Goal: Information Seeking & Learning: Learn about a topic

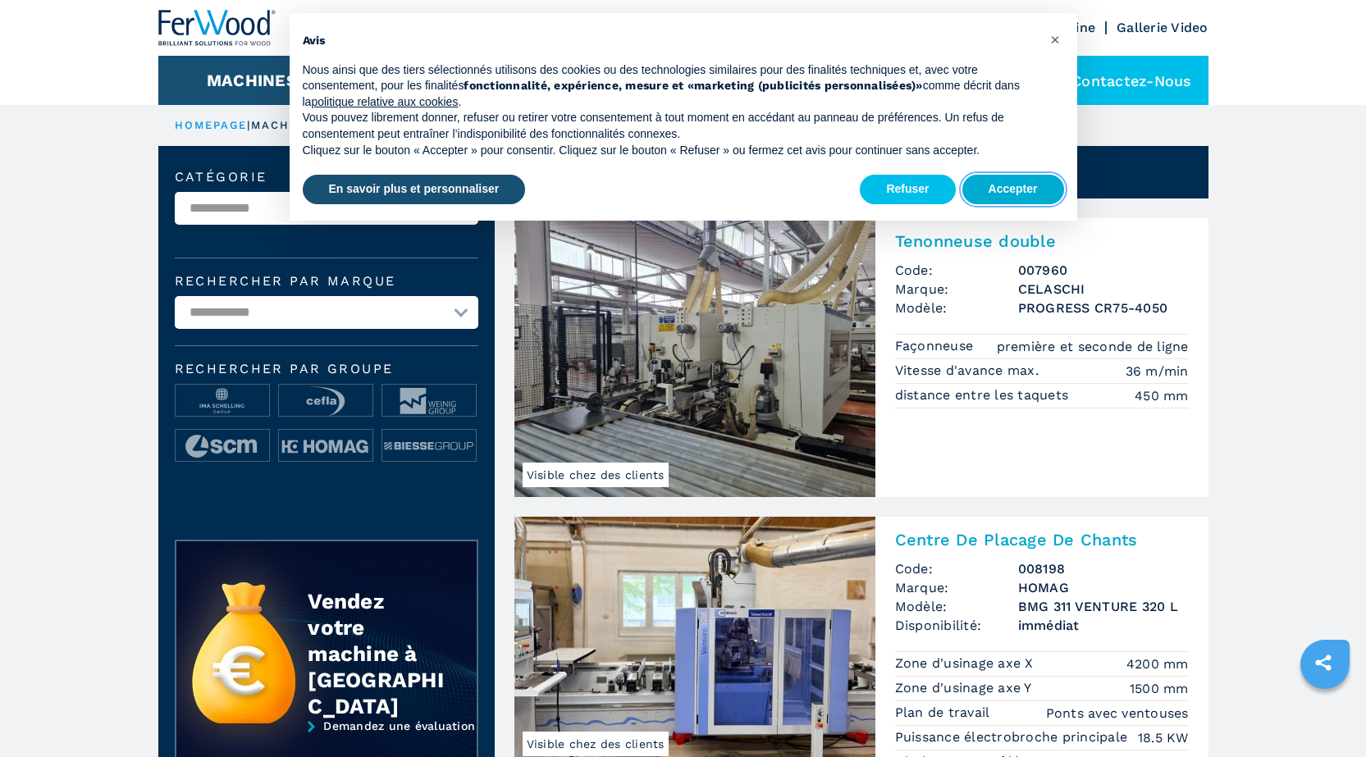
click at [1014, 187] on button "Accepter" at bounding box center [1013, 190] width 102 height 30
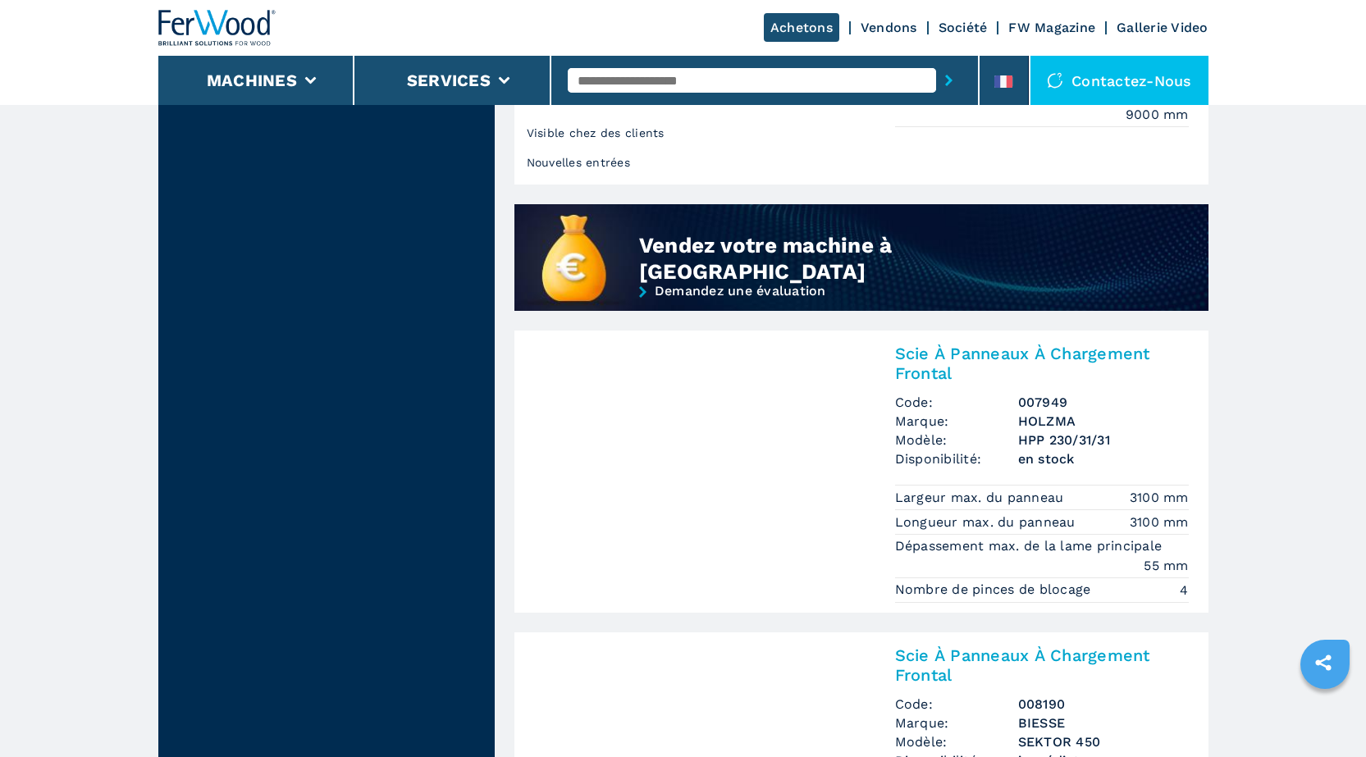
scroll to position [1313, 0]
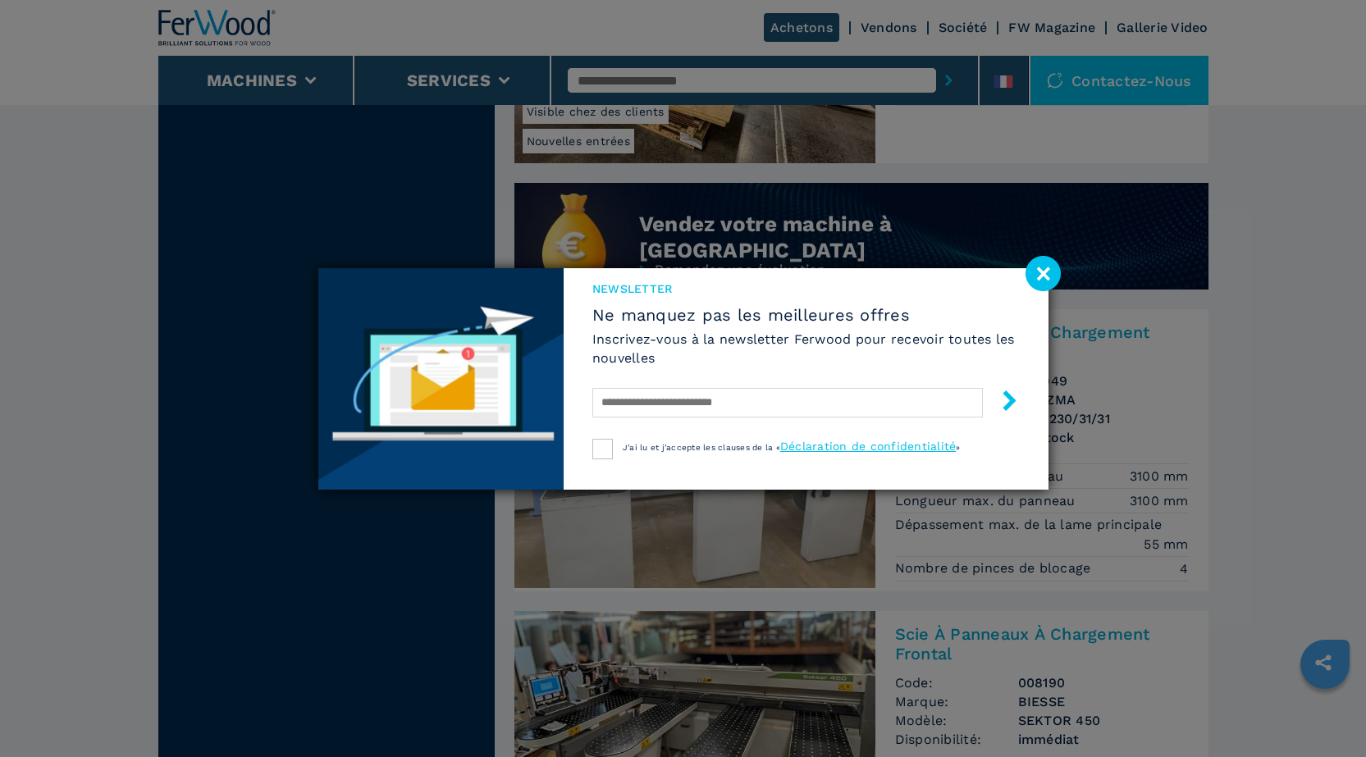
click at [1028, 269] on image at bounding box center [1042, 273] width 35 height 35
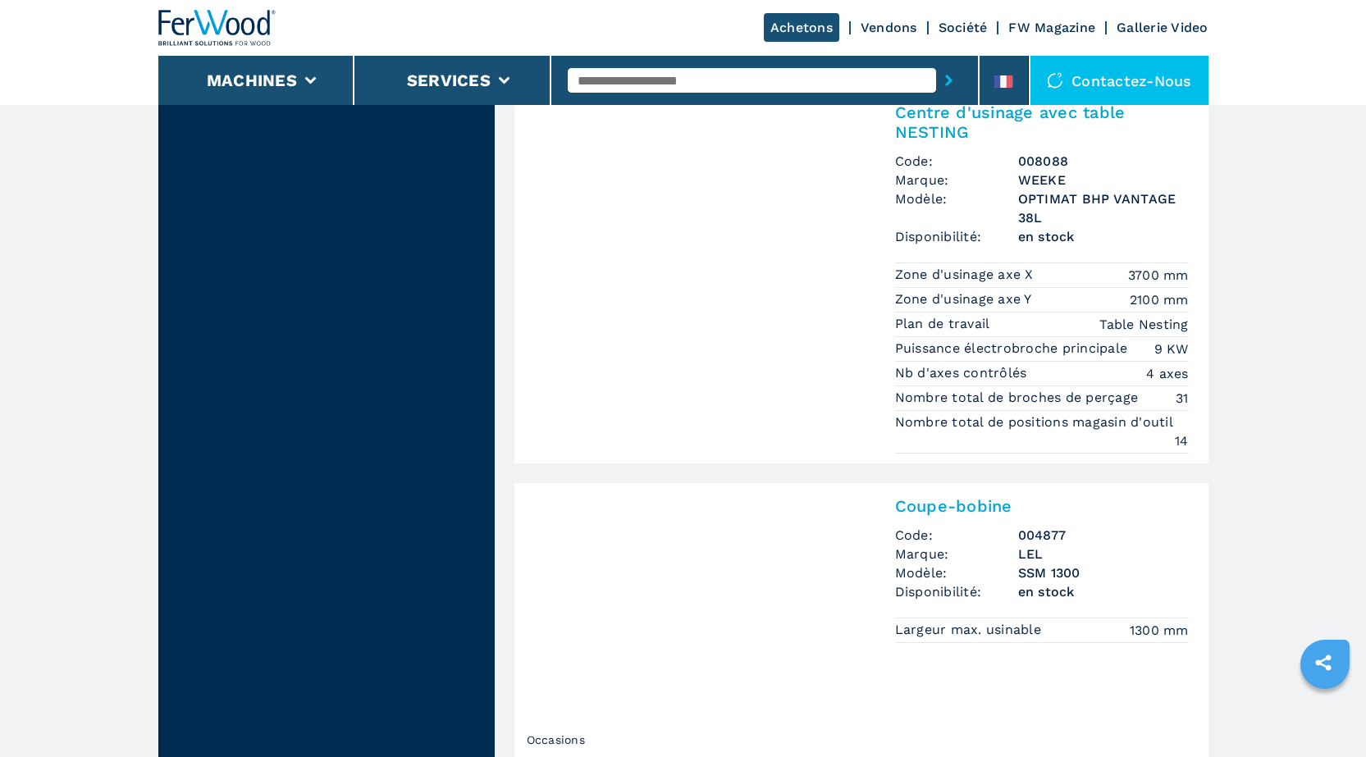
scroll to position [1723, 0]
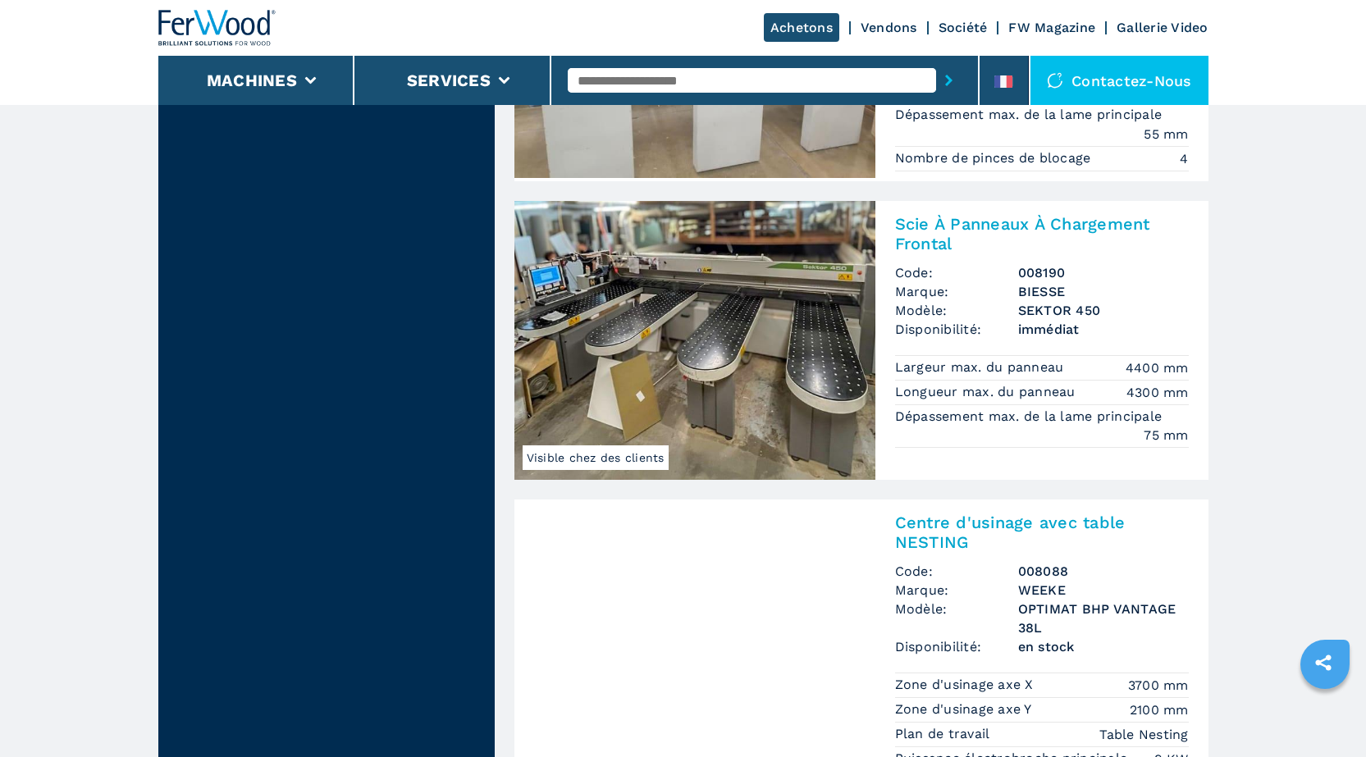
click at [773, 295] on img at bounding box center [694, 340] width 361 height 279
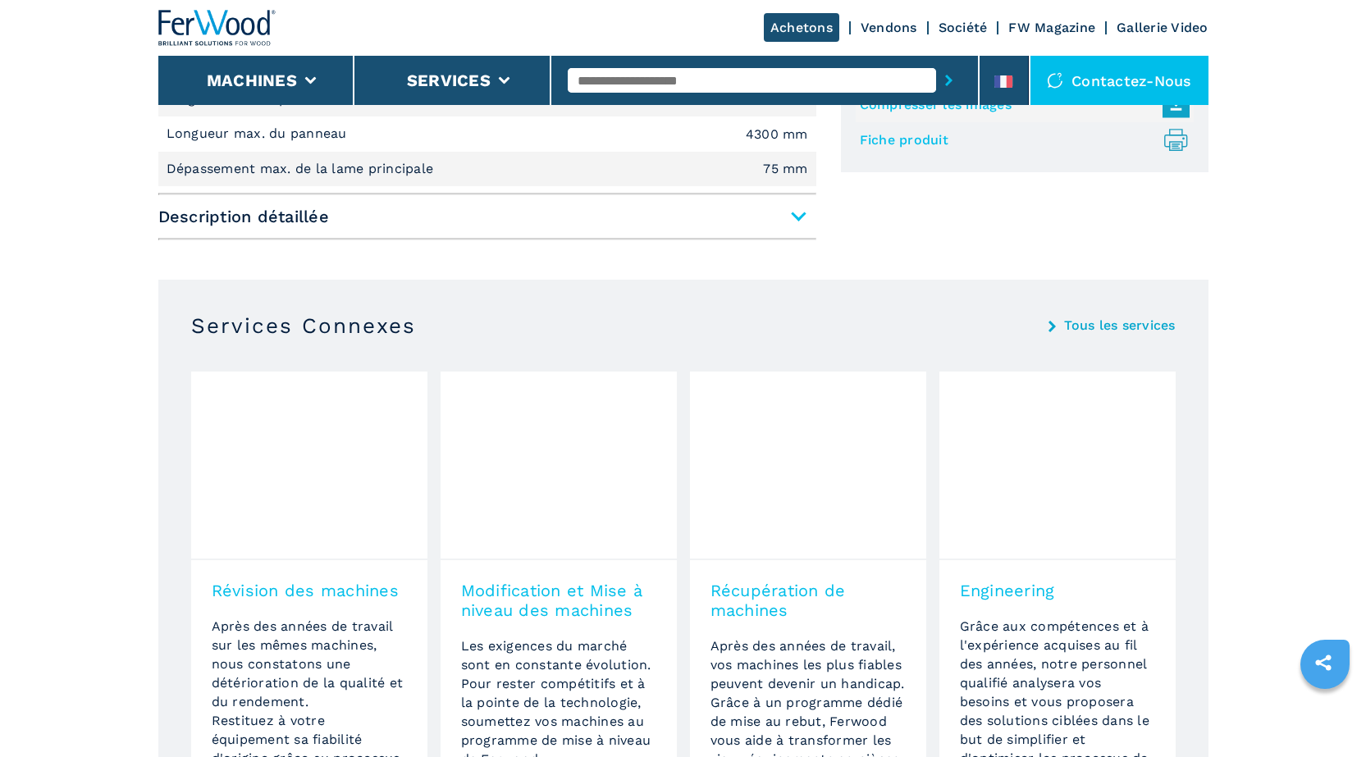
scroll to position [738, 0]
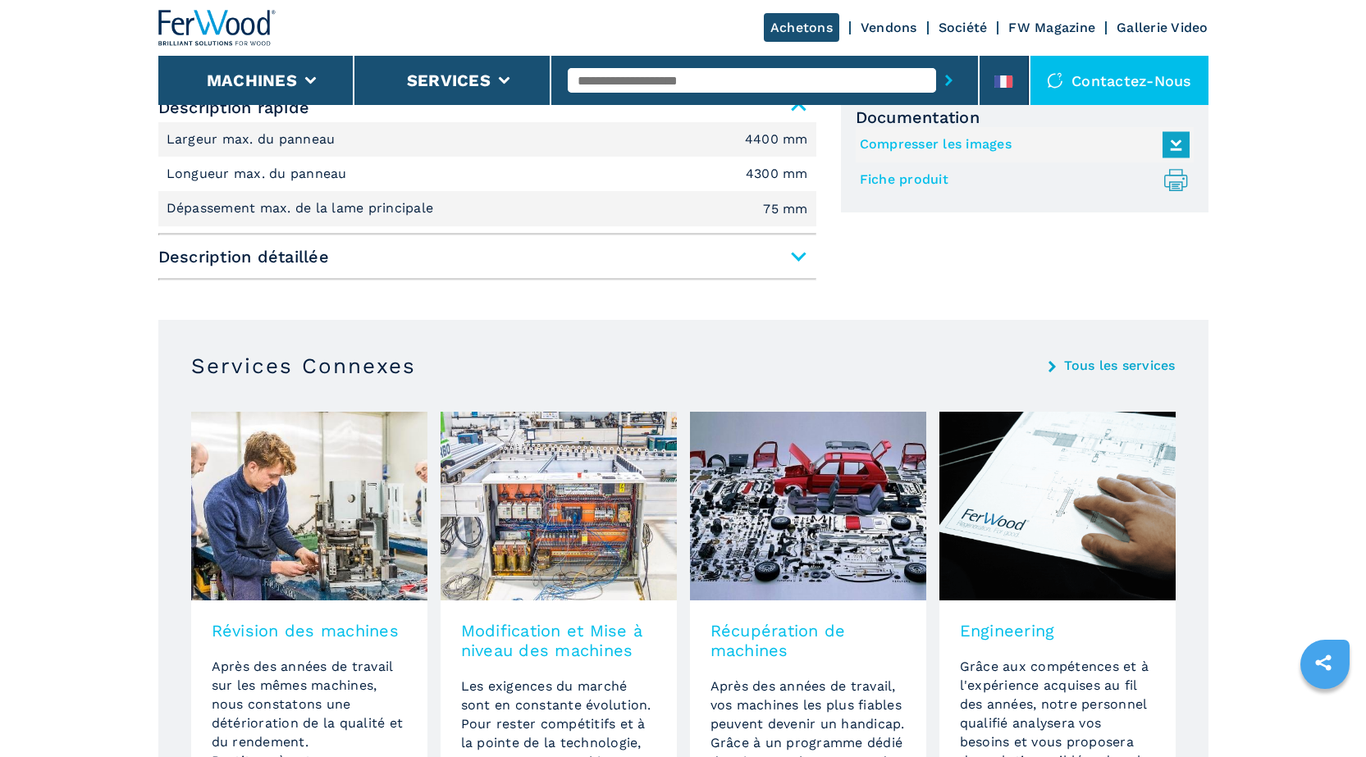
click at [797, 261] on span "Description détaillée" at bounding box center [487, 257] width 658 height 30
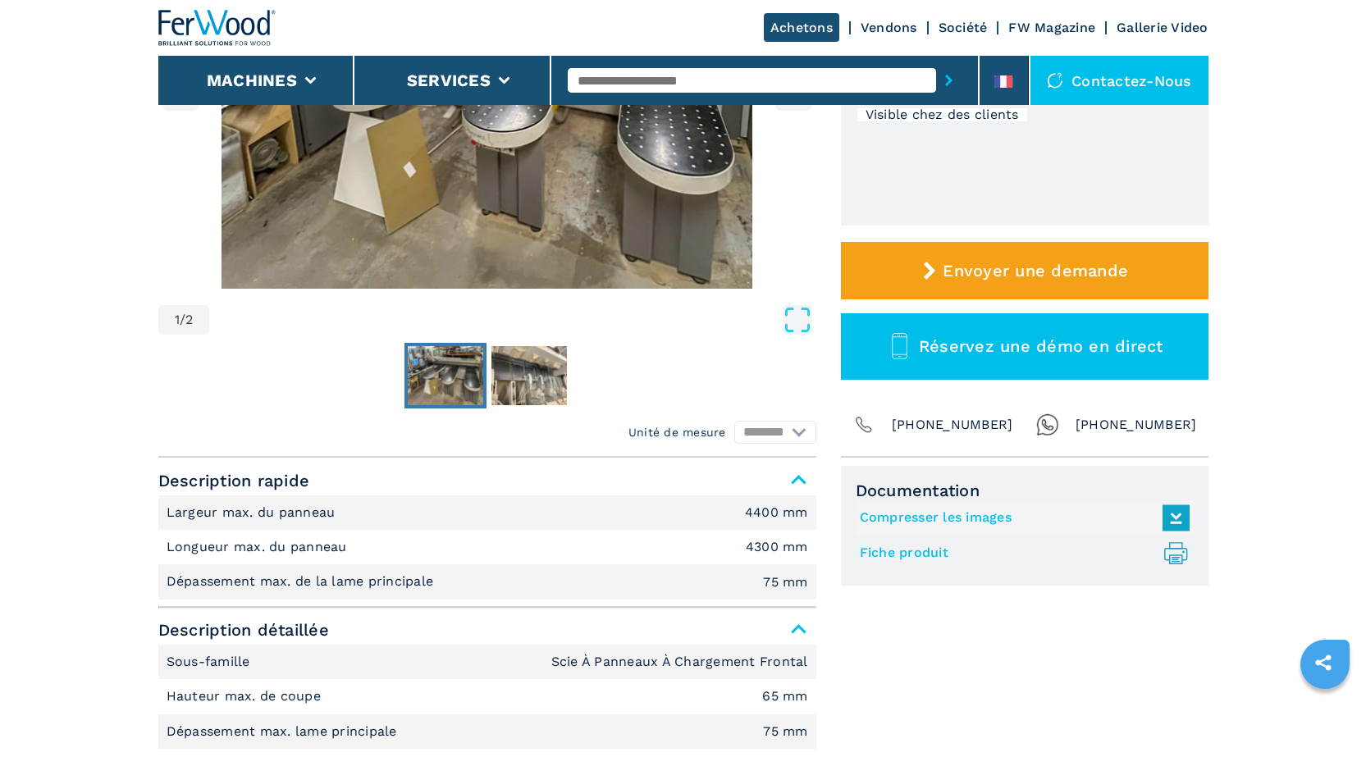
scroll to position [410, 0]
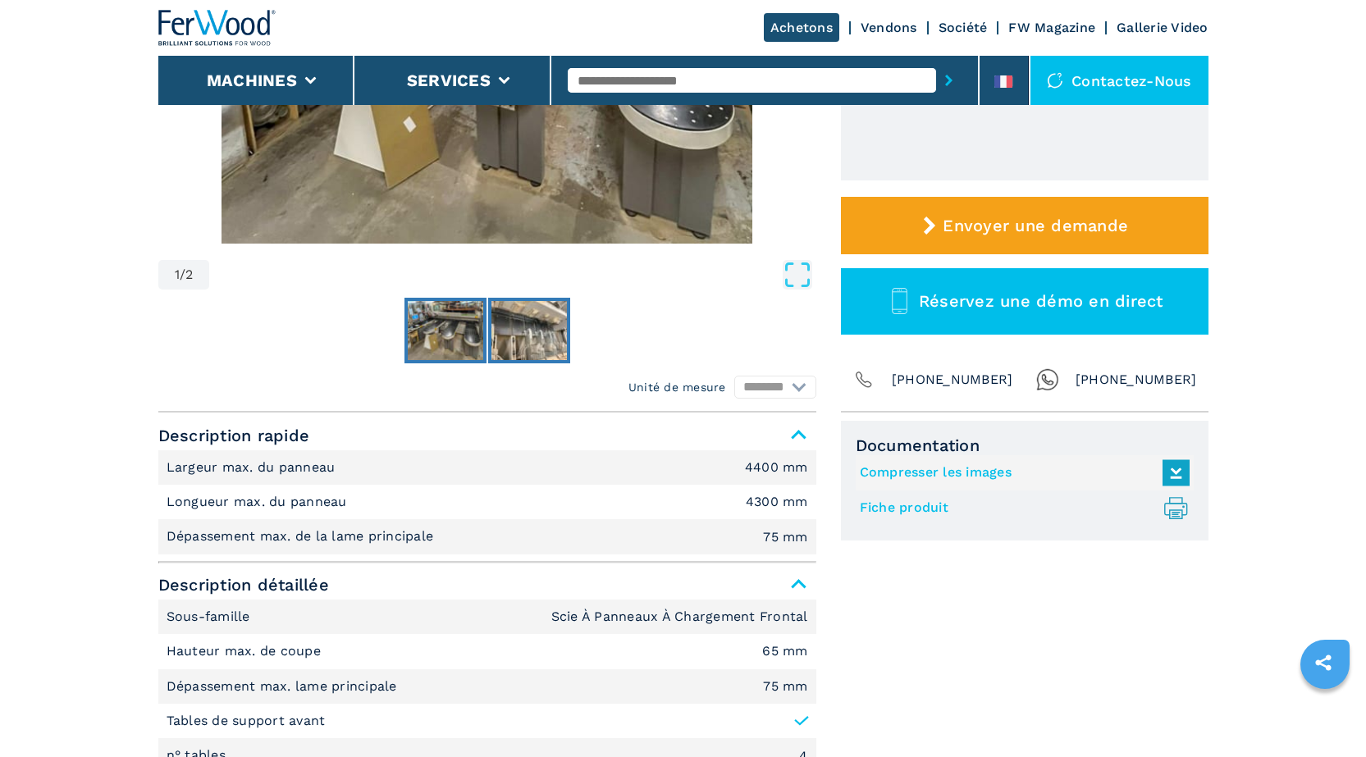
click at [532, 327] on img "Go to Slide 2" at bounding box center [528, 330] width 75 height 59
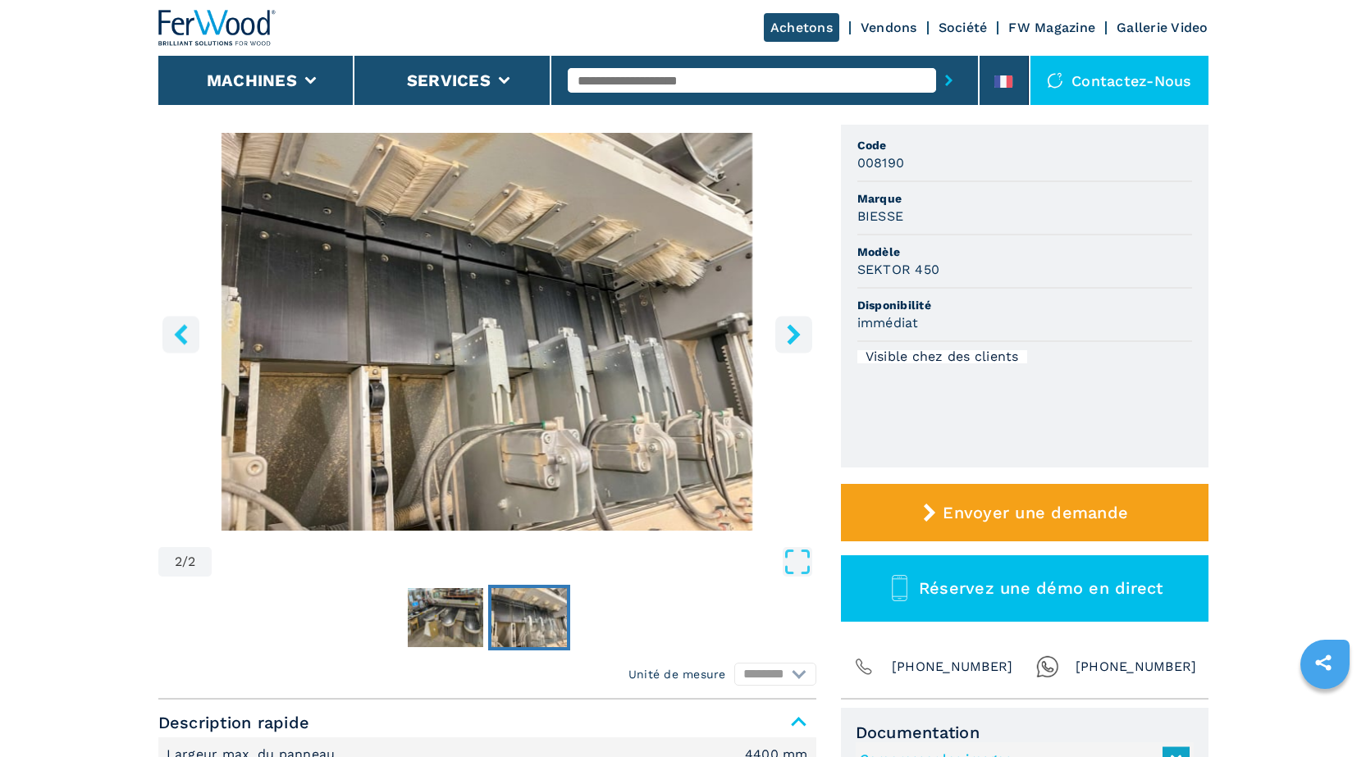
scroll to position [328, 0]
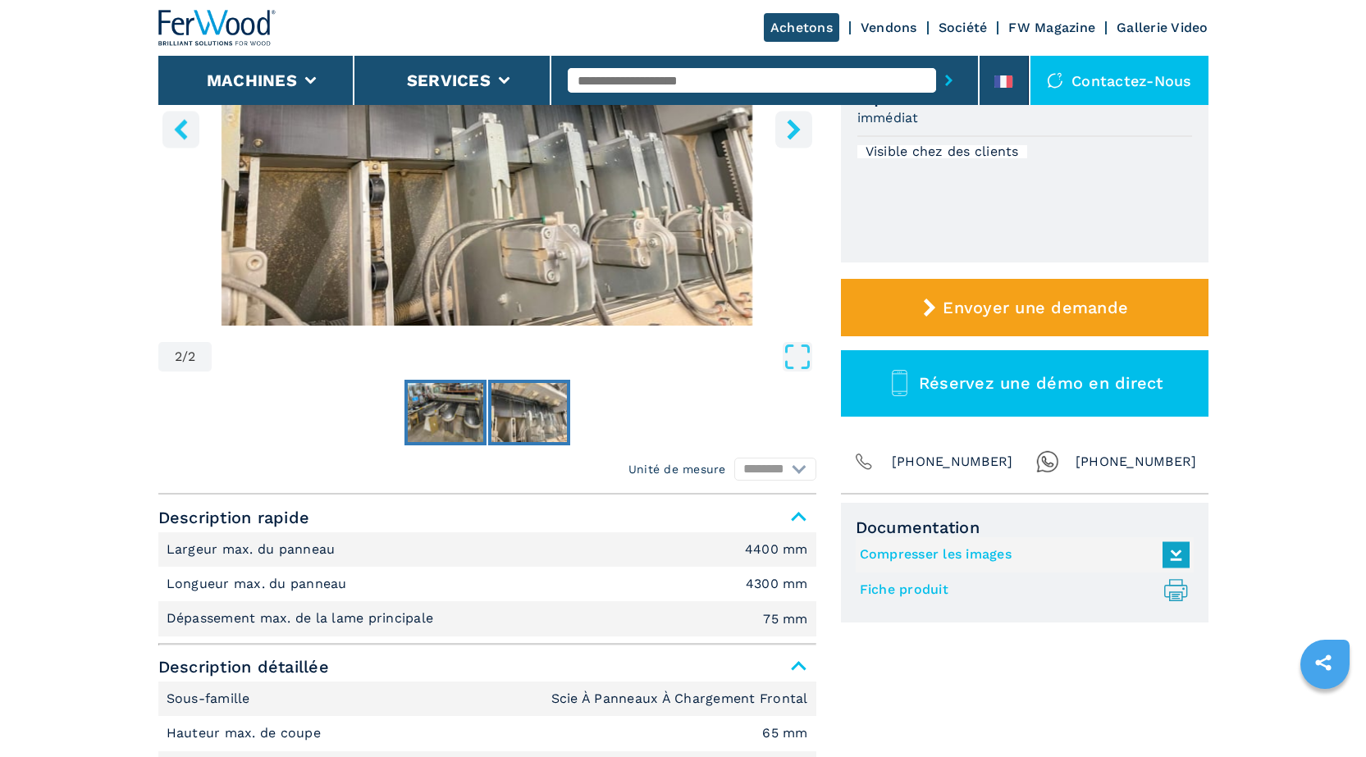
click at [456, 408] on img "Go to Slide 1" at bounding box center [445, 412] width 75 height 59
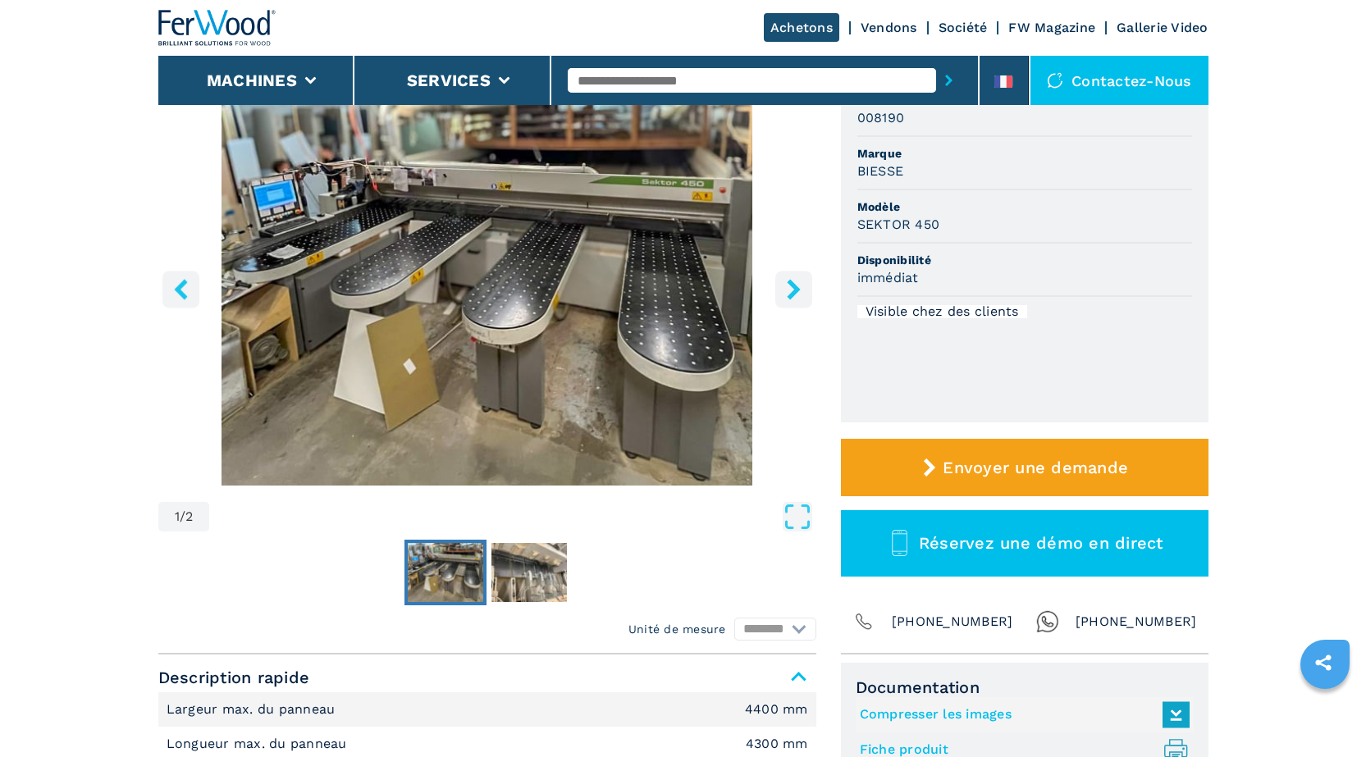
scroll to position [0, 0]
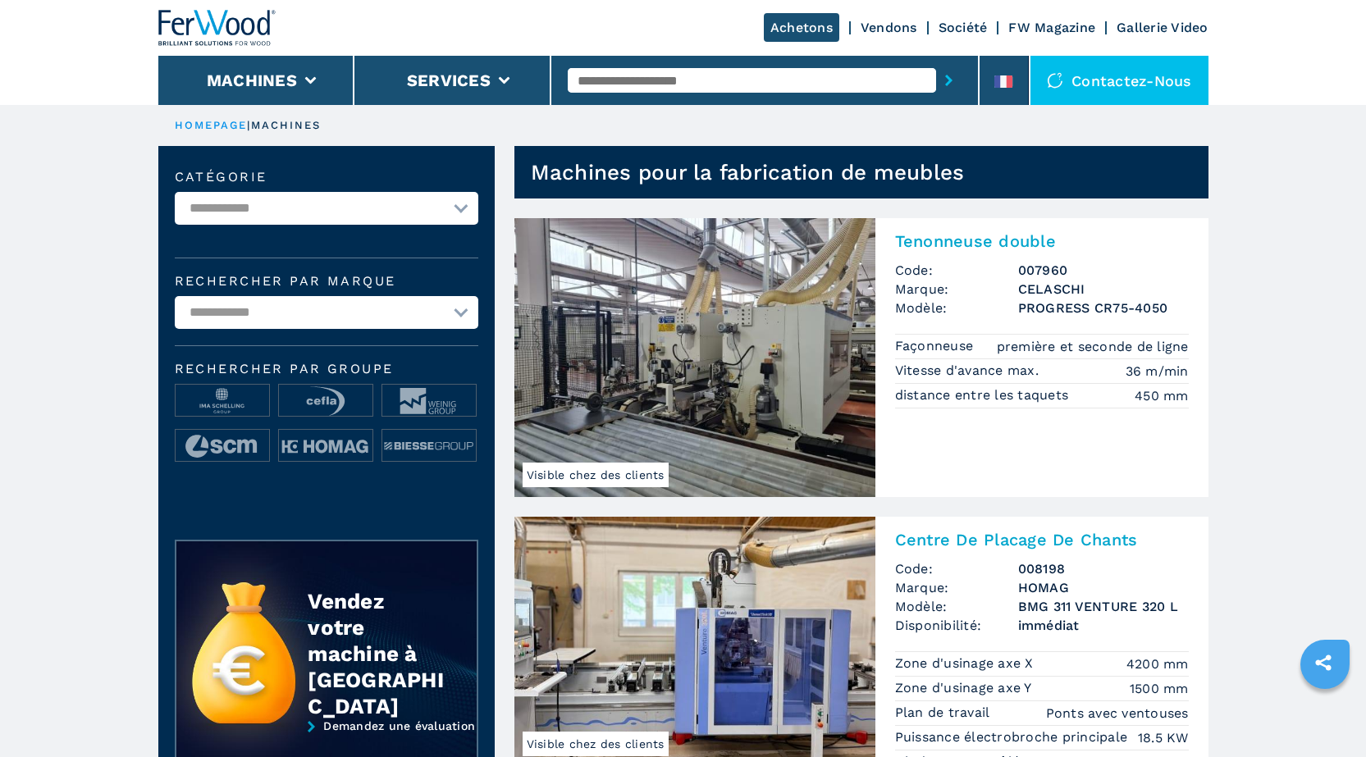
click at [462, 206] on select "**********" at bounding box center [327, 208] width 304 height 33
select select "**********"
click at [175, 192] on select "**********" at bounding box center [327, 208] width 304 height 33
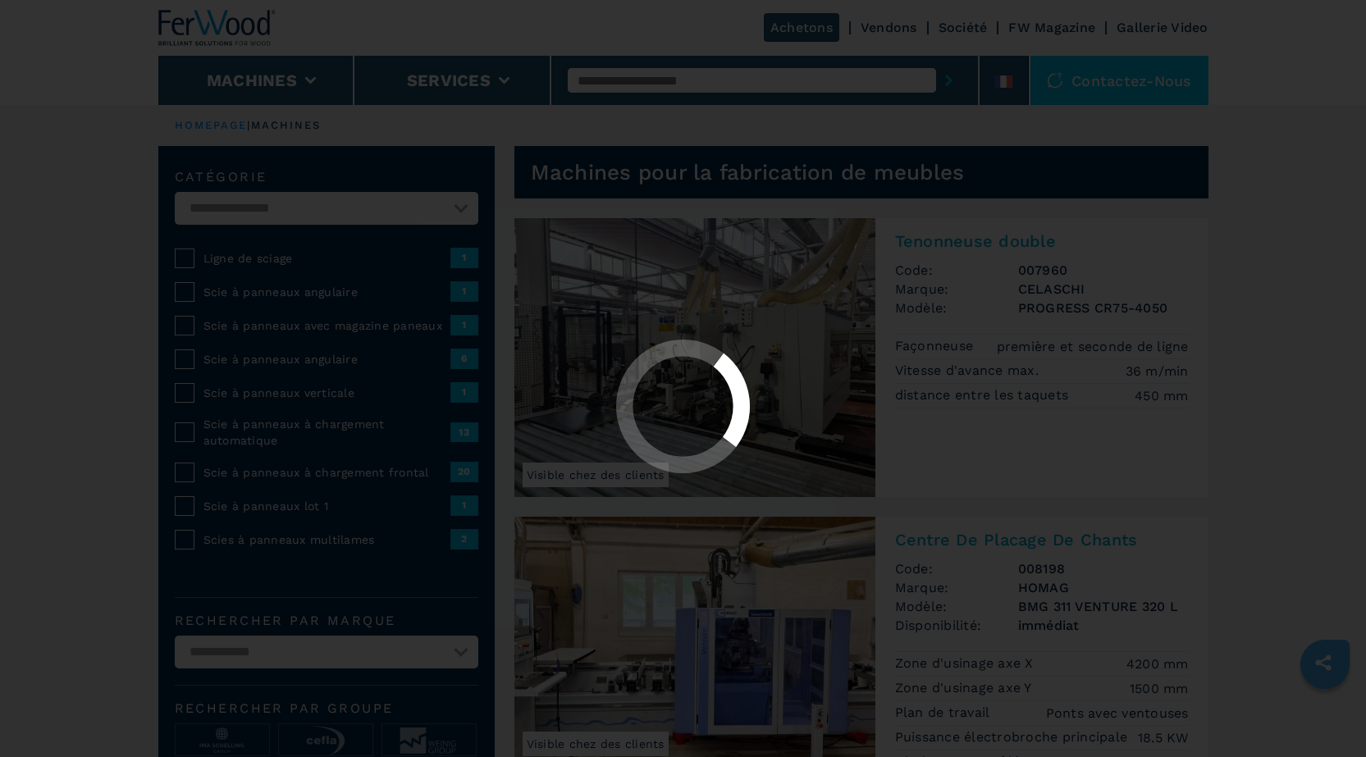
select select "**********"
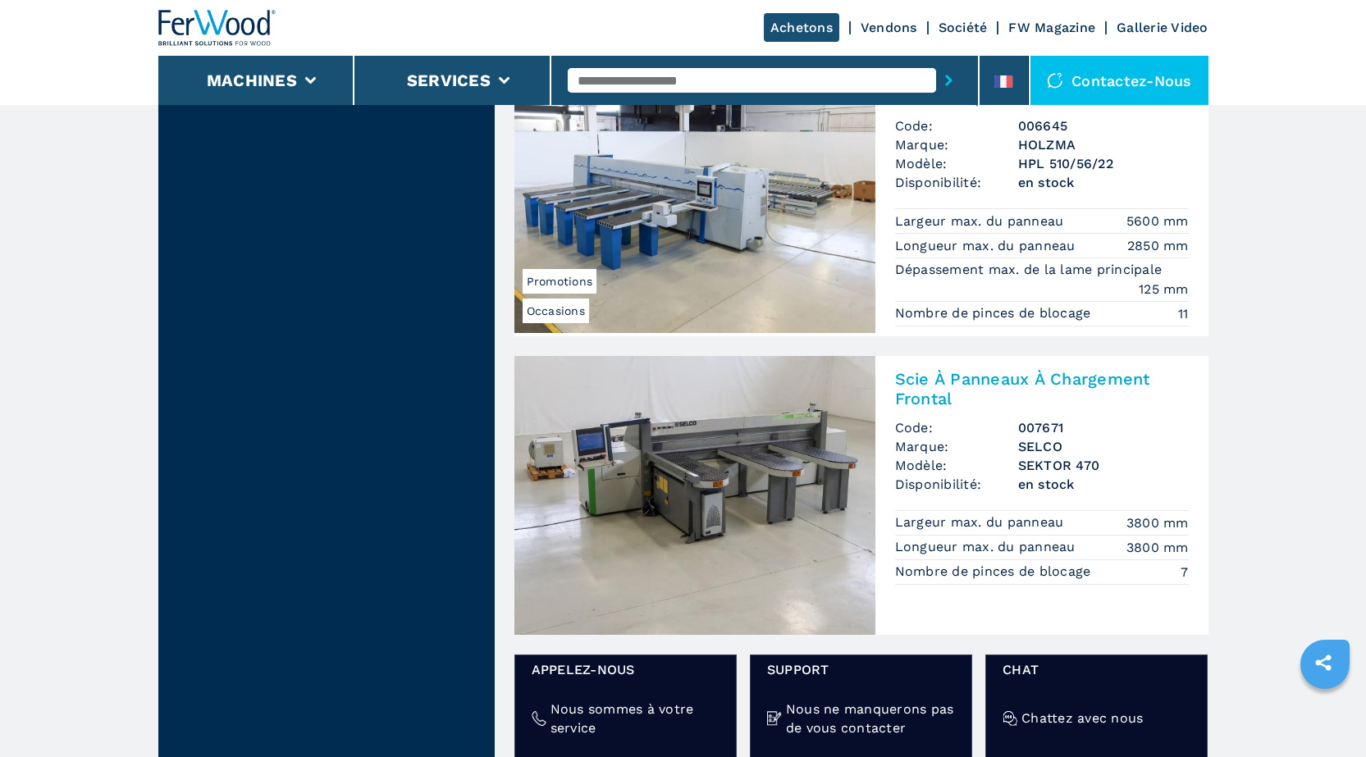
scroll to position [2215, 0]
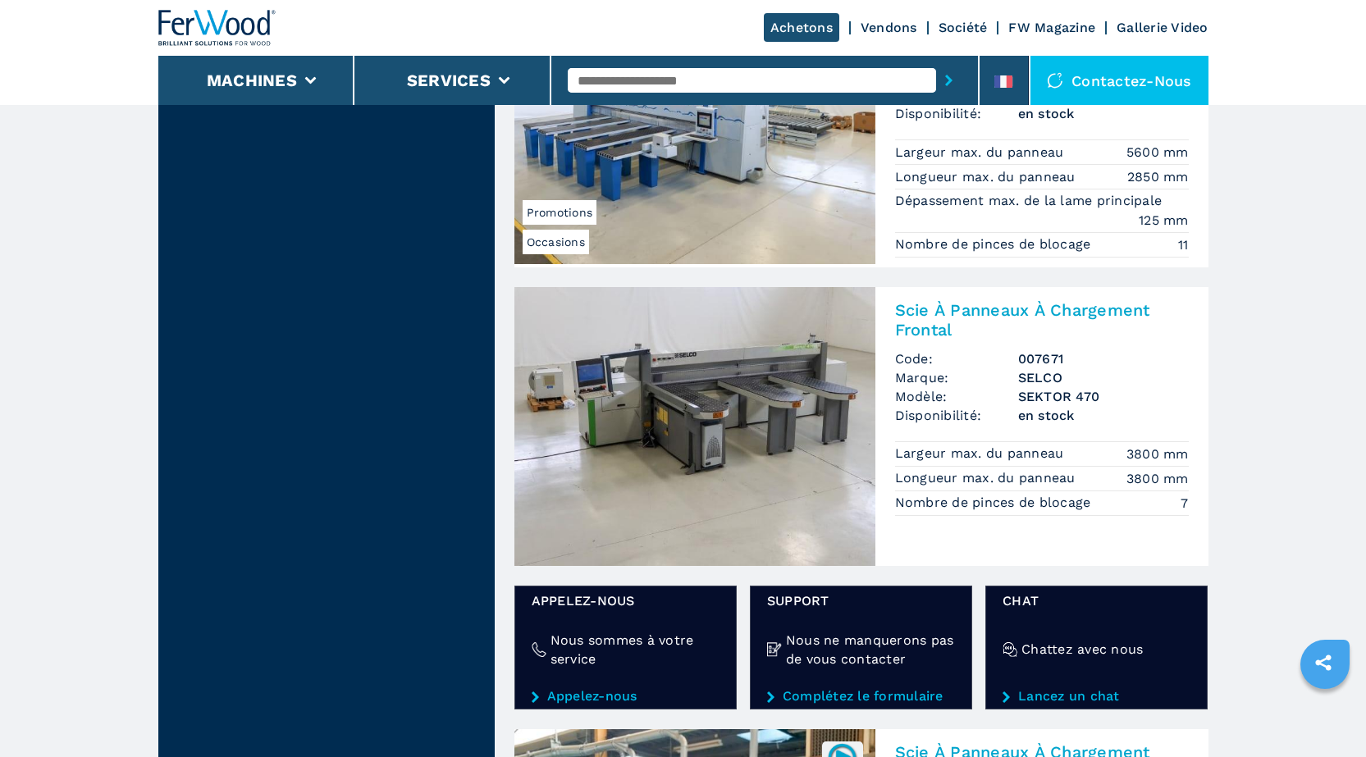
click at [798, 394] on img at bounding box center [694, 426] width 361 height 279
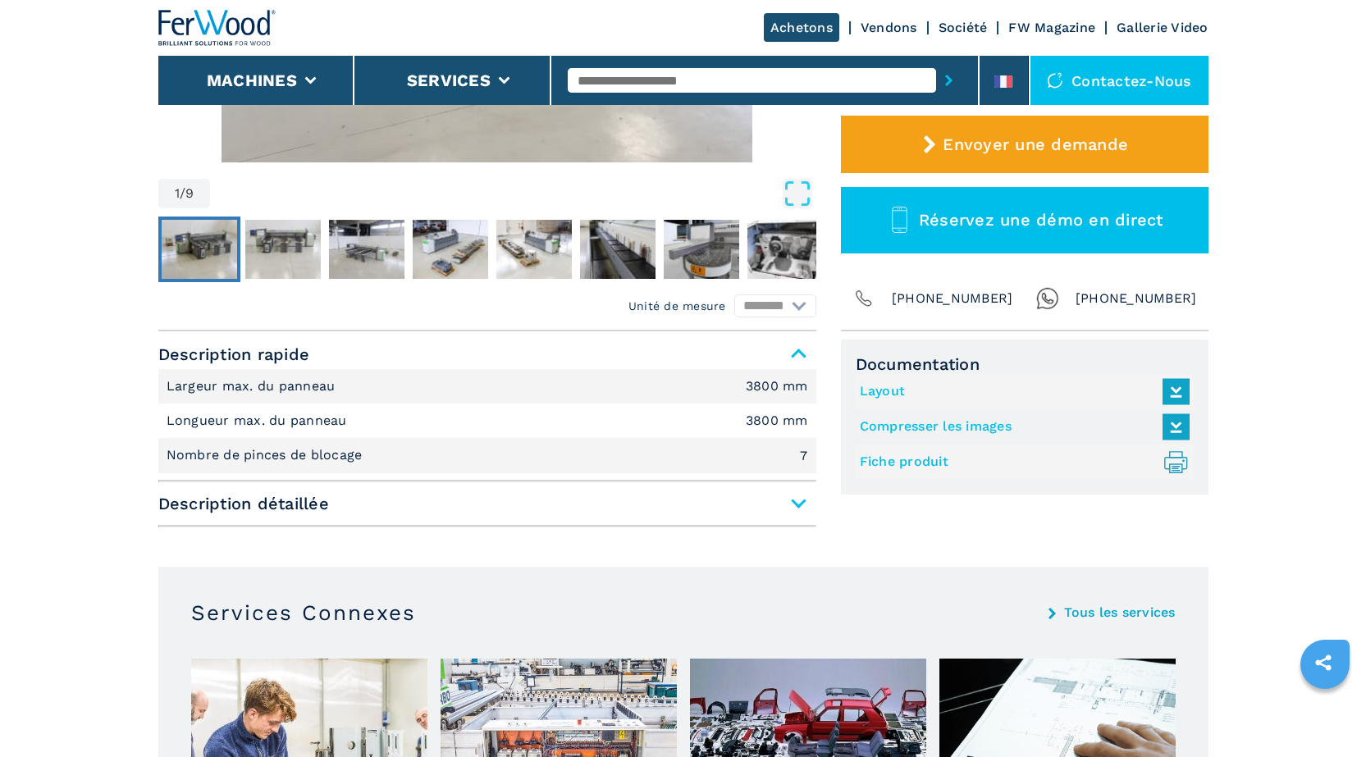
scroll to position [492, 0]
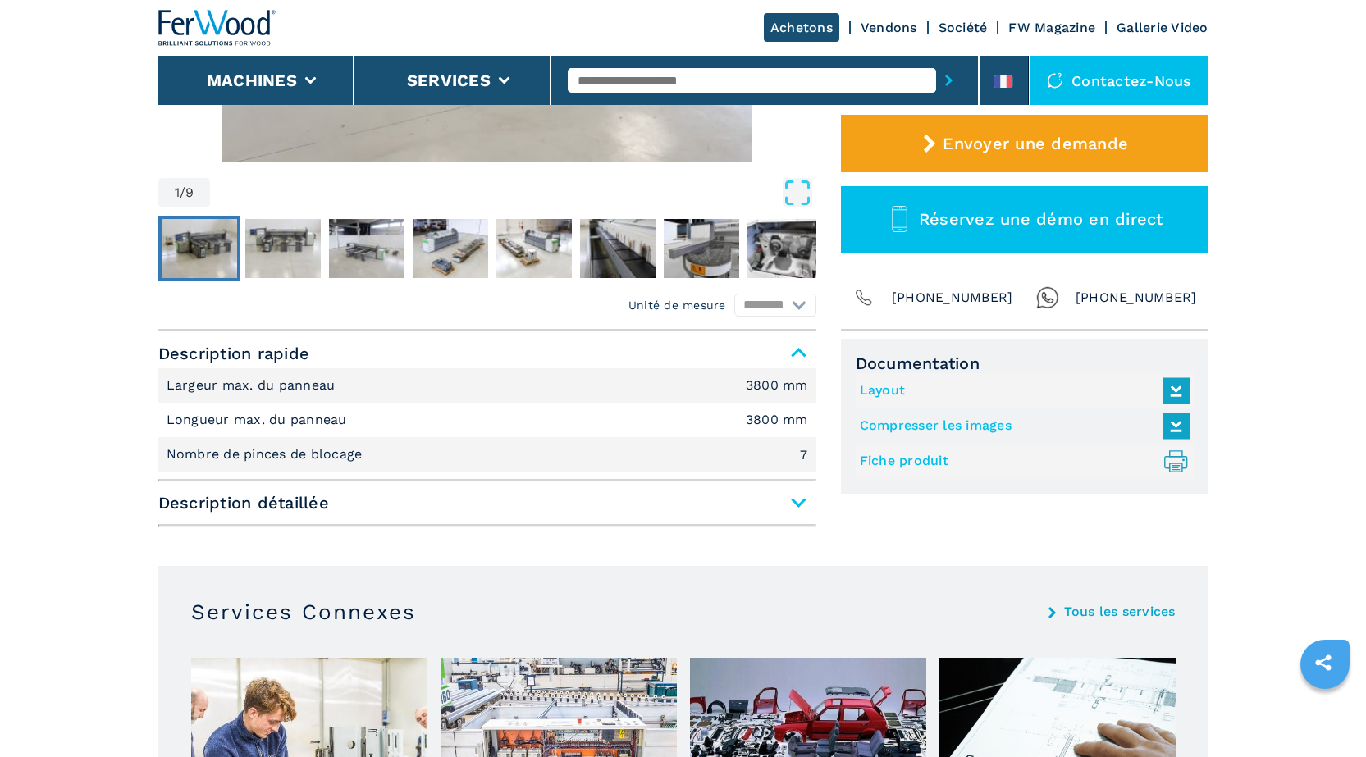
click at [794, 499] on span "Description détaillée" at bounding box center [487, 503] width 658 height 30
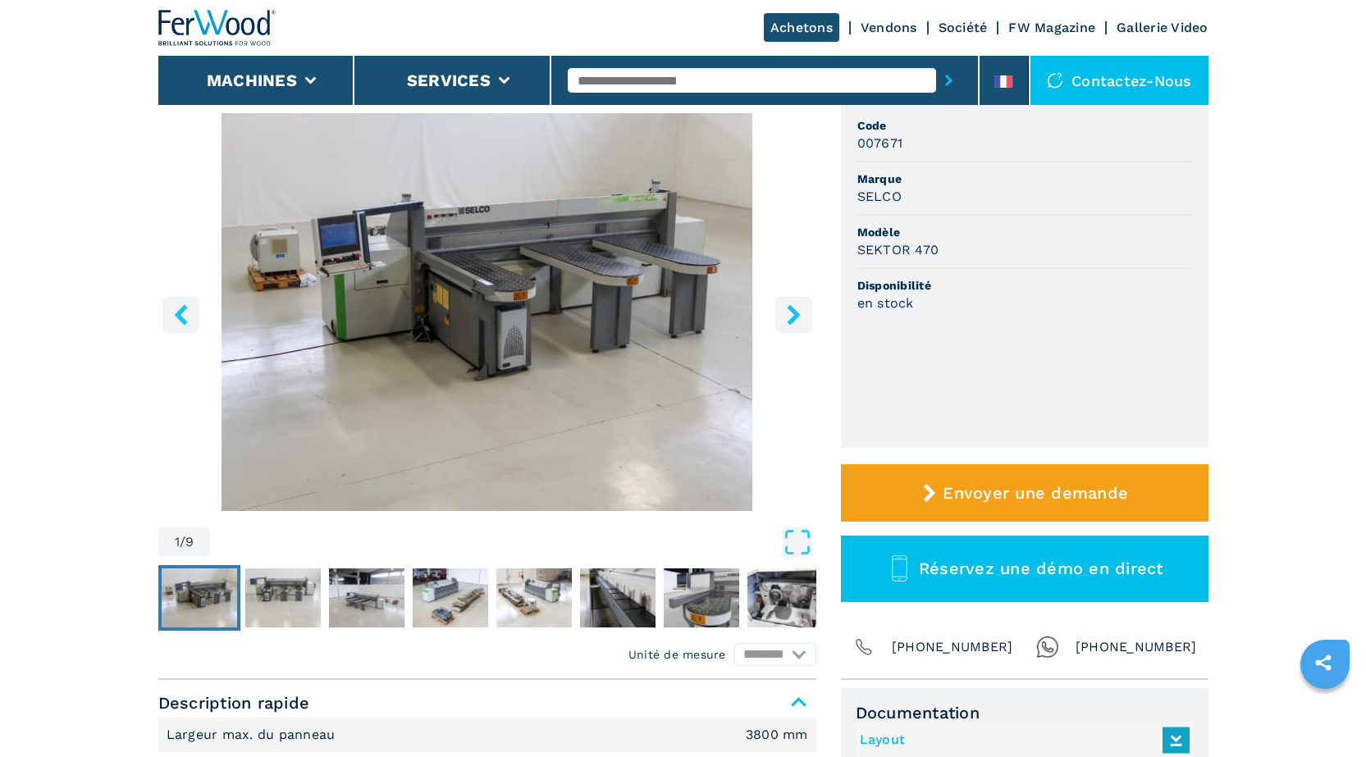
scroll to position [0, 0]
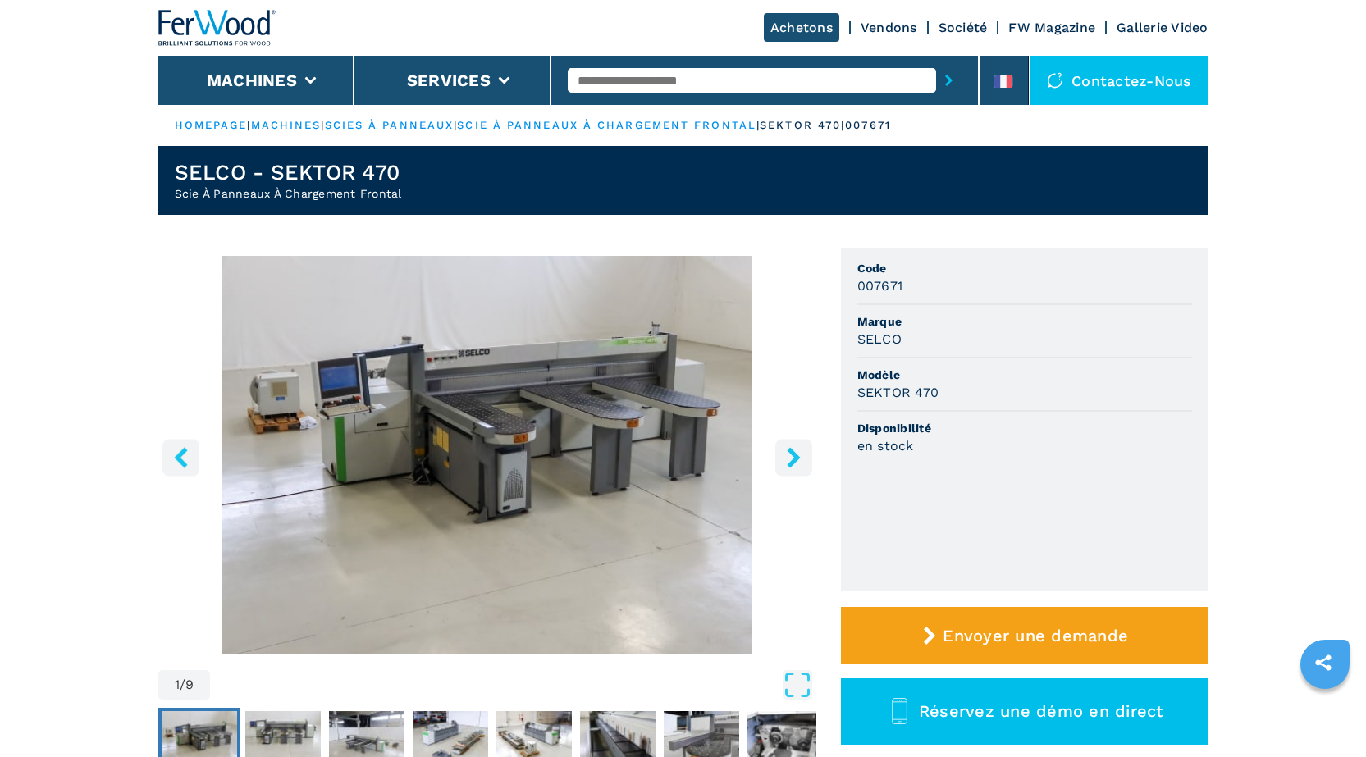
click at [798, 450] on icon "right-button" at bounding box center [793, 457] width 21 height 21
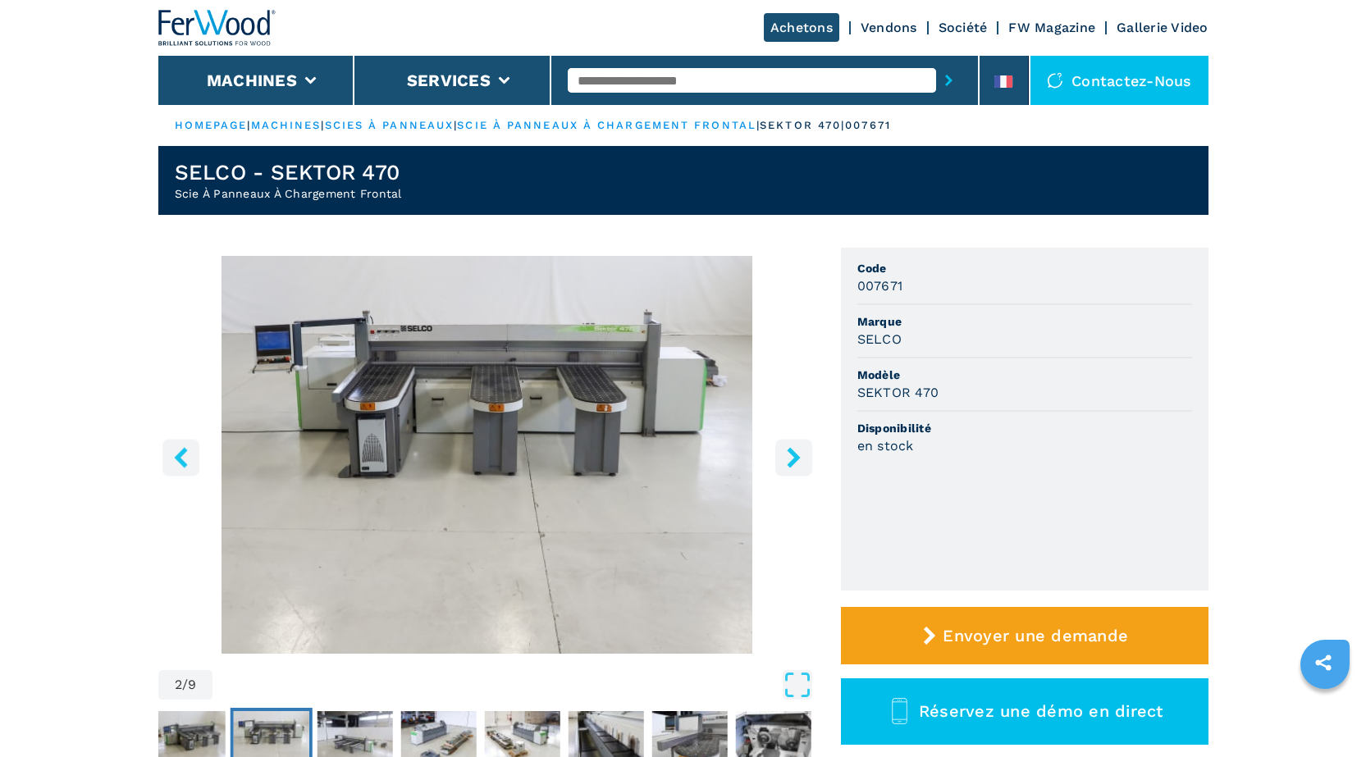
click at [798, 450] on icon "right-button" at bounding box center [793, 457] width 21 height 21
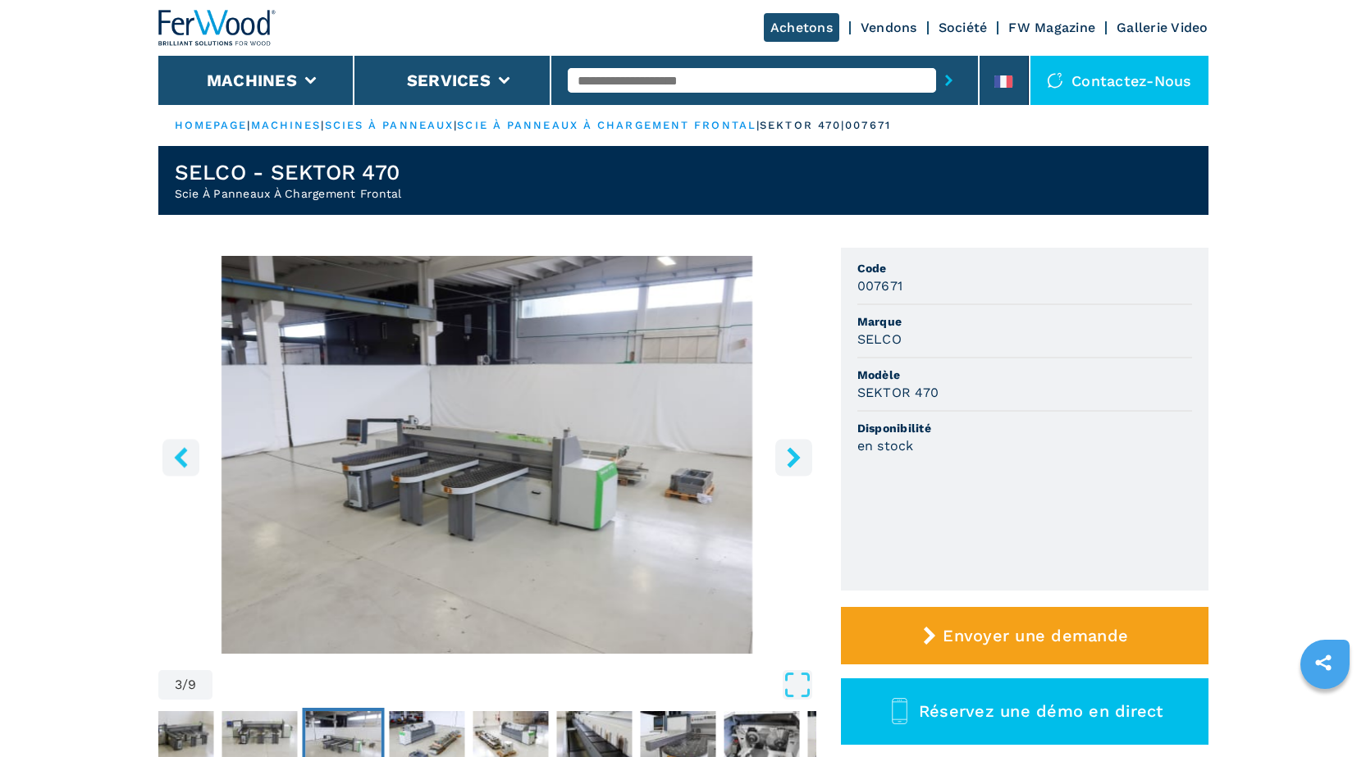
click at [798, 450] on icon "right-button" at bounding box center [793, 457] width 21 height 21
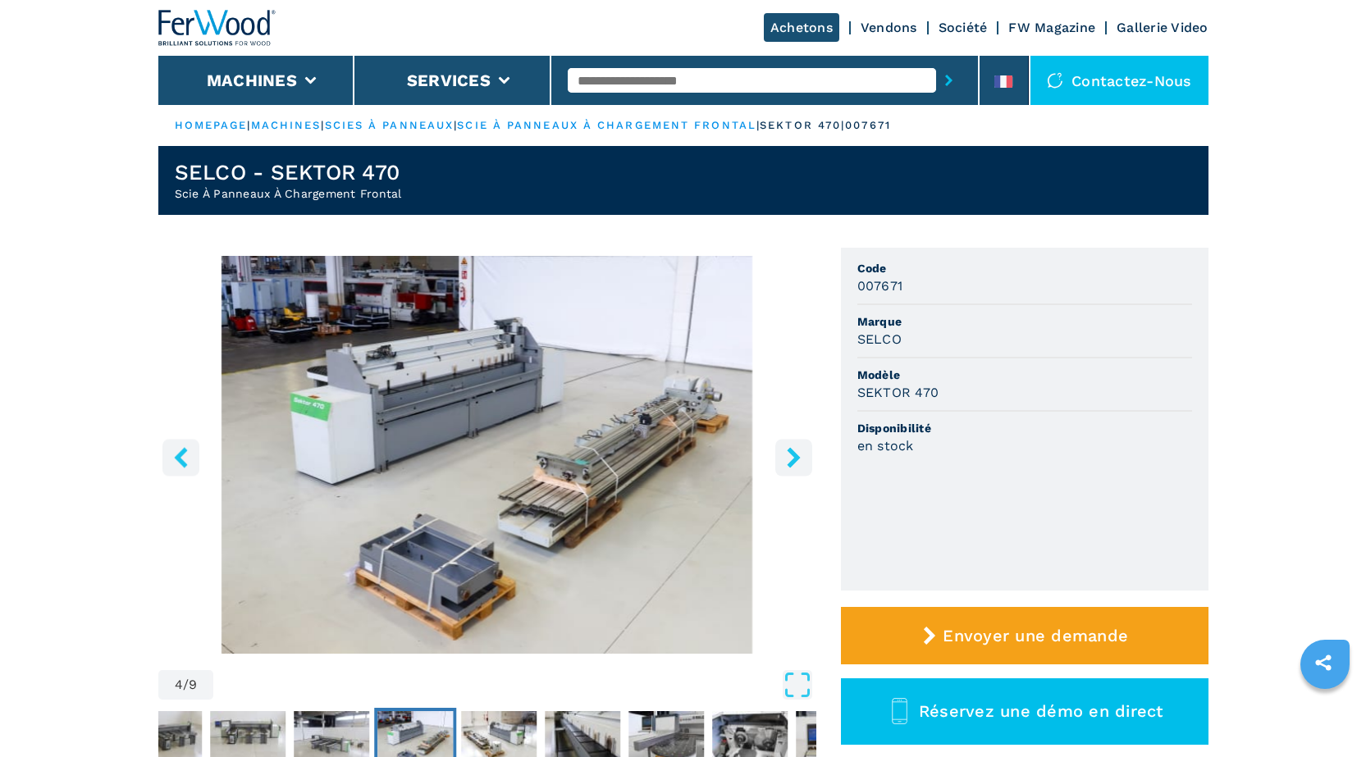
click at [798, 450] on icon "right-button" at bounding box center [793, 457] width 21 height 21
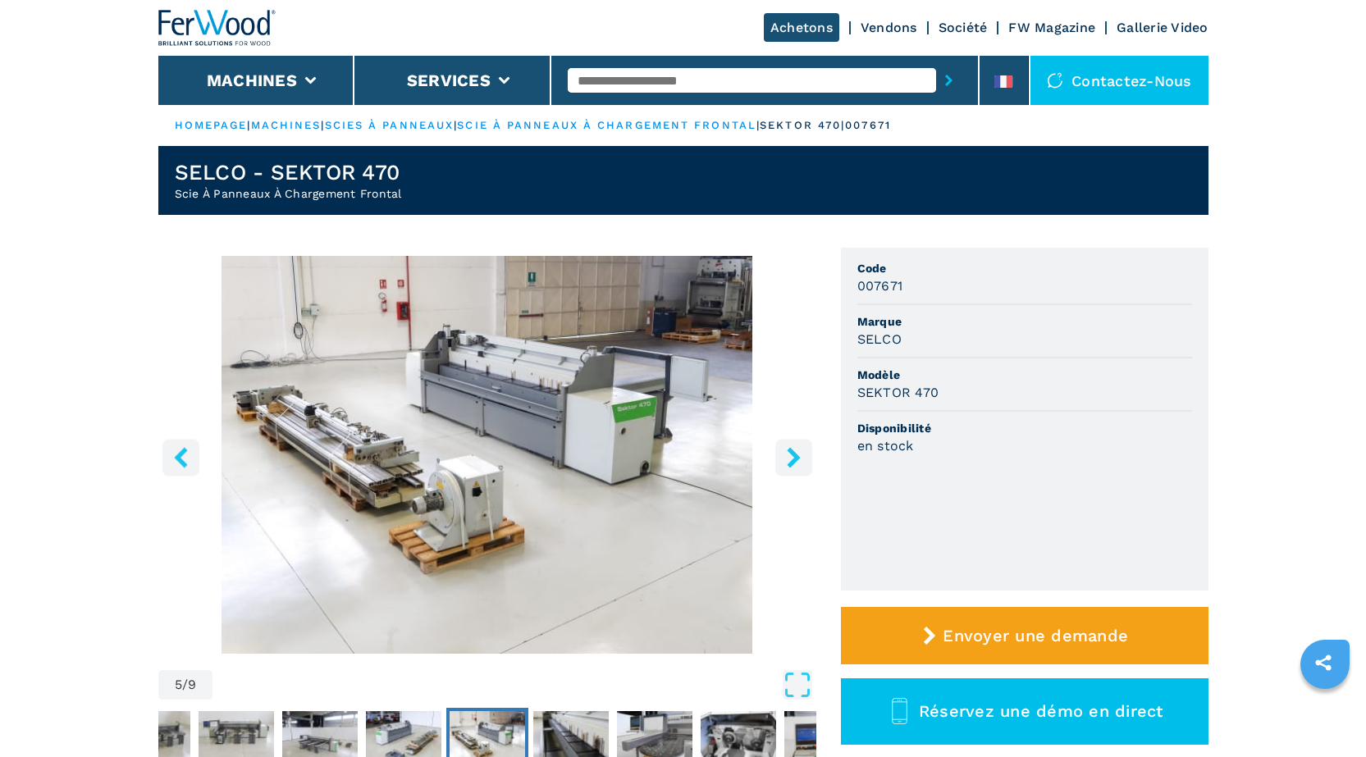
click at [798, 450] on icon "right-button" at bounding box center [793, 457] width 21 height 21
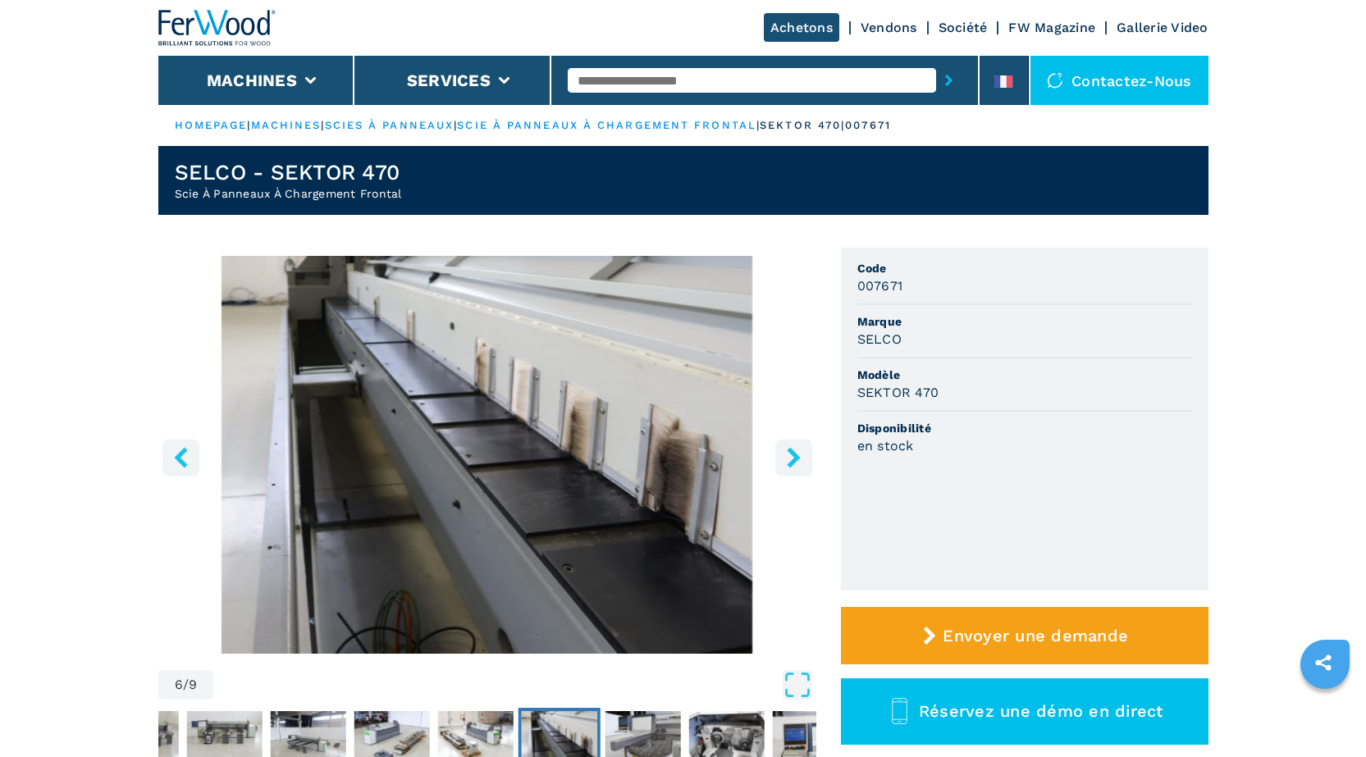
click at [798, 450] on icon "right-button" at bounding box center [793, 457] width 21 height 21
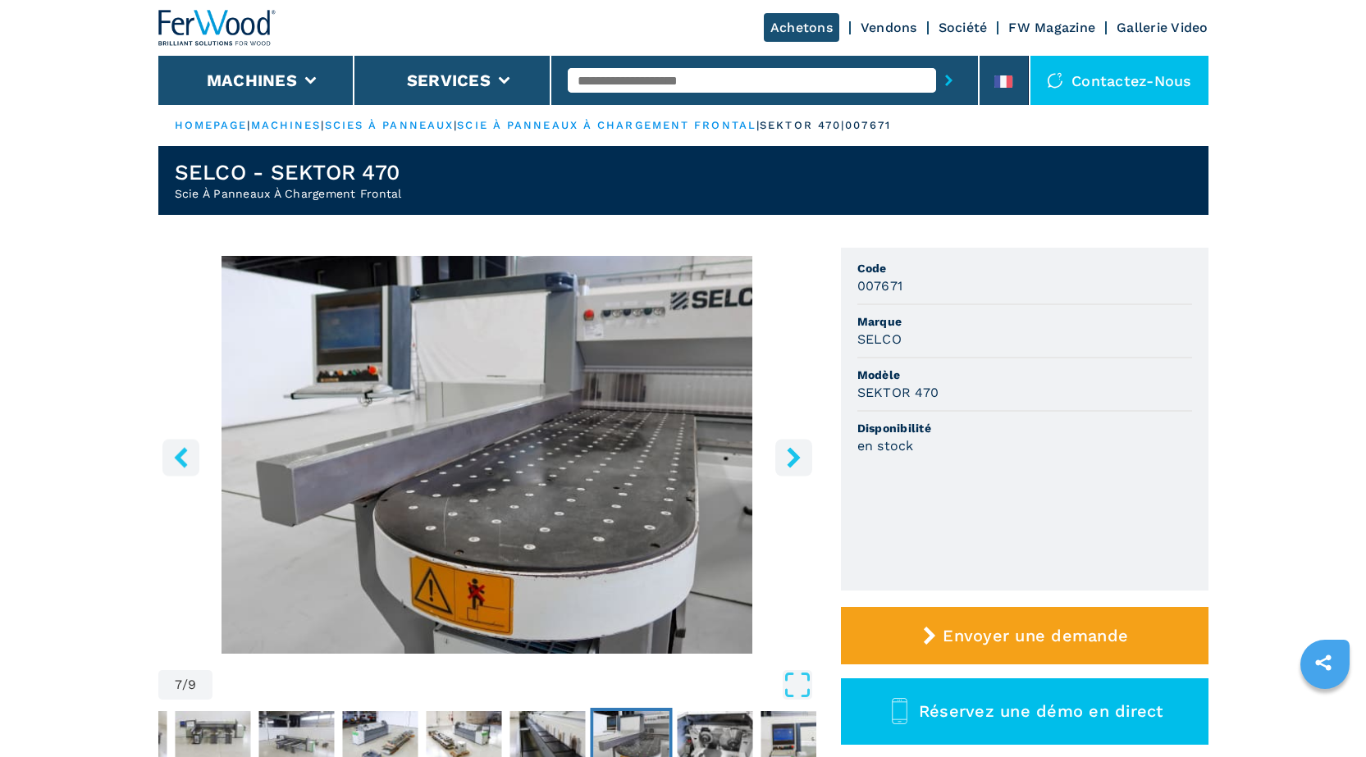
click at [798, 450] on icon "right-button" at bounding box center [793, 457] width 21 height 21
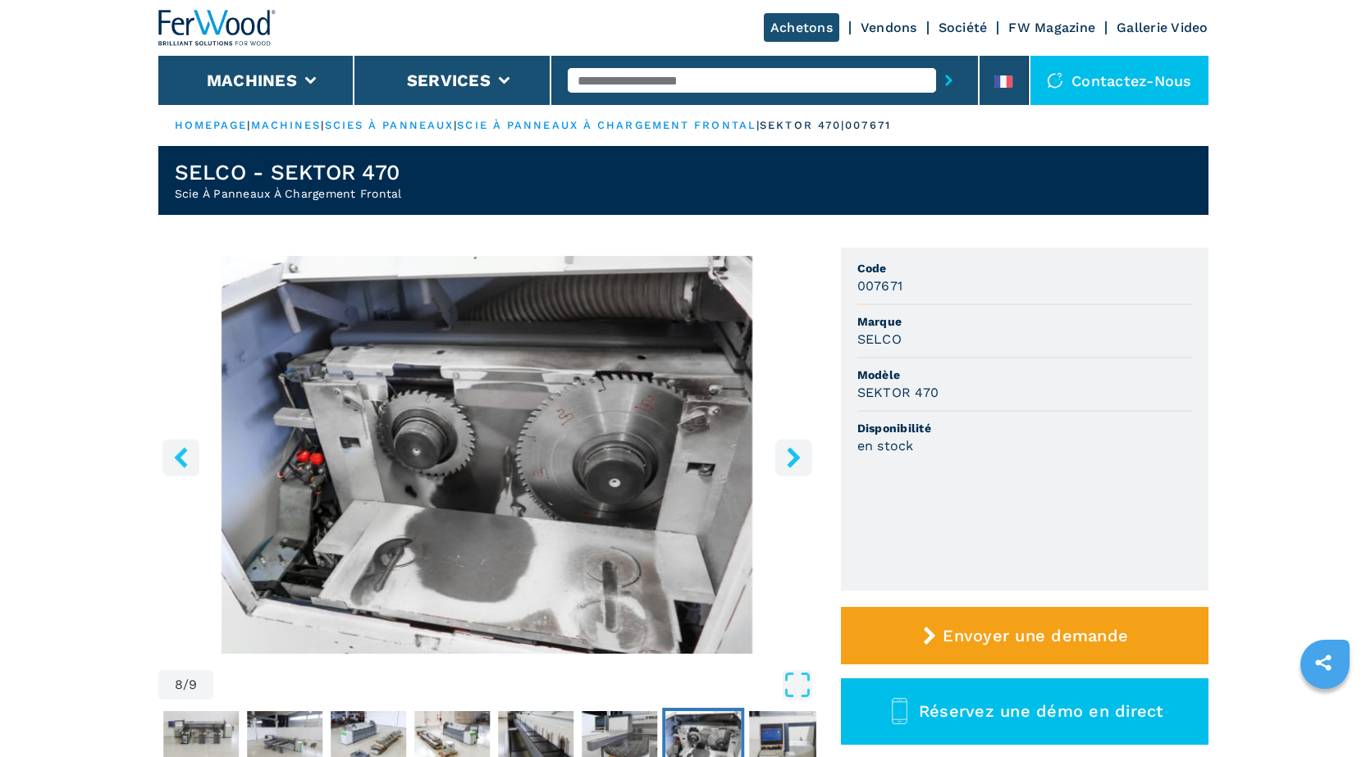
click at [798, 450] on icon "right-button" at bounding box center [793, 457] width 21 height 21
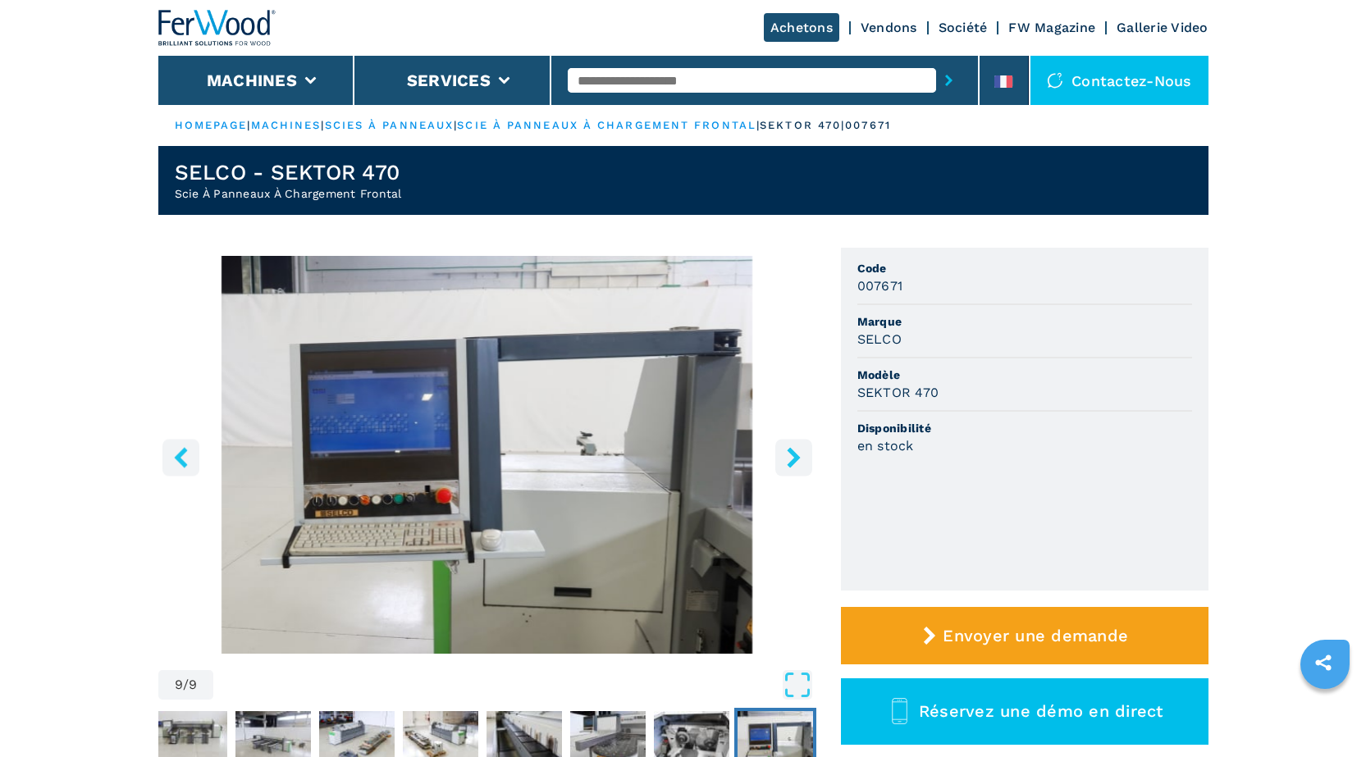
click at [798, 450] on icon "right-button" at bounding box center [793, 457] width 21 height 21
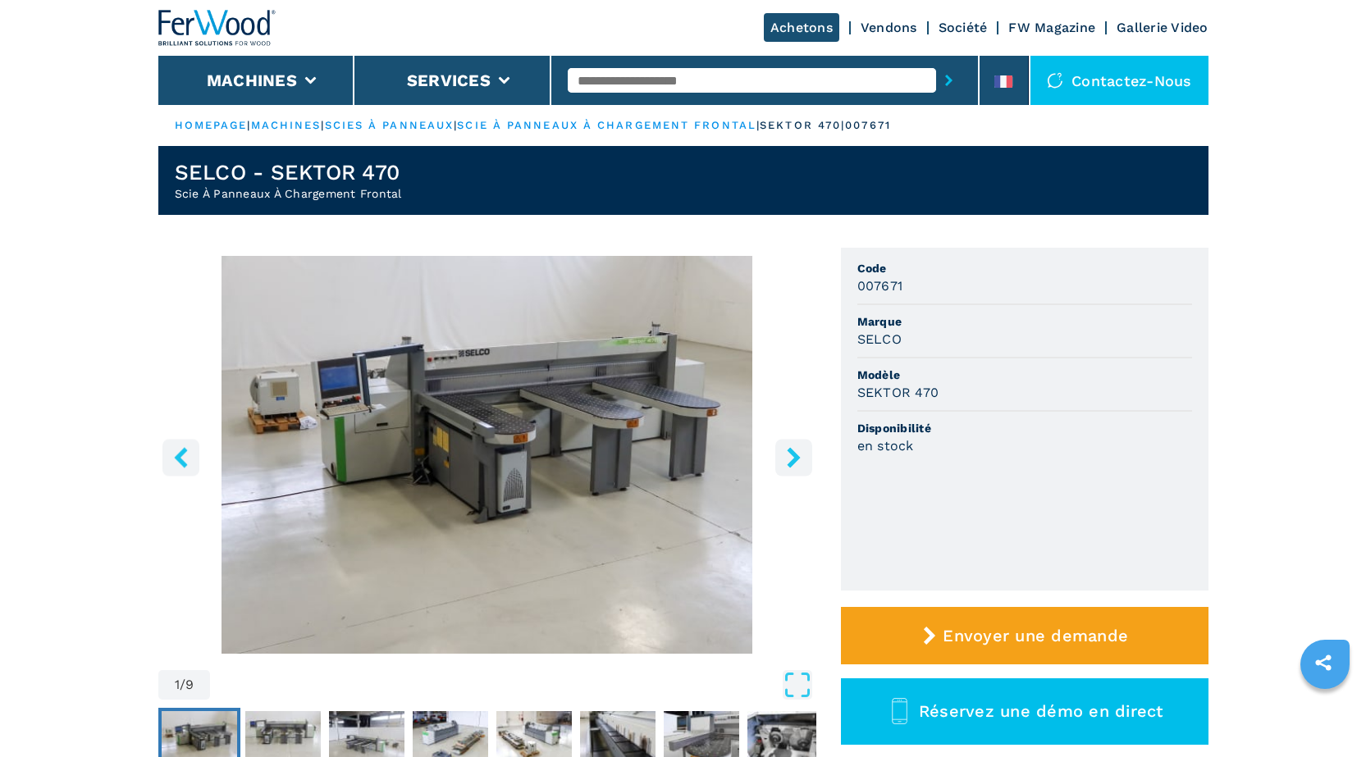
click at [798, 450] on icon "right-button" at bounding box center [793, 457] width 21 height 21
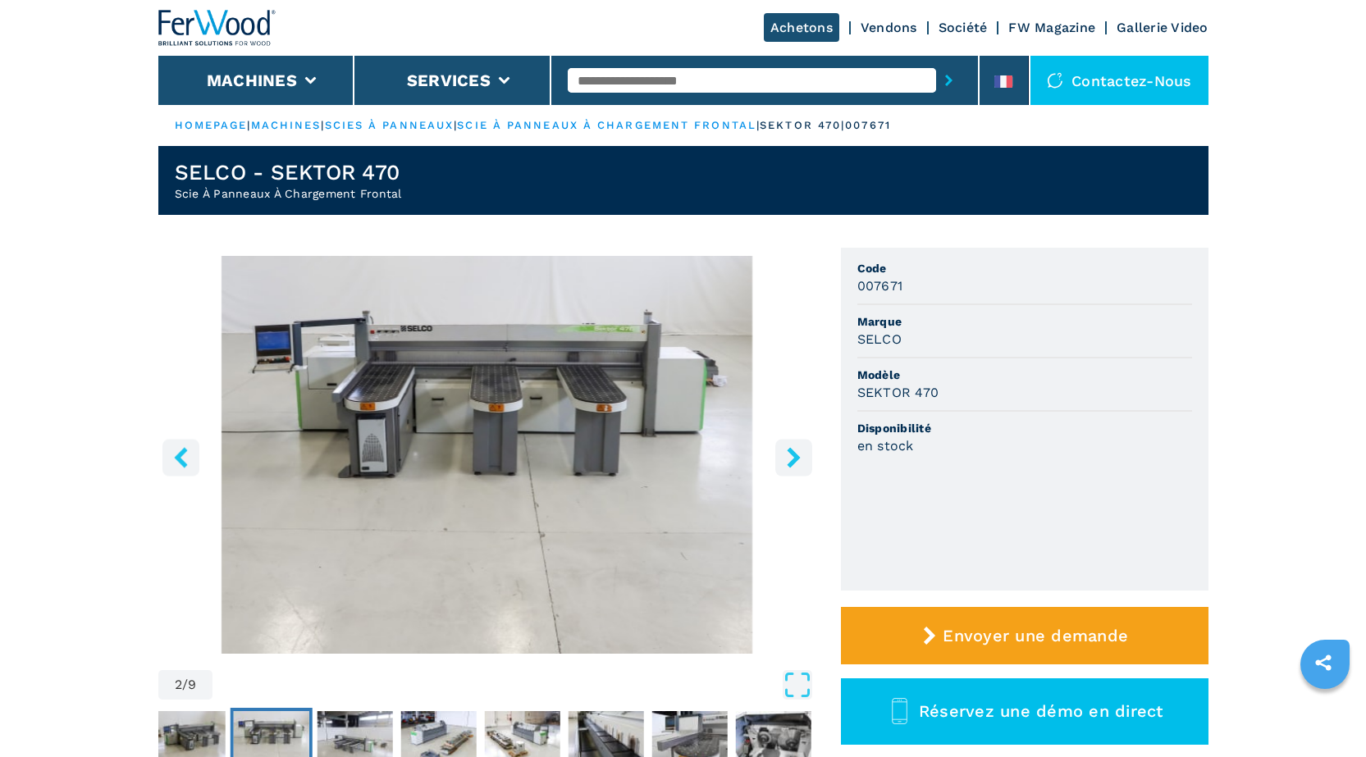
click at [798, 450] on icon "right-button" at bounding box center [793, 457] width 21 height 21
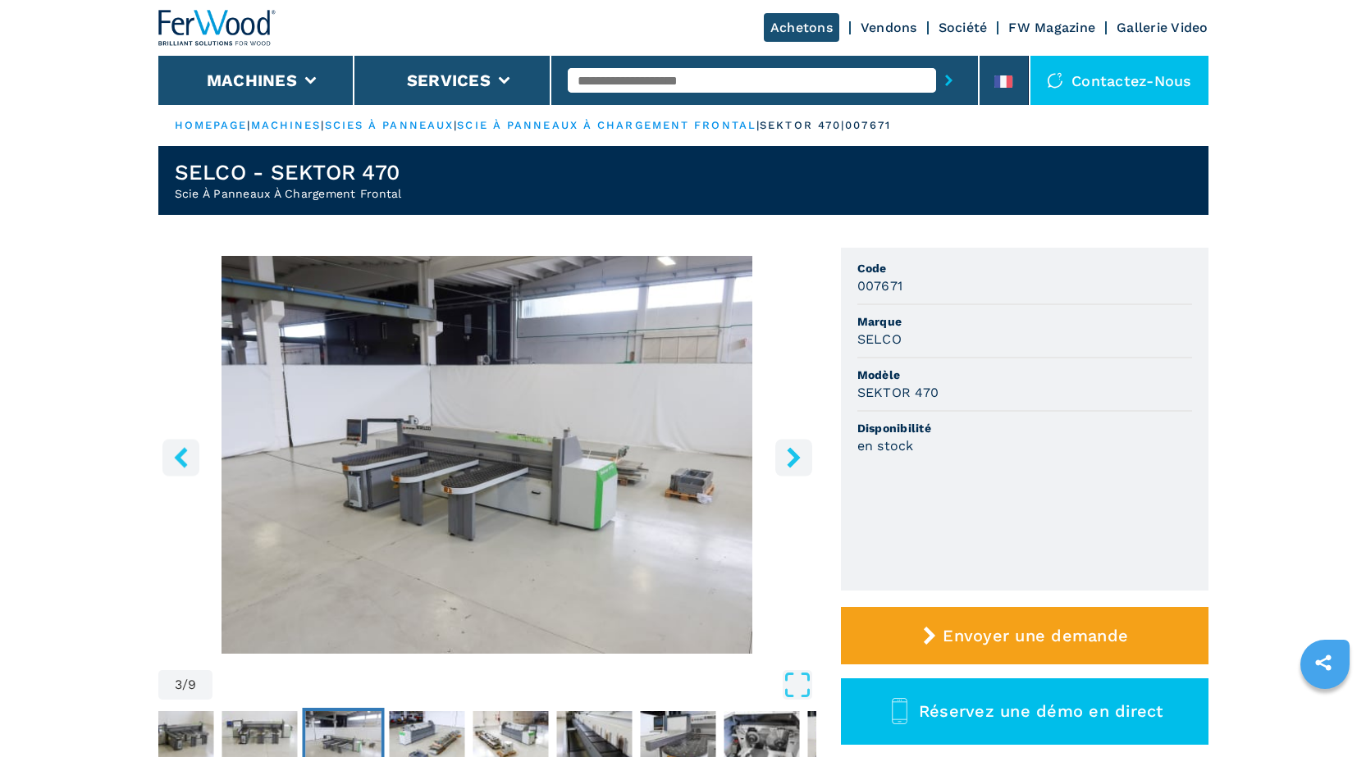
click at [798, 450] on icon "right-button" at bounding box center [793, 457] width 21 height 21
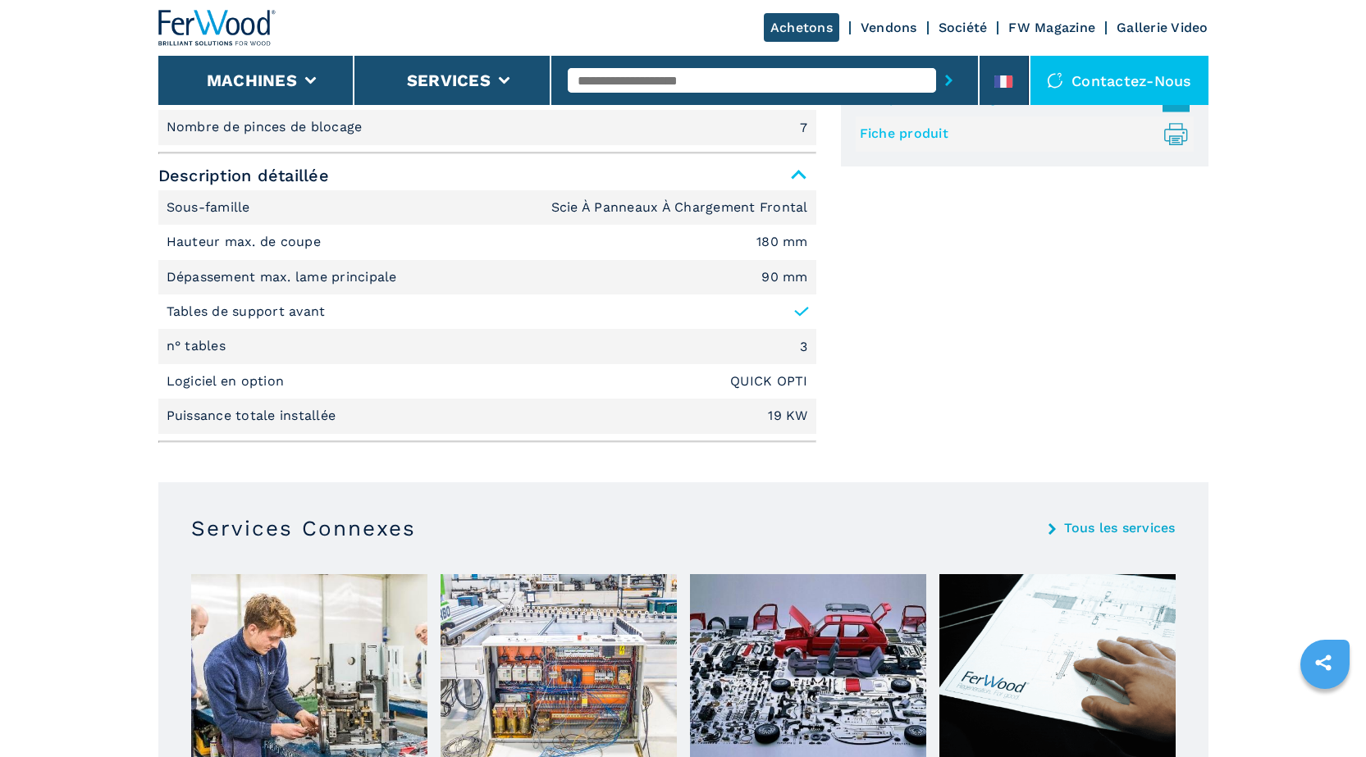
scroll to position [820, 0]
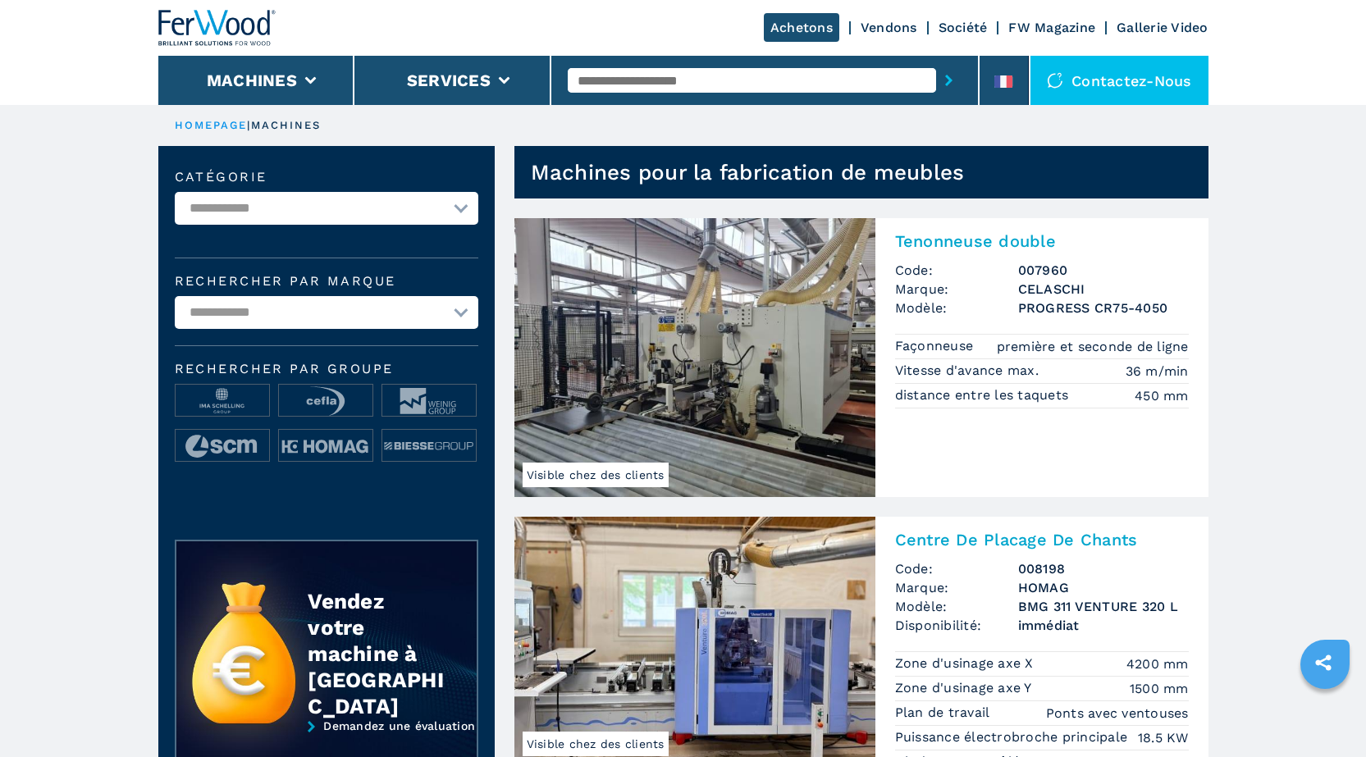
click at [455, 214] on select "**********" at bounding box center [327, 208] width 304 height 33
select select "**********"
click at [175, 192] on select "**********" at bounding box center [327, 208] width 304 height 33
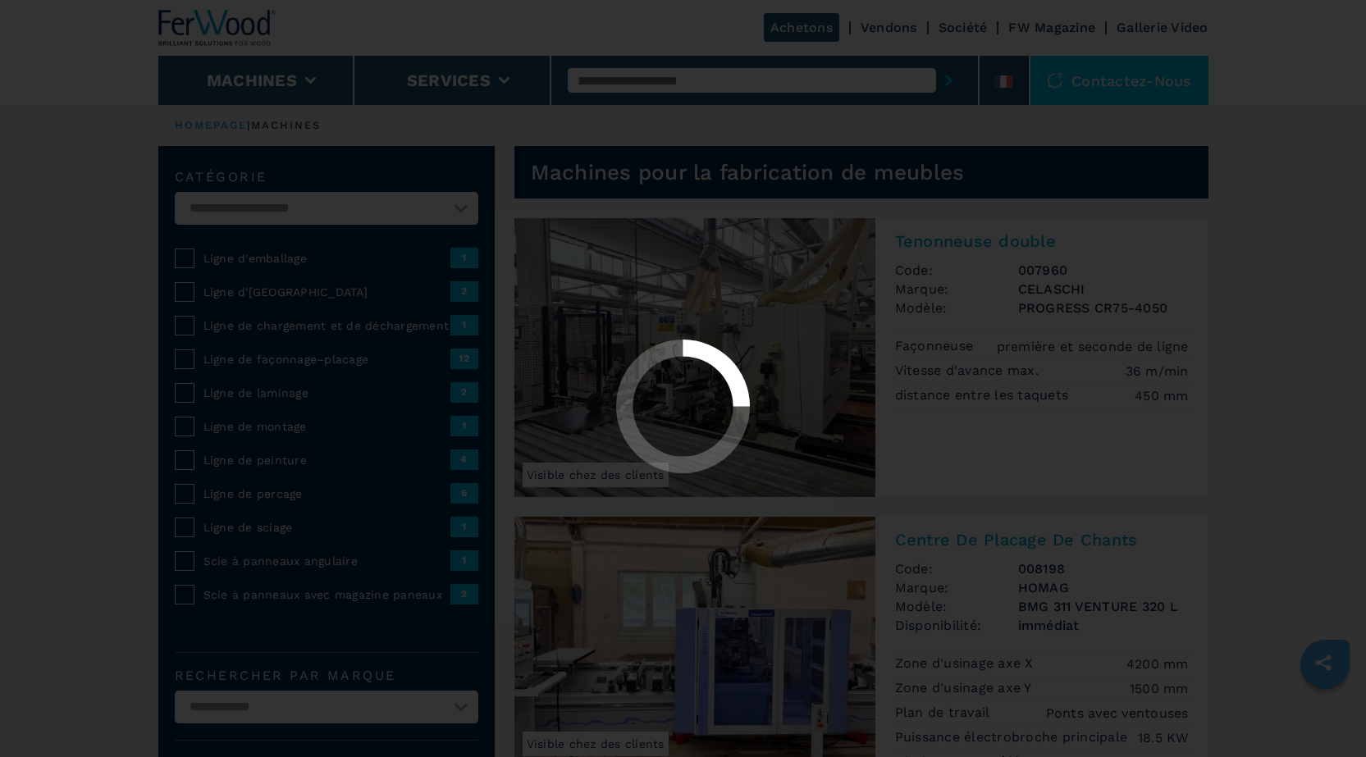
select select "**********"
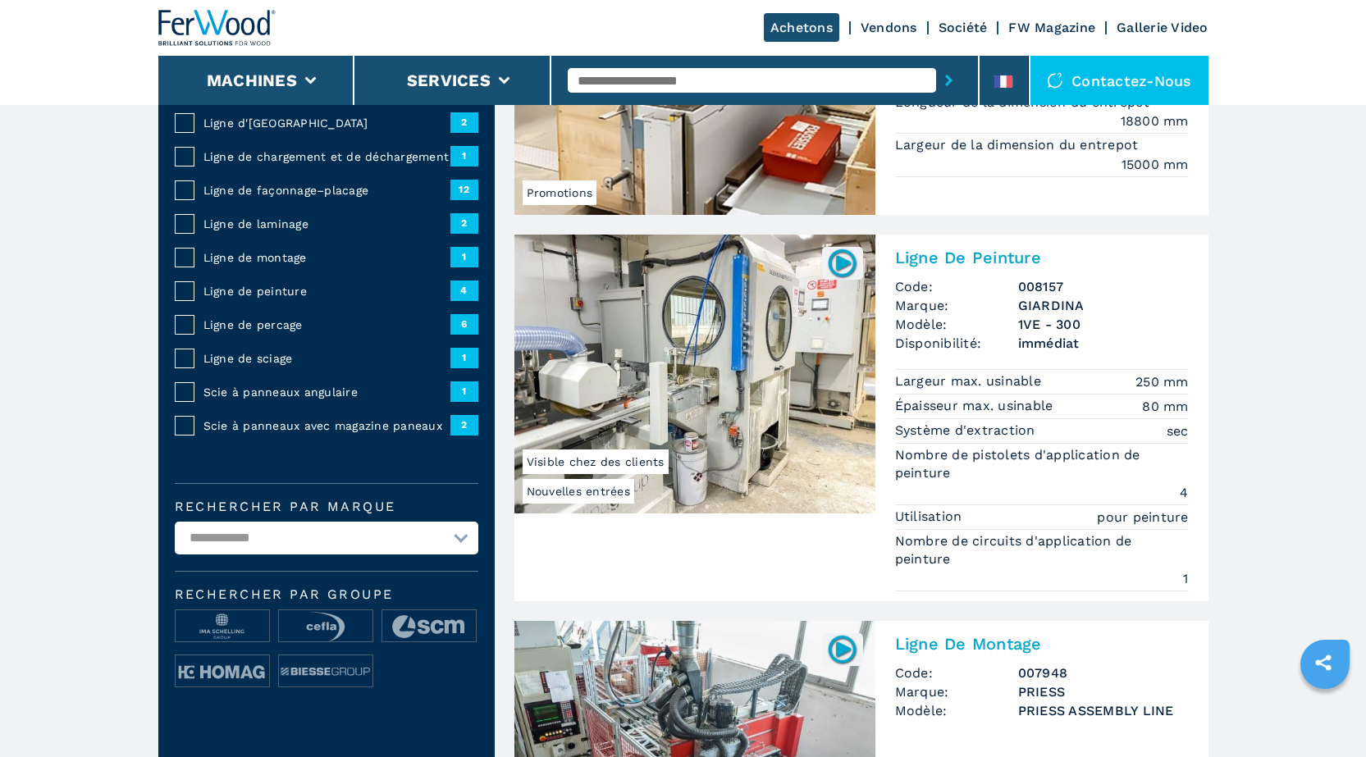
scroll to position [164, 0]
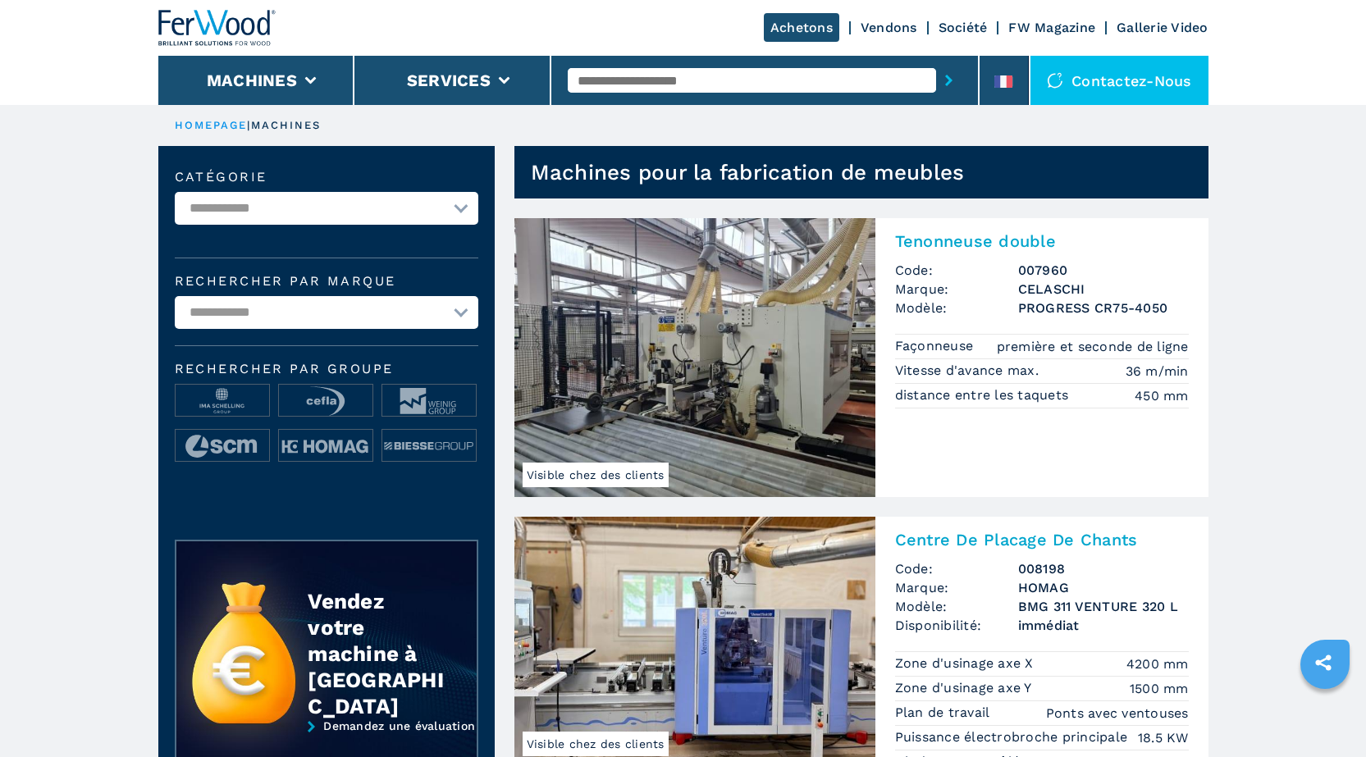
click at [458, 207] on select "**********" at bounding box center [327, 208] width 304 height 33
select select "**********"
click at [175, 192] on select "**********" at bounding box center [327, 208] width 304 height 33
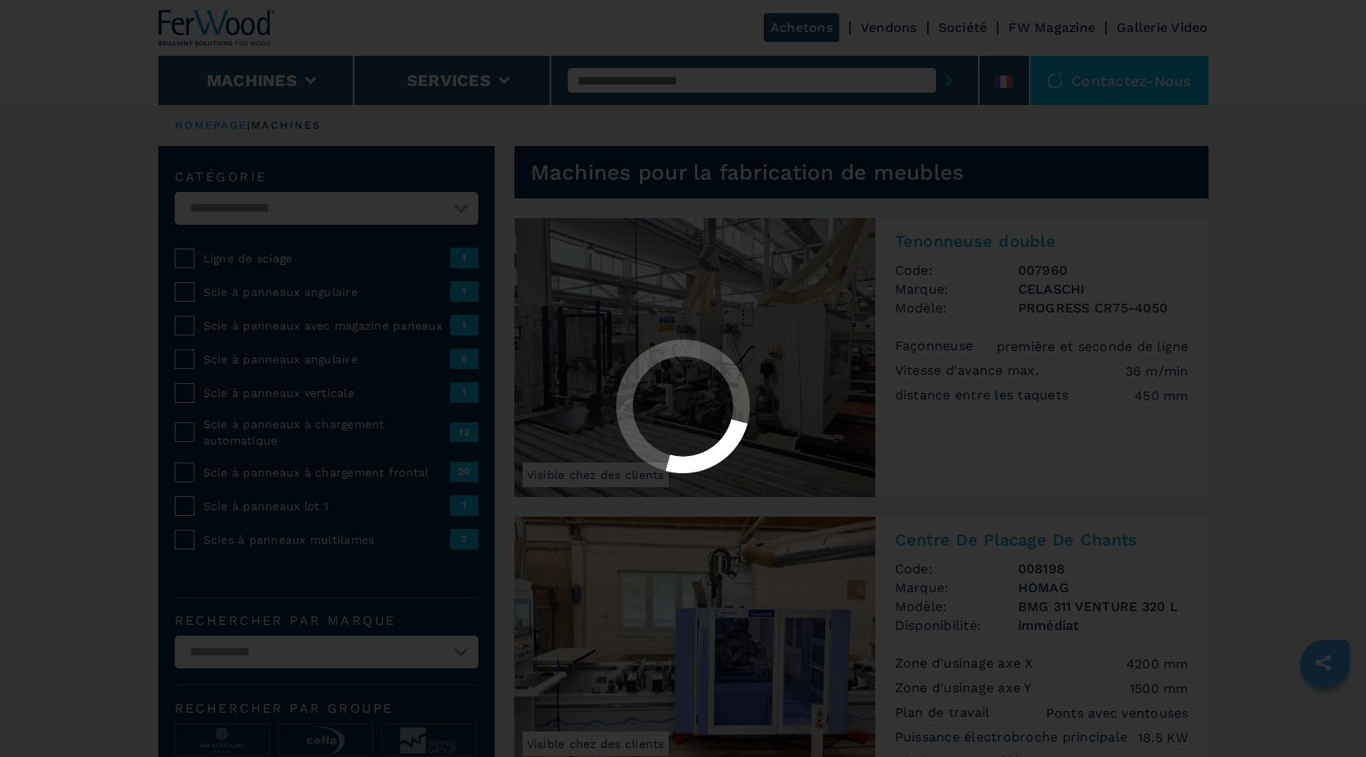
select select "**********"
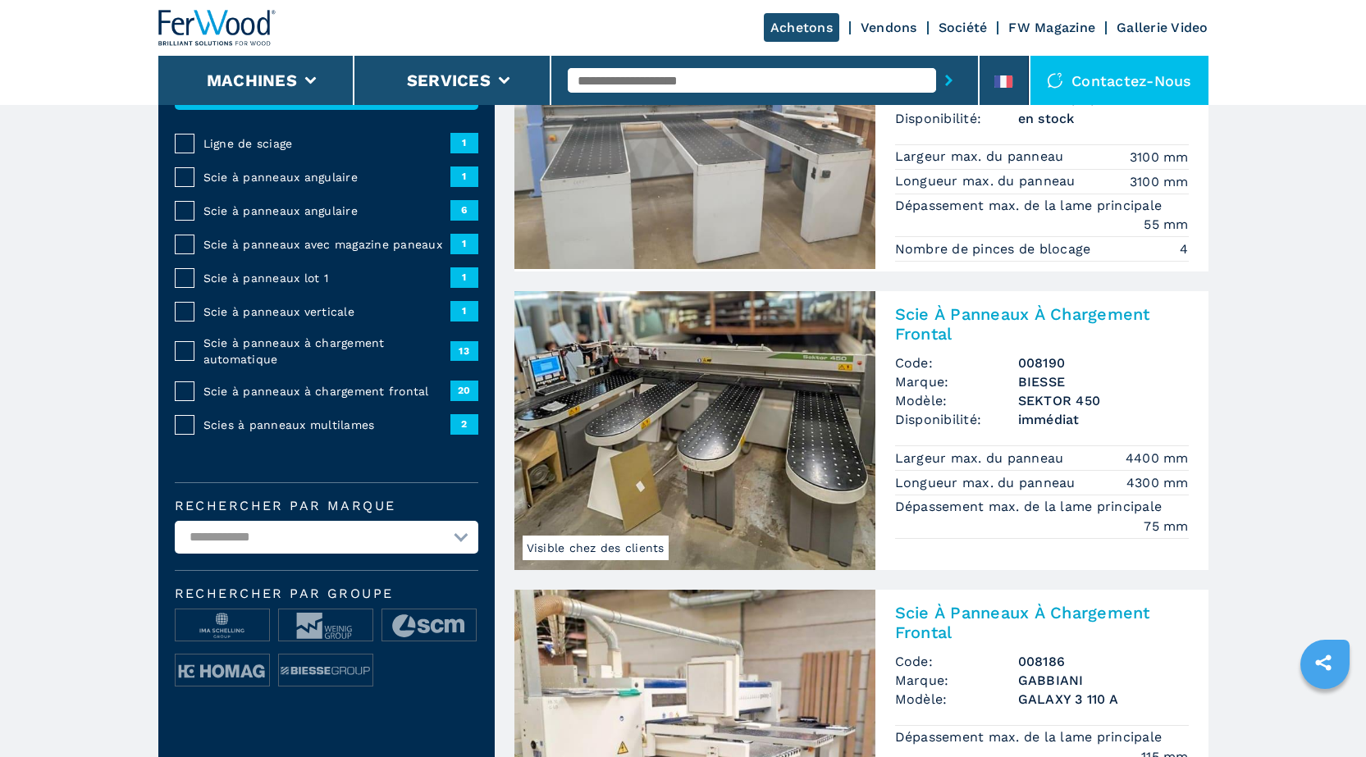
scroll to position [246, 0]
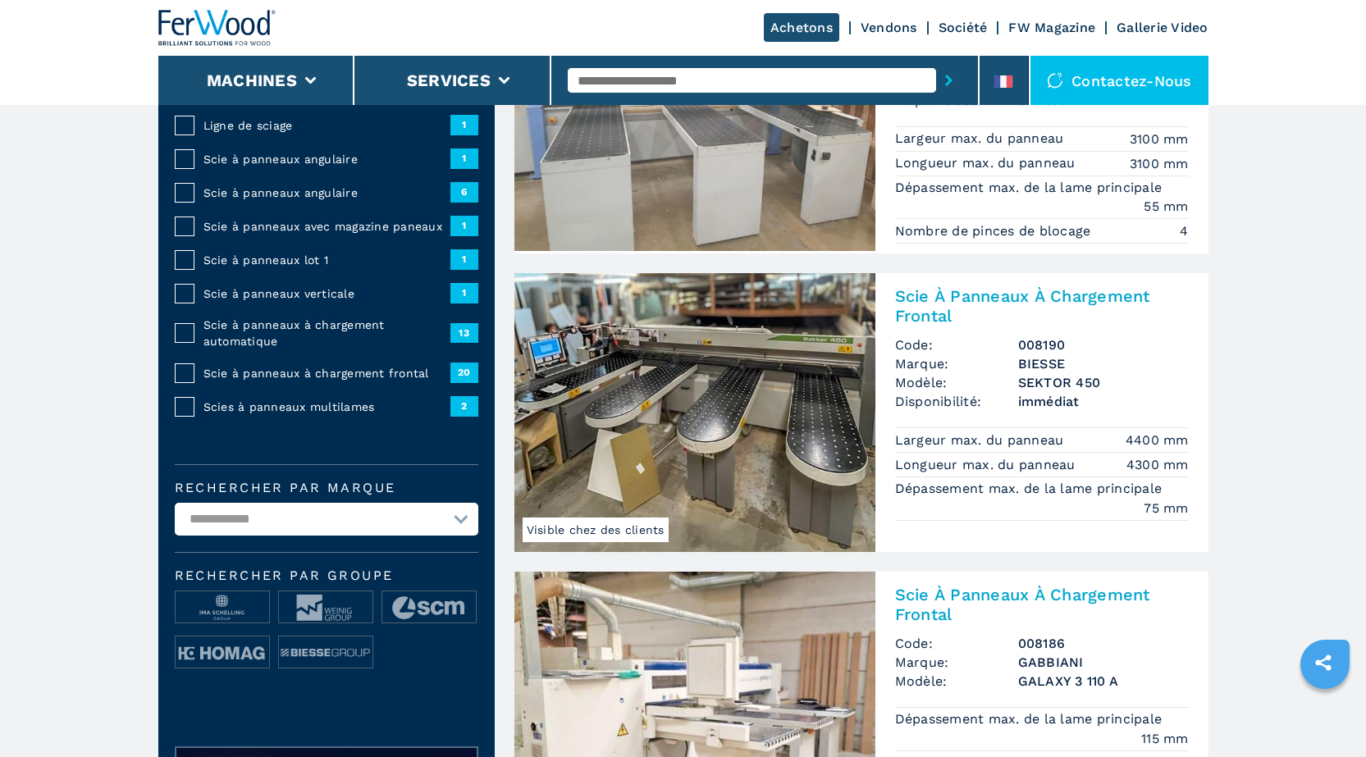
click at [462, 518] on select "**********" at bounding box center [327, 519] width 304 height 33
select select "******"
click at [175, 503] on select "**********" at bounding box center [327, 519] width 304 height 33
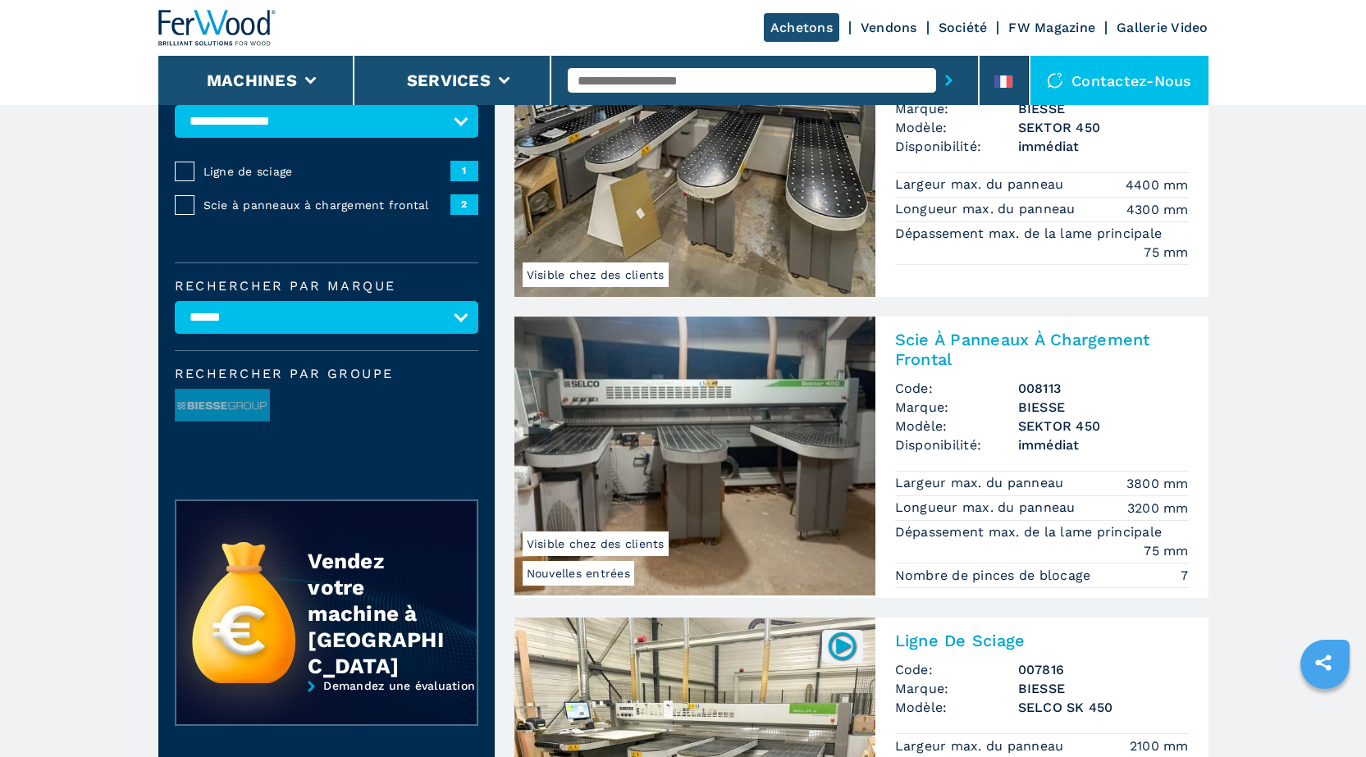
scroll to position [82, 0]
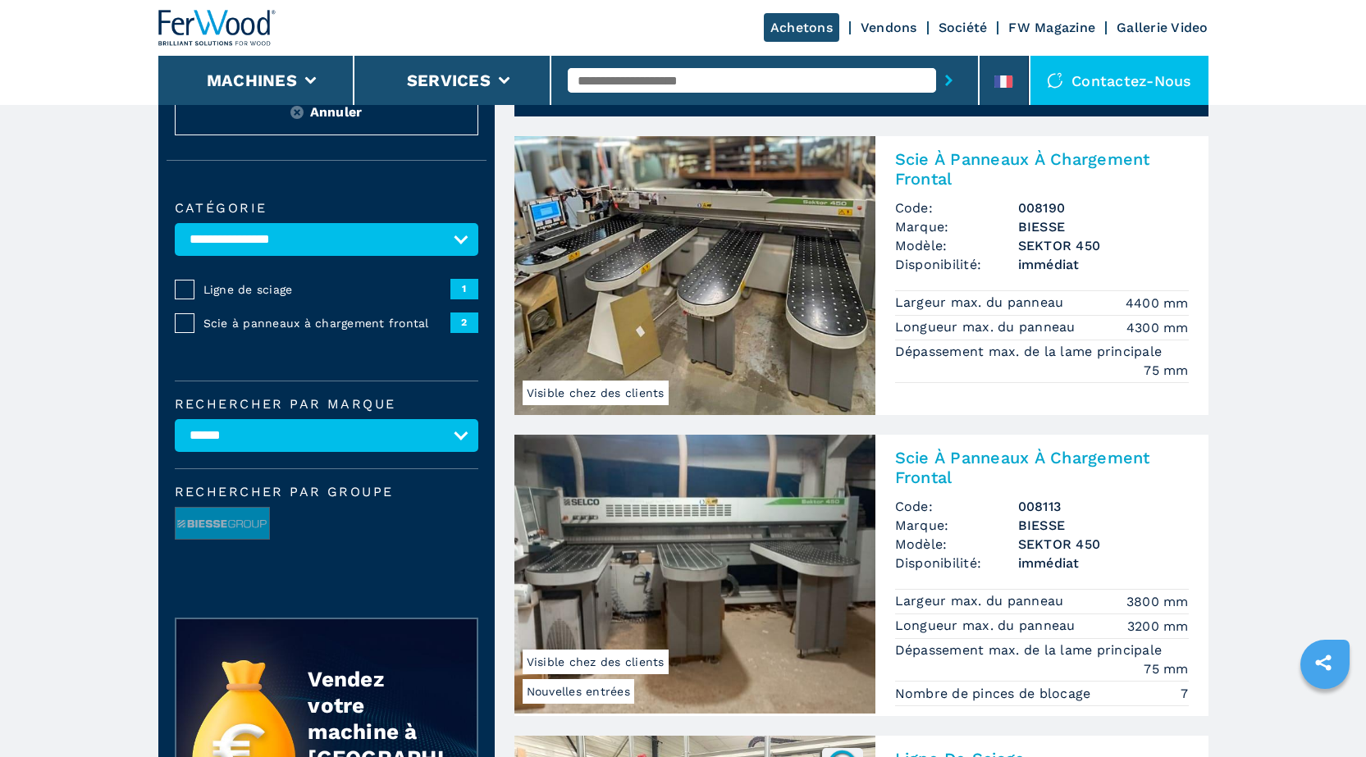
click at [755, 571] on img at bounding box center [694, 574] width 361 height 279
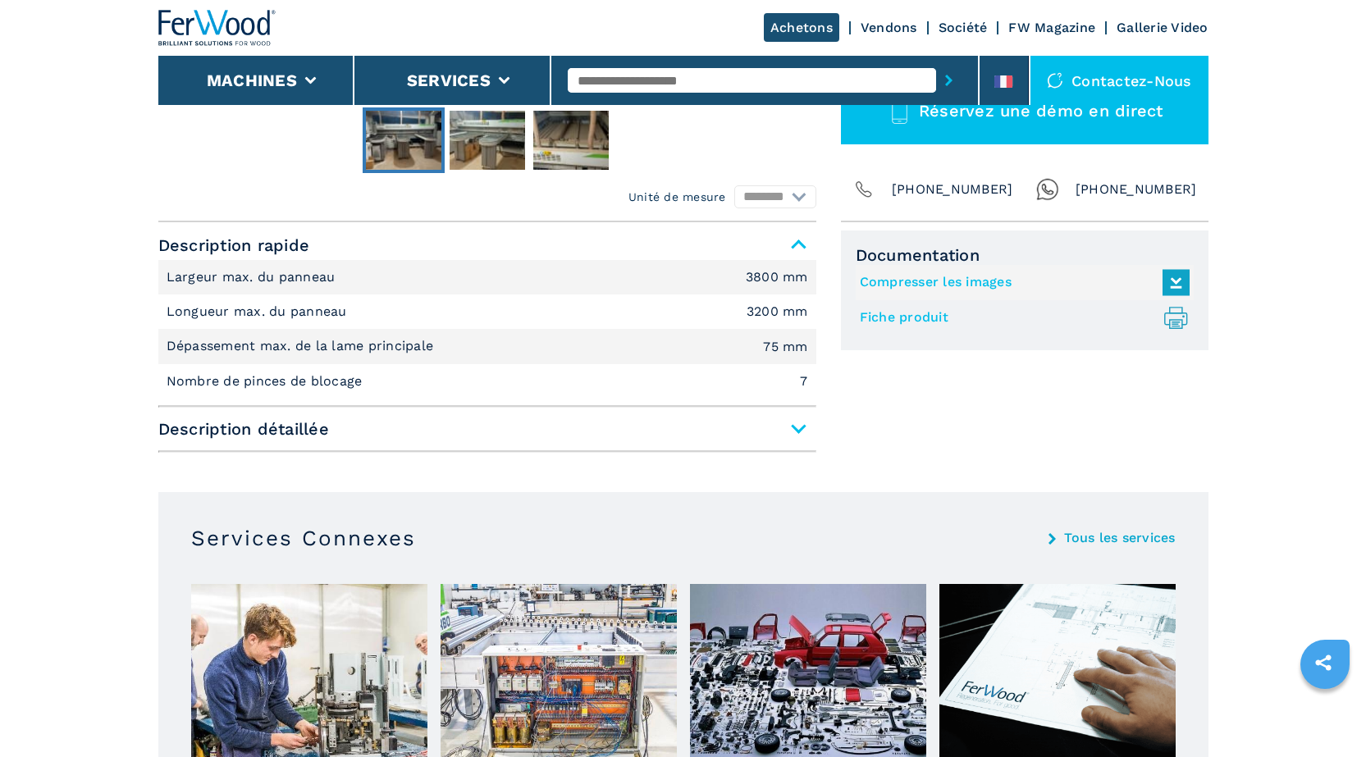
scroll to position [656, 0]
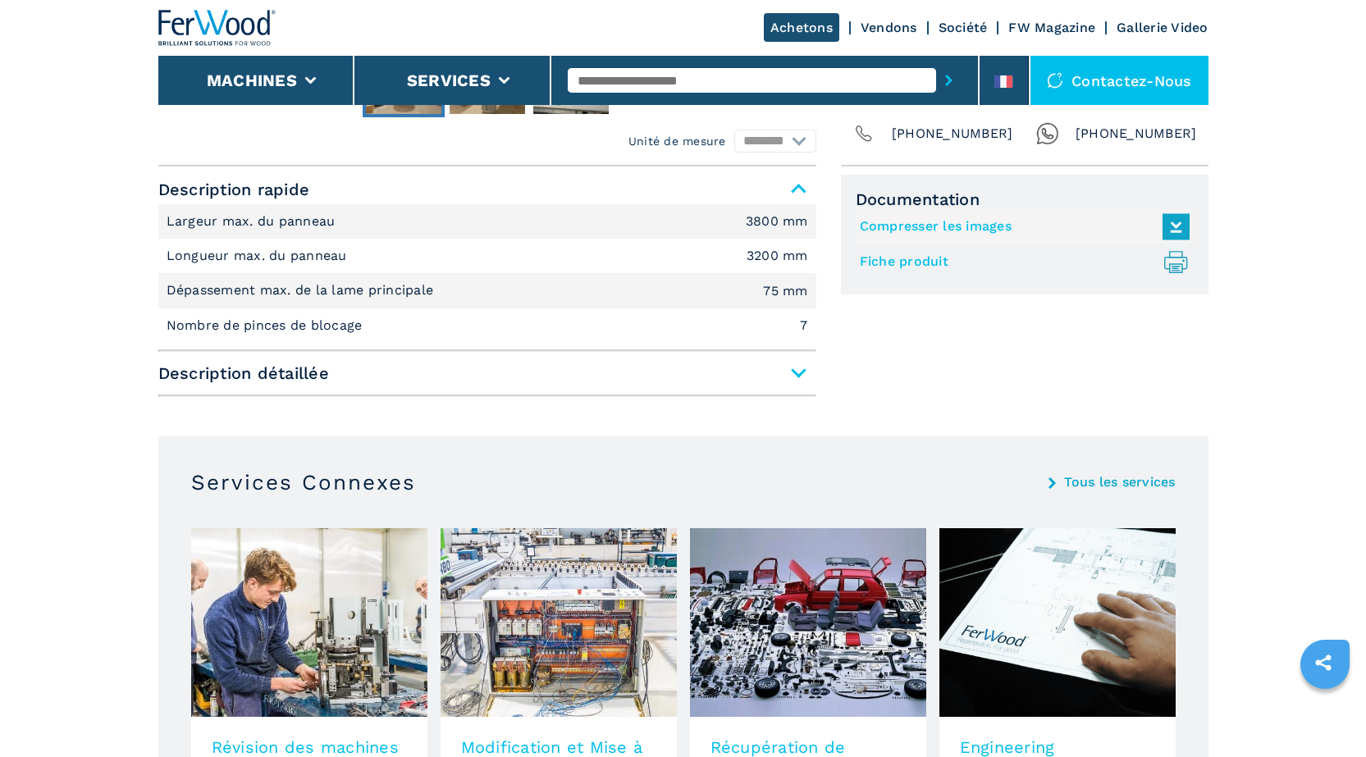
click at [800, 371] on span "Description détaillée" at bounding box center [487, 373] width 658 height 30
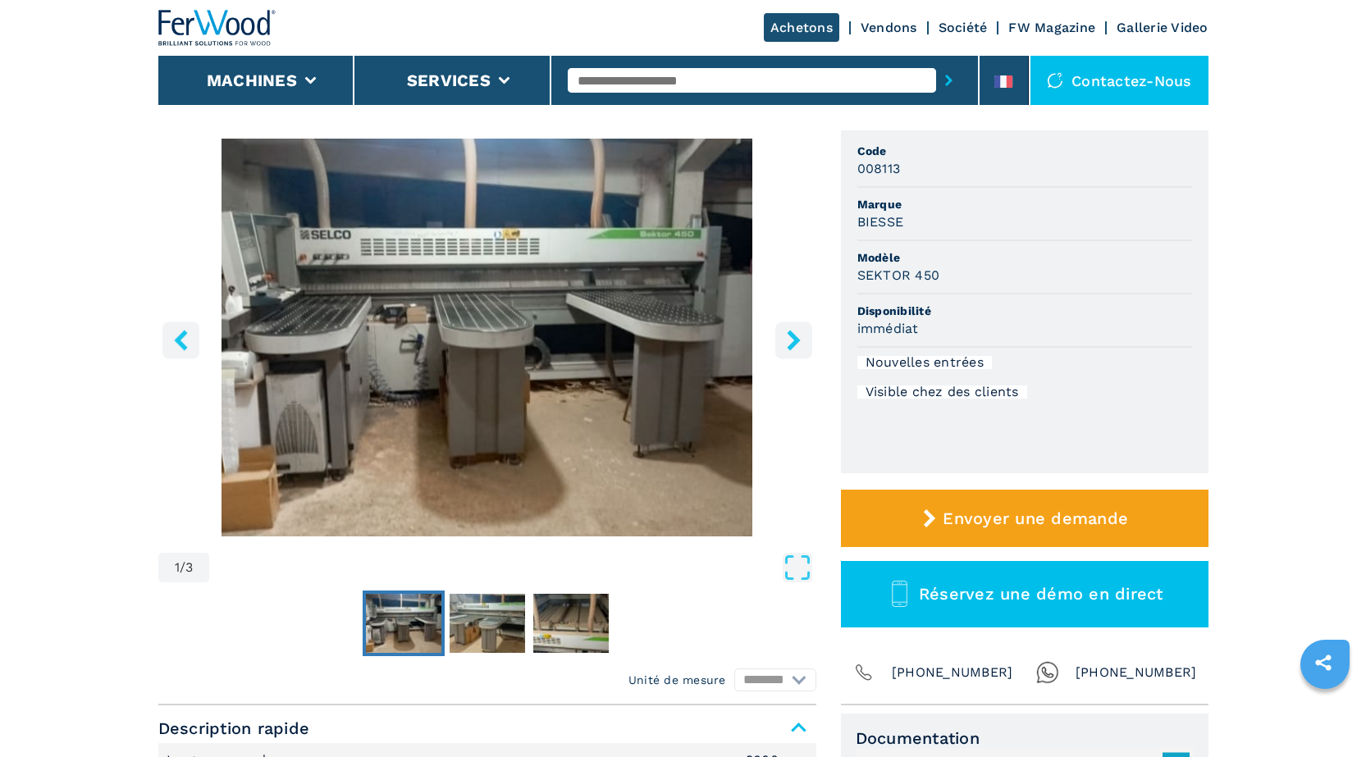
scroll to position [82, 0]
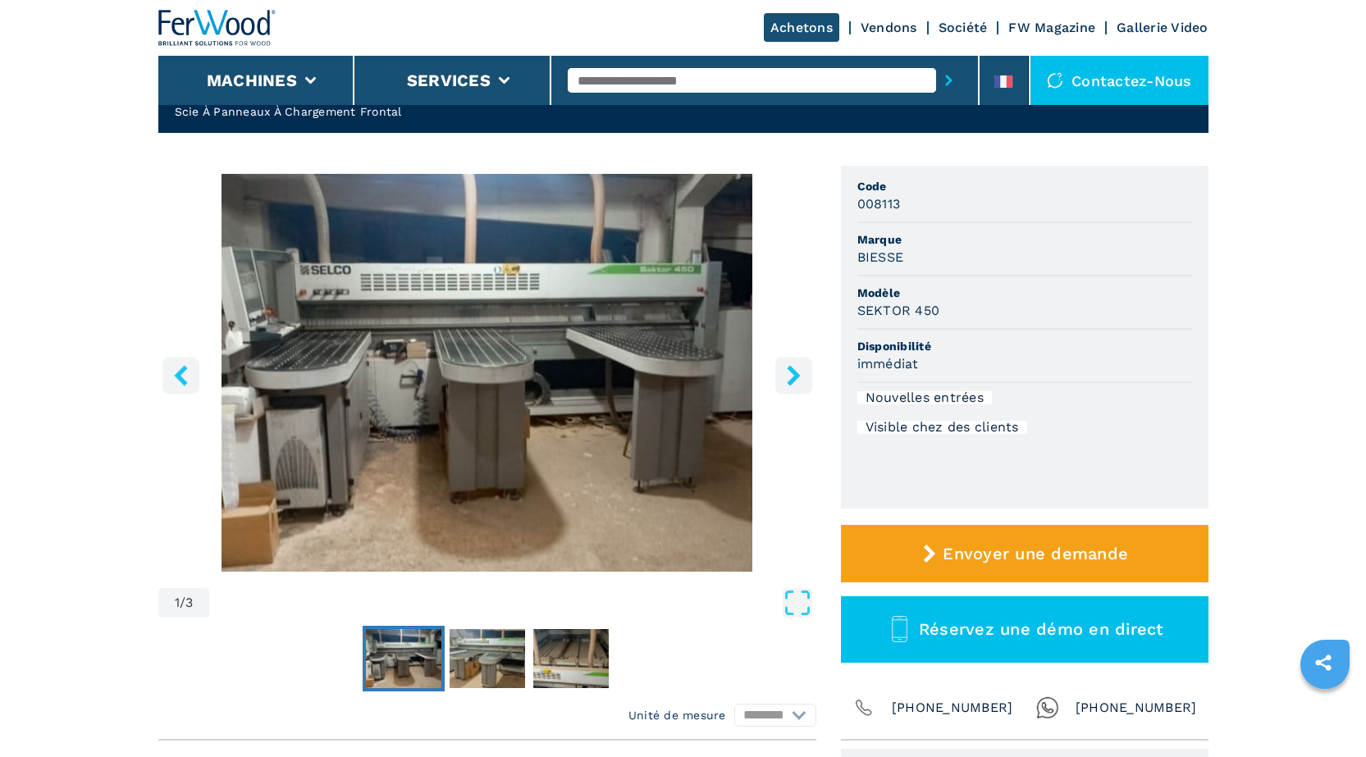
click at [788, 377] on icon "right-button" at bounding box center [793, 375] width 21 height 21
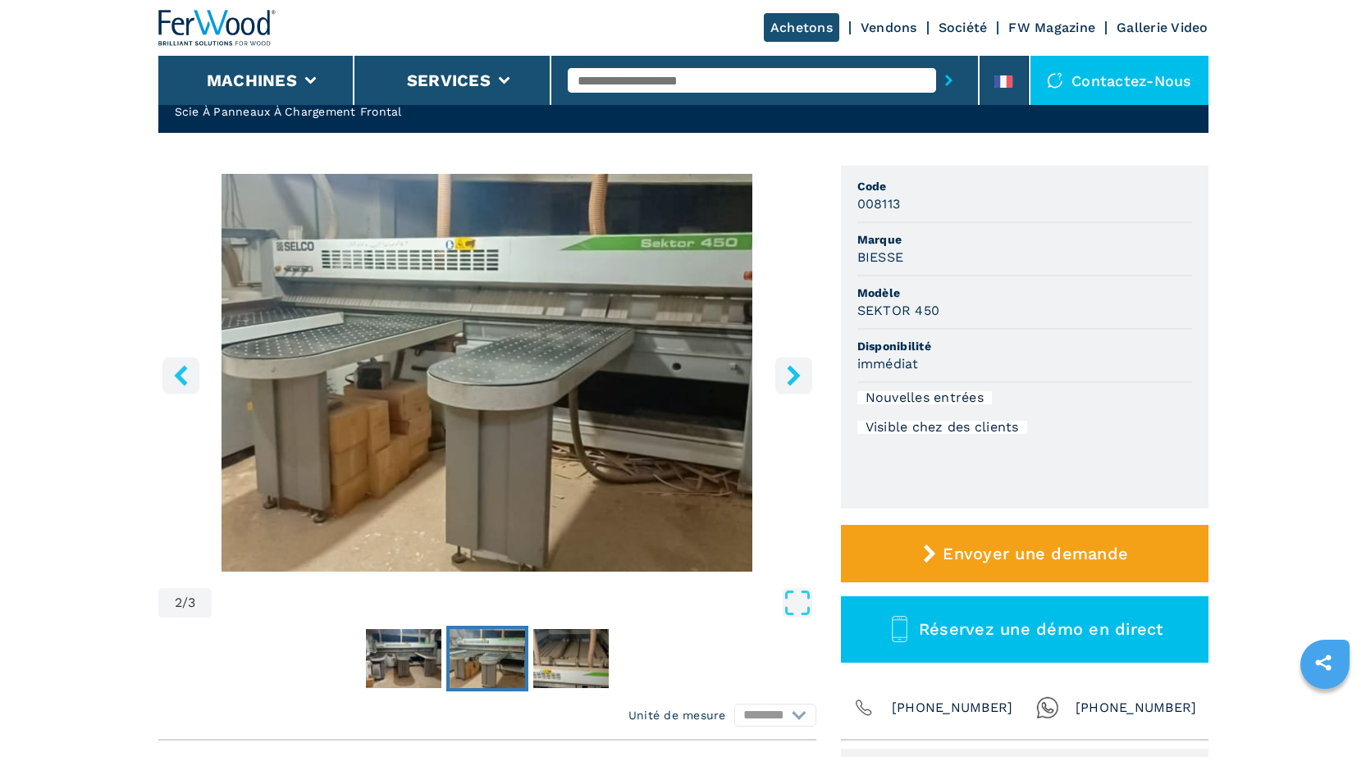
click at [788, 377] on icon "right-button" at bounding box center [793, 375] width 21 height 21
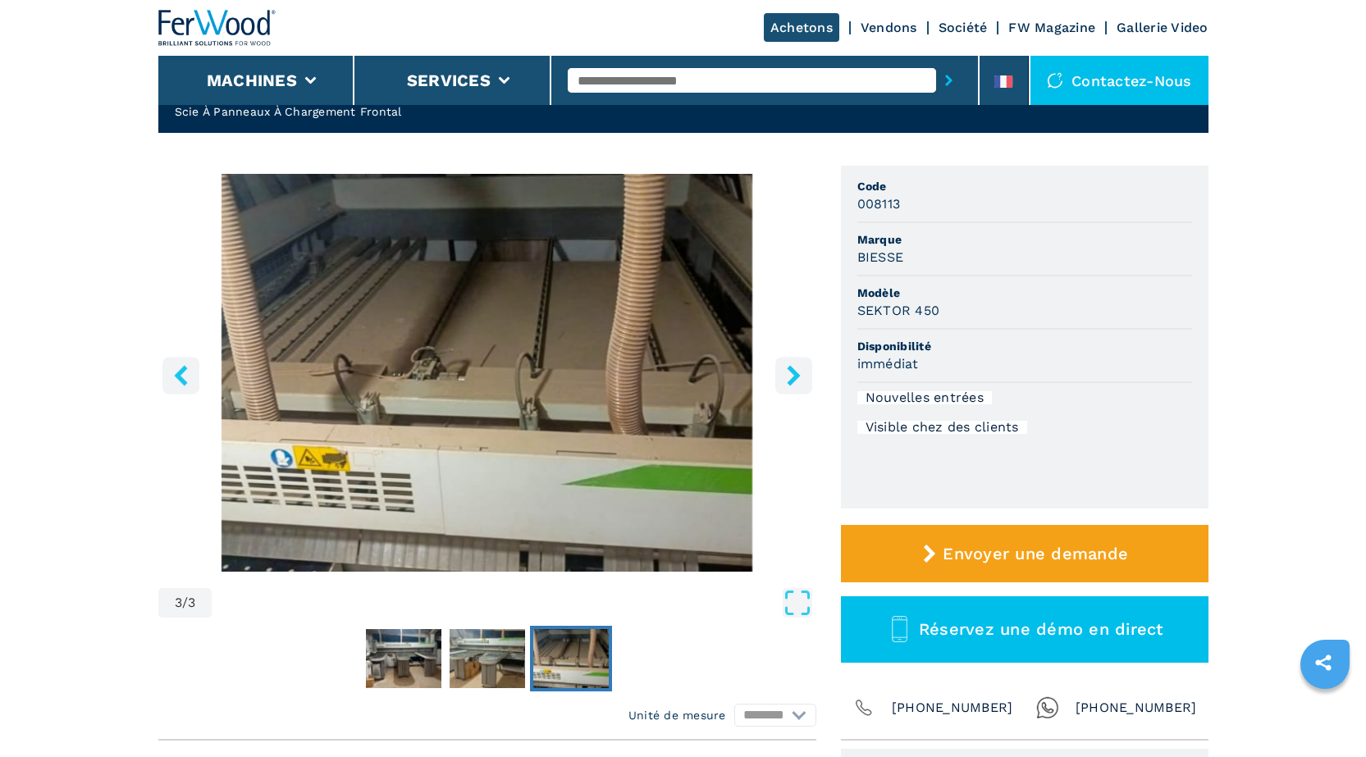
click at [788, 377] on icon "right-button" at bounding box center [793, 375] width 21 height 21
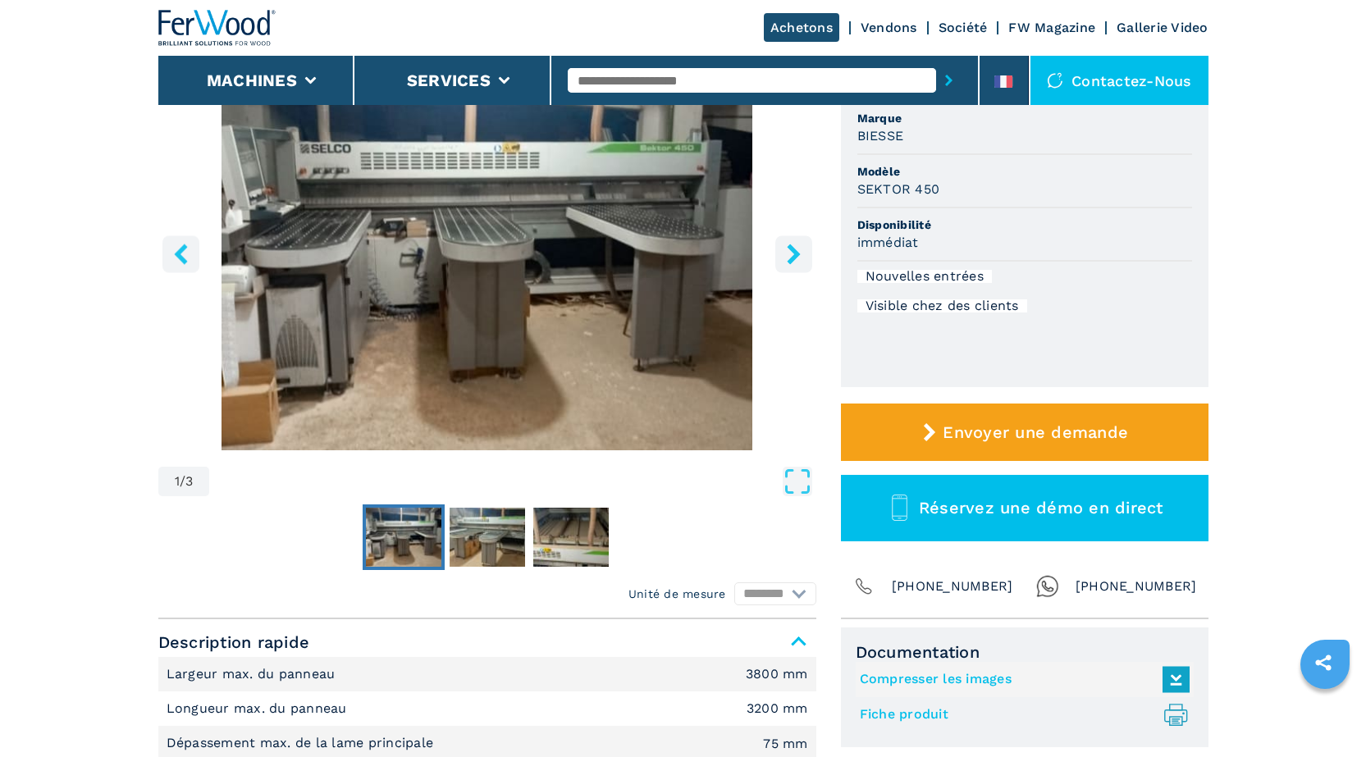
scroll to position [164, 0]
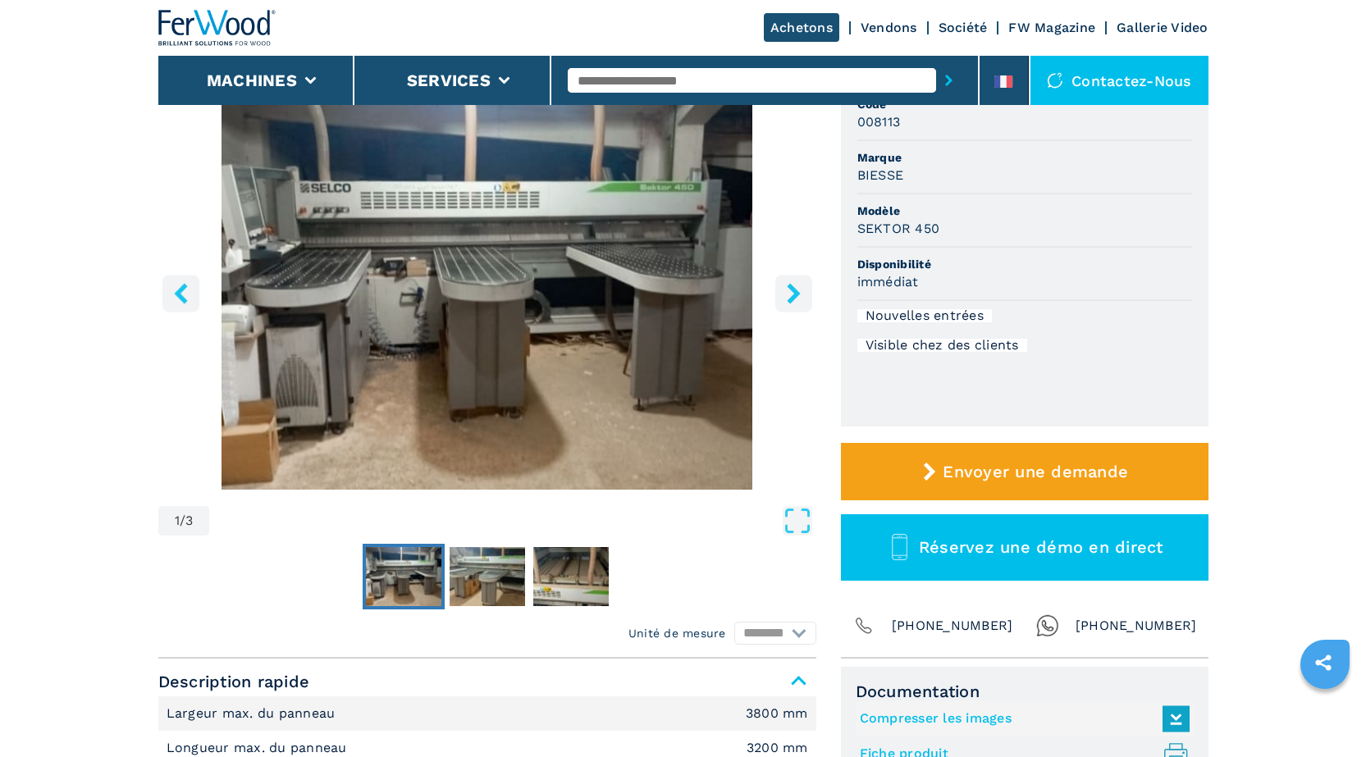
click at [597, 267] on img "Go to Slide 1" at bounding box center [487, 291] width 658 height 398
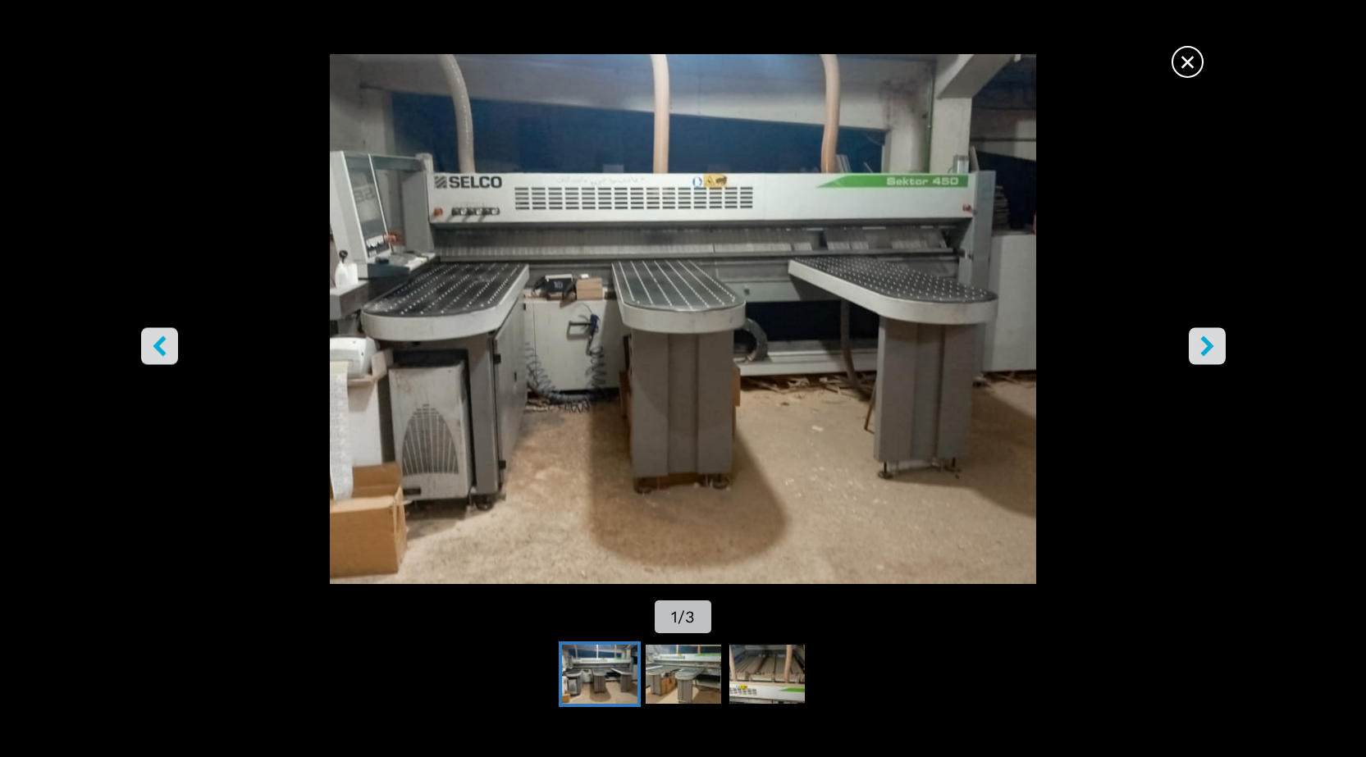
click at [1206, 346] on icon "right-button" at bounding box center [1207, 346] width 21 height 21
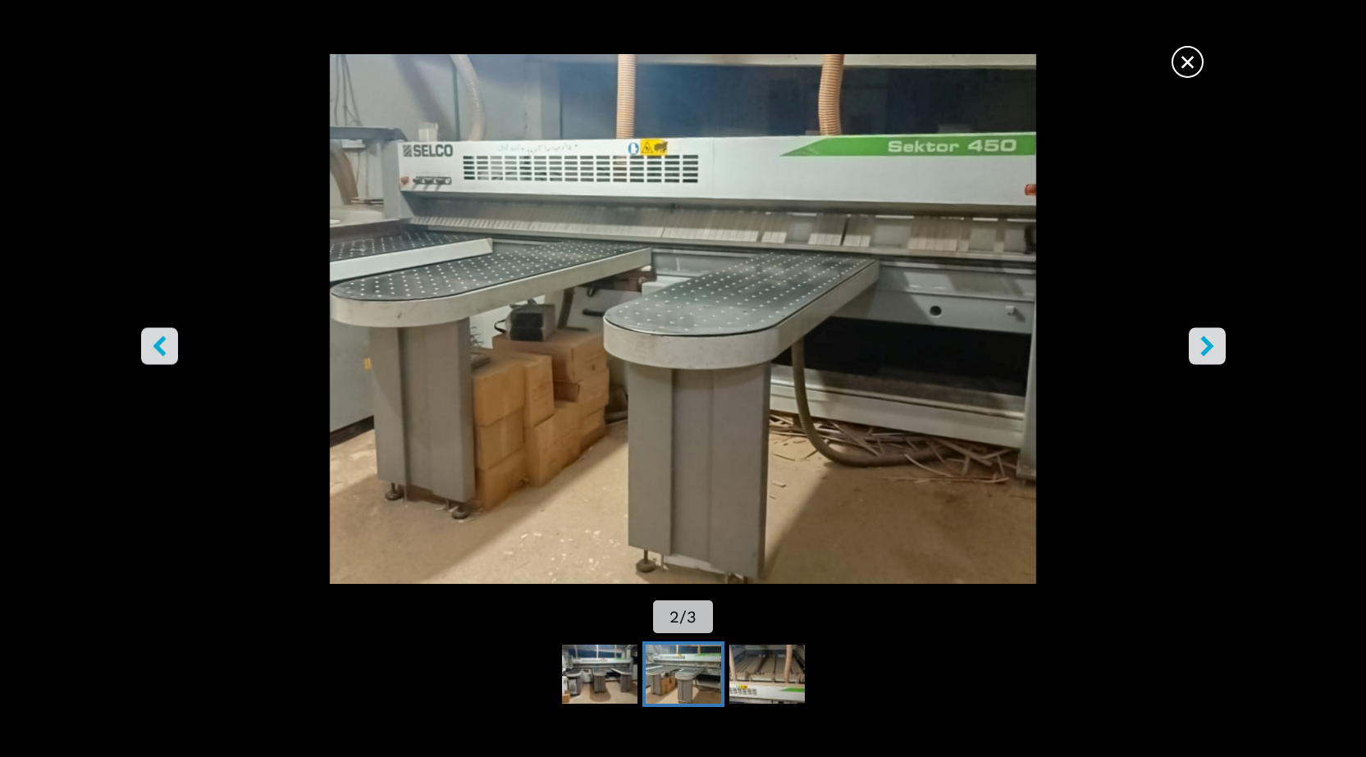
click at [1206, 346] on icon "right-button" at bounding box center [1207, 346] width 21 height 21
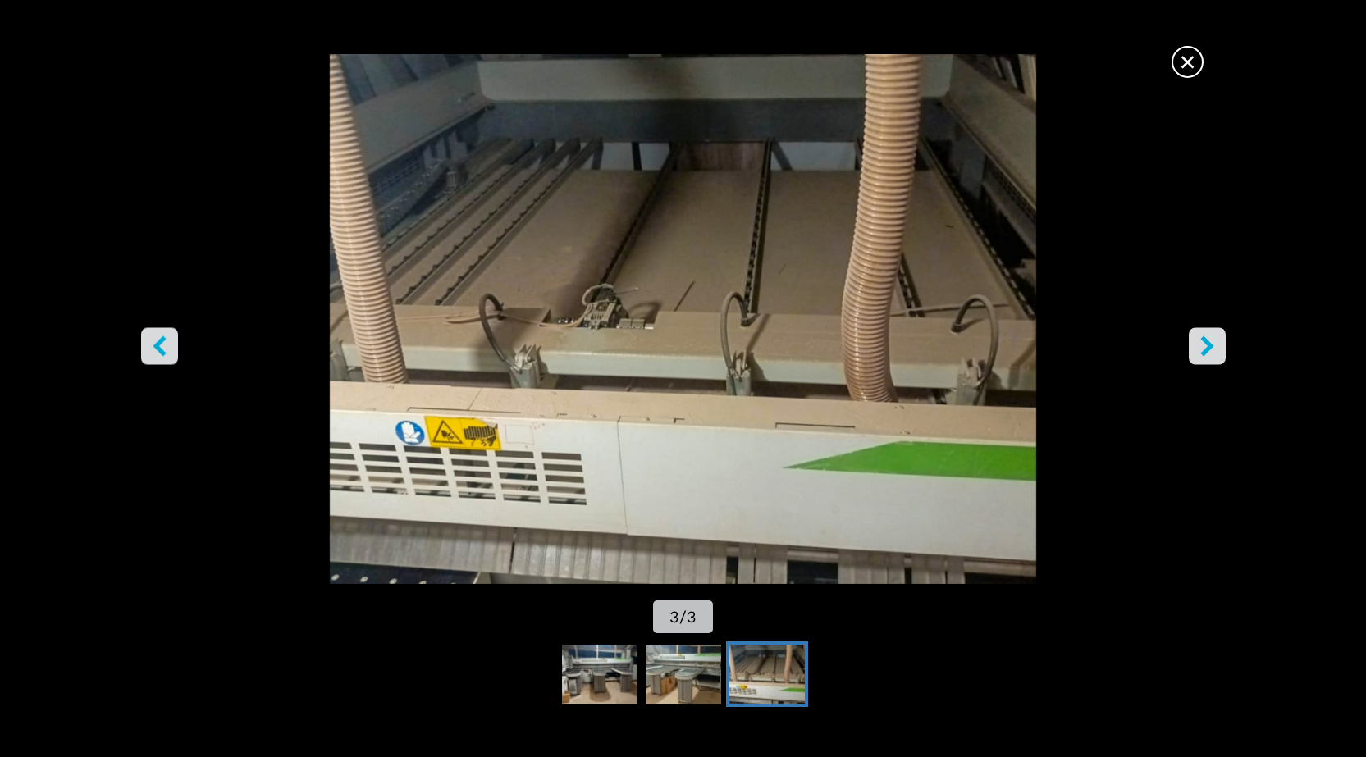
click at [1206, 346] on icon "right-button" at bounding box center [1207, 346] width 21 height 21
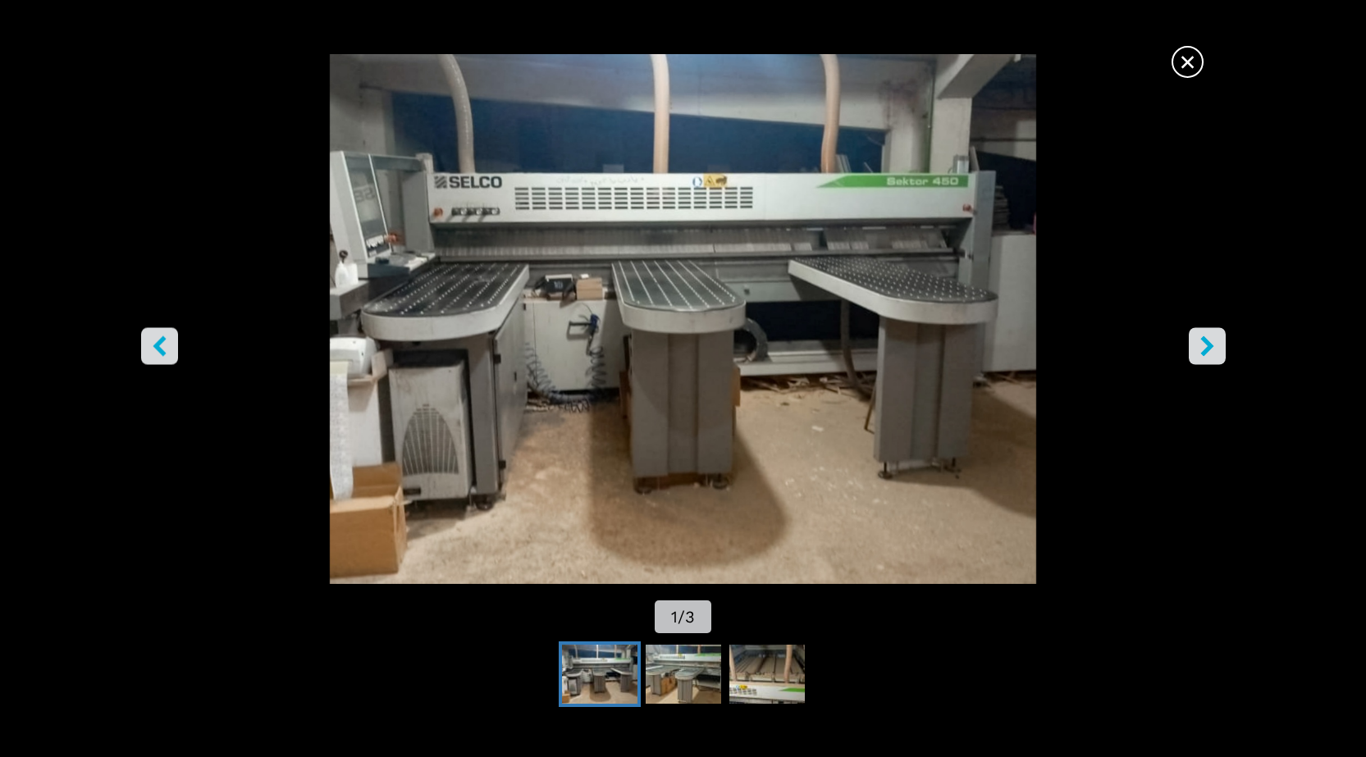
click at [1206, 346] on icon "right-button" at bounding box center [1207, 346] width 21 height 21
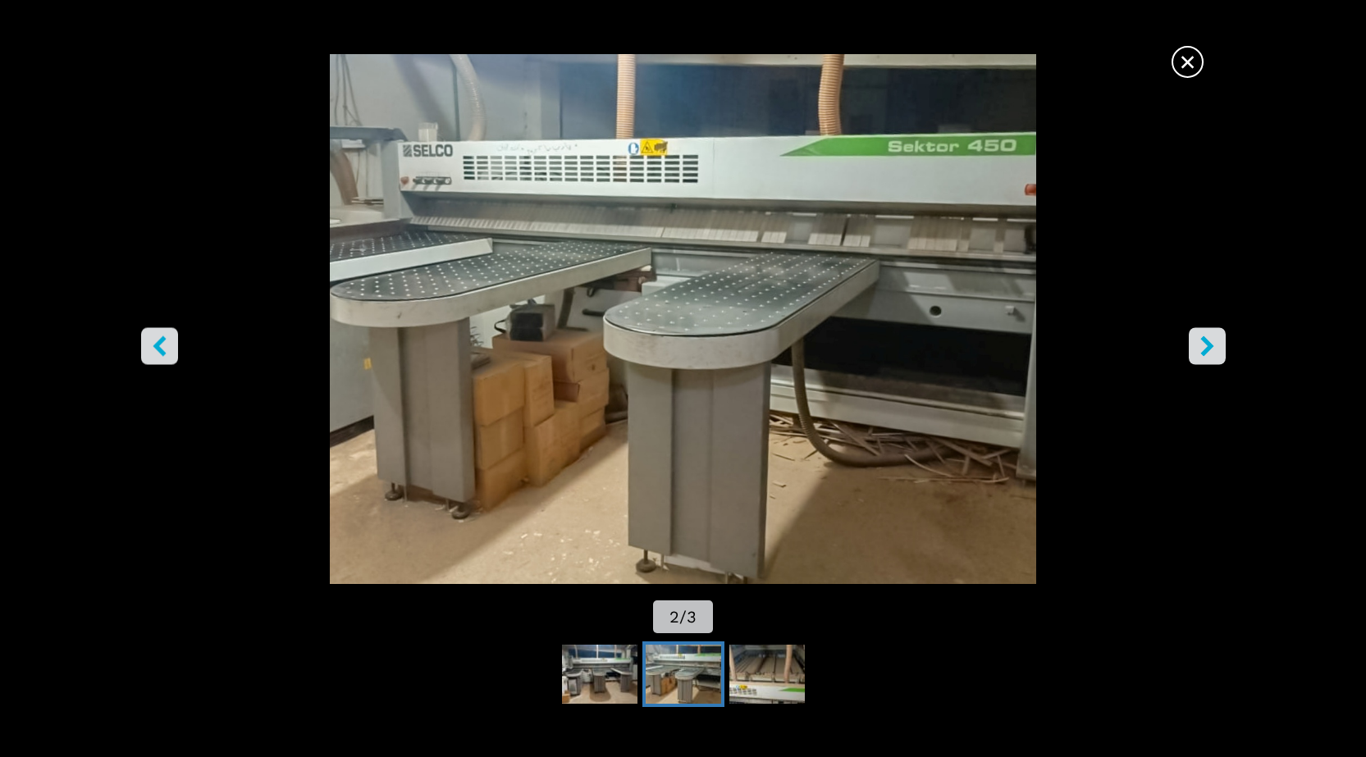
click at [1192, 60] on span "×" at bounding box center [1187, 58] width 29 height 29
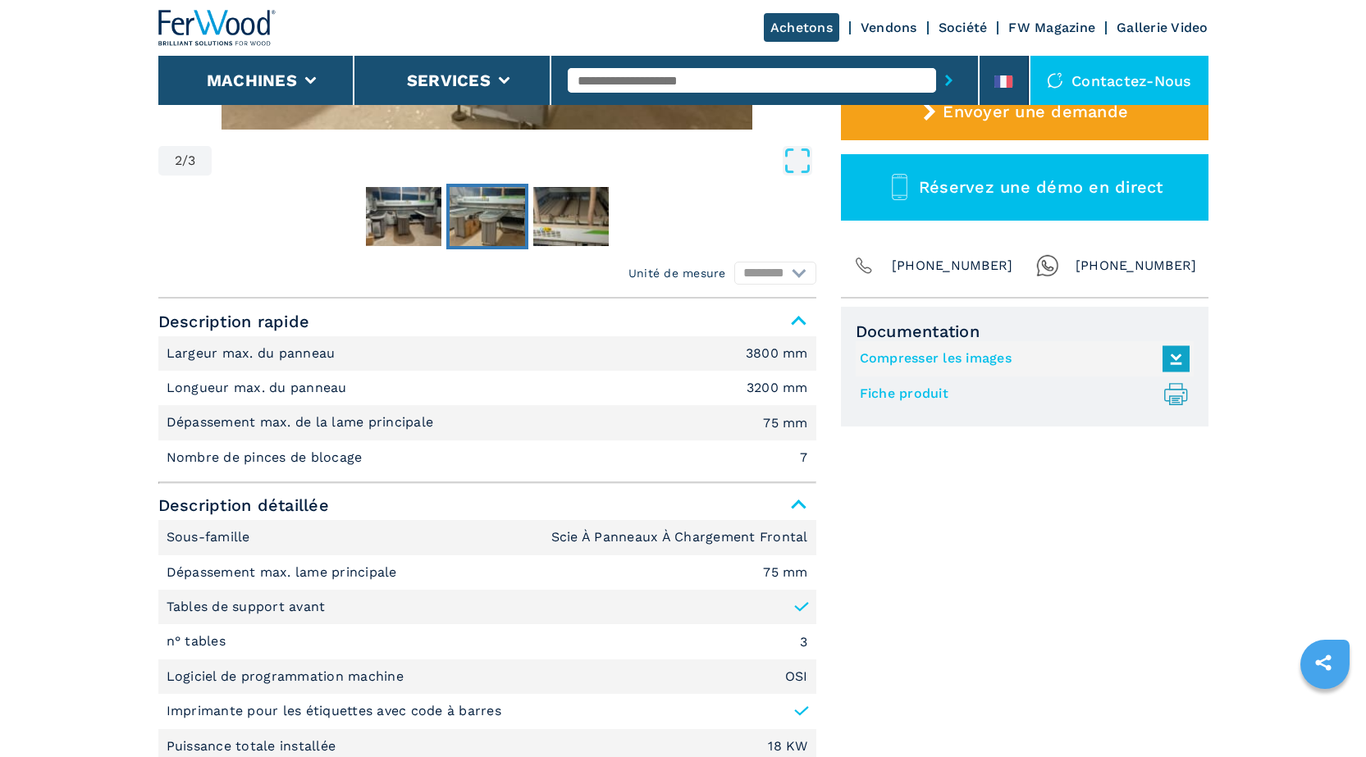
scroll to position [574, 0]
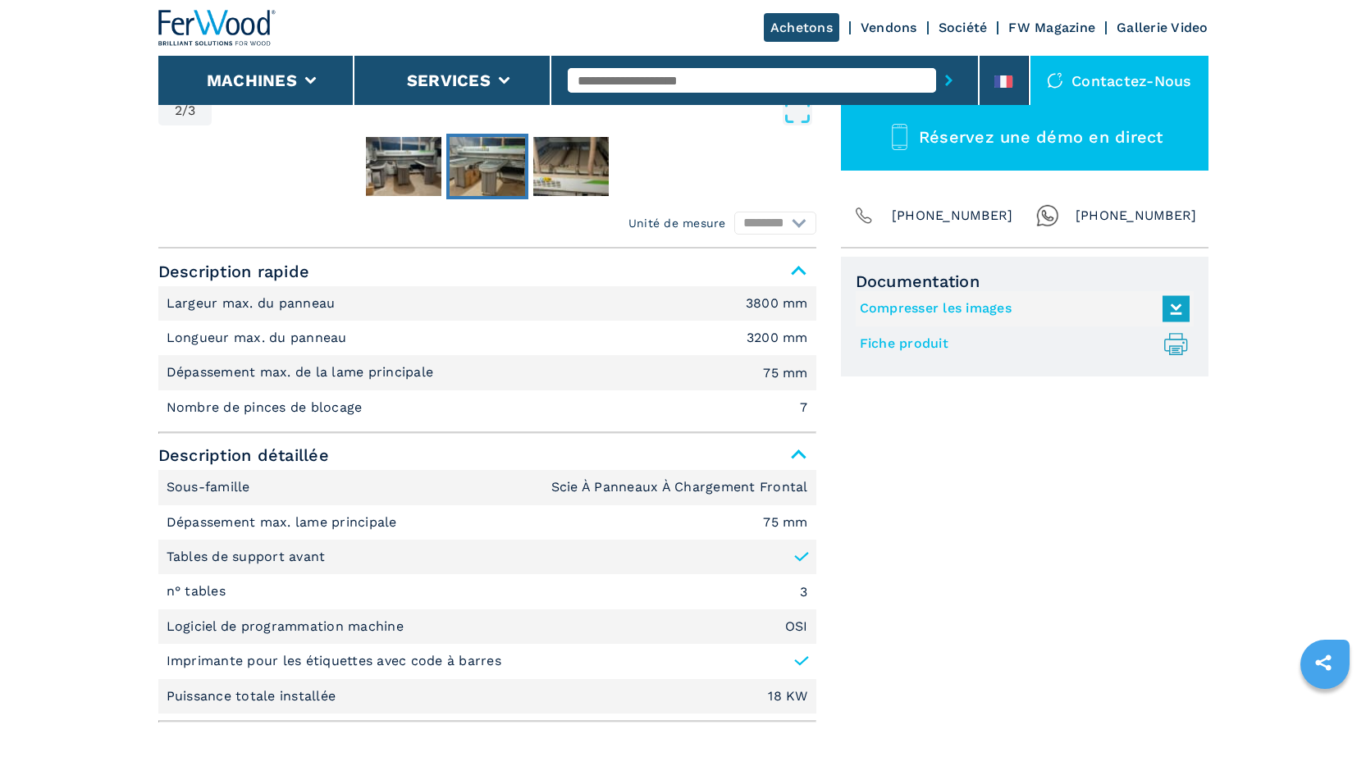
click at [928, 349] on link "Fiche produit .prefix__st0{stroke-linecap:round;stroke-linejoin:round}.prefix__…" at bounding box center [1021, 344] width 322 height 27
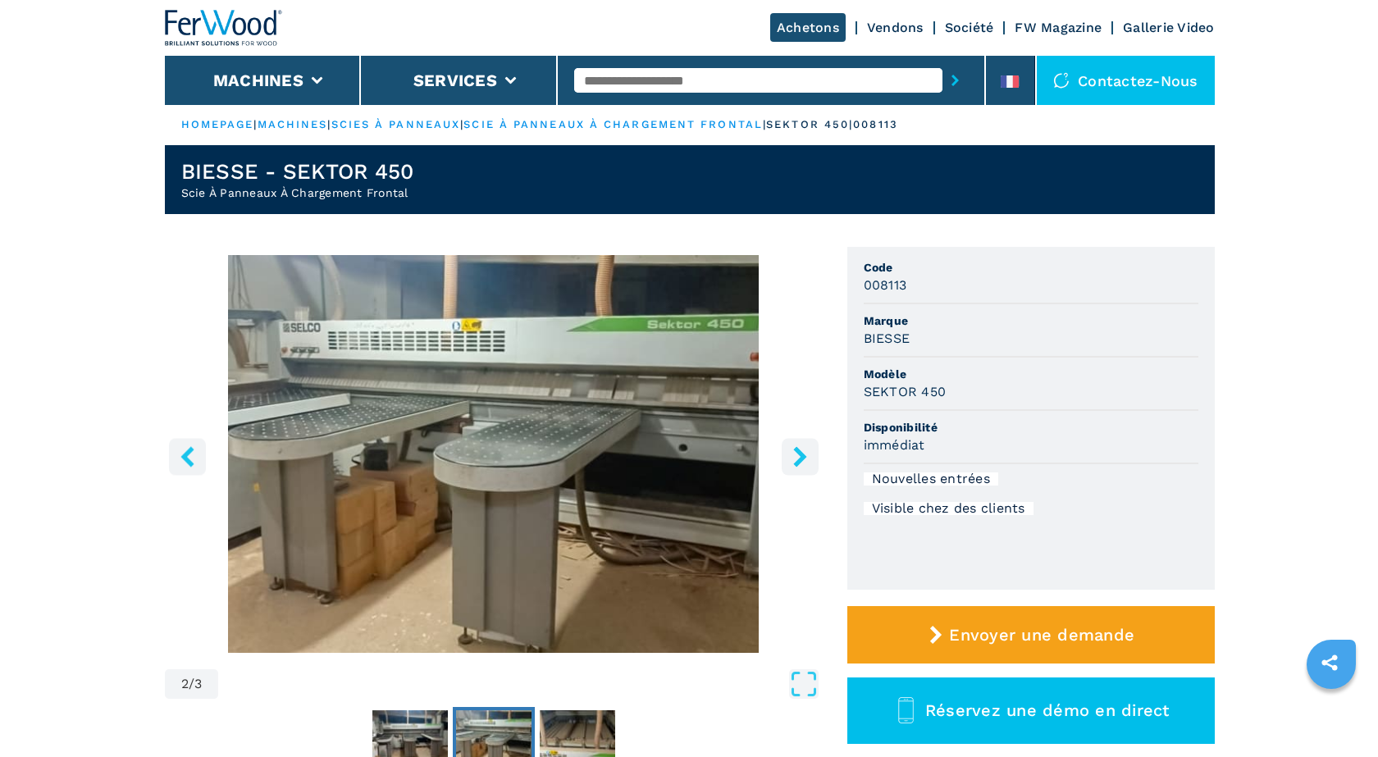
scroll to position [0, 0]
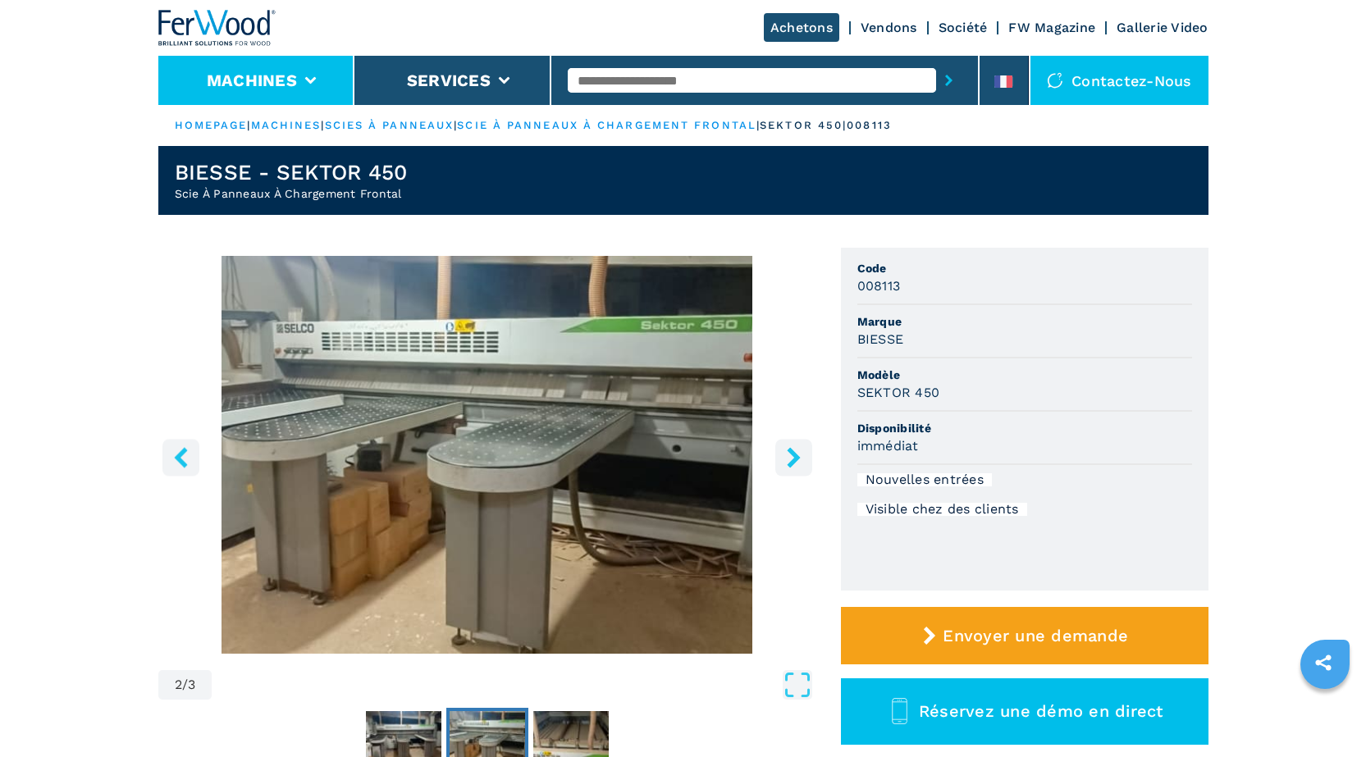
click at [249, 84] on button "Machines" at bounding box center [252, 81] width 90 height 20
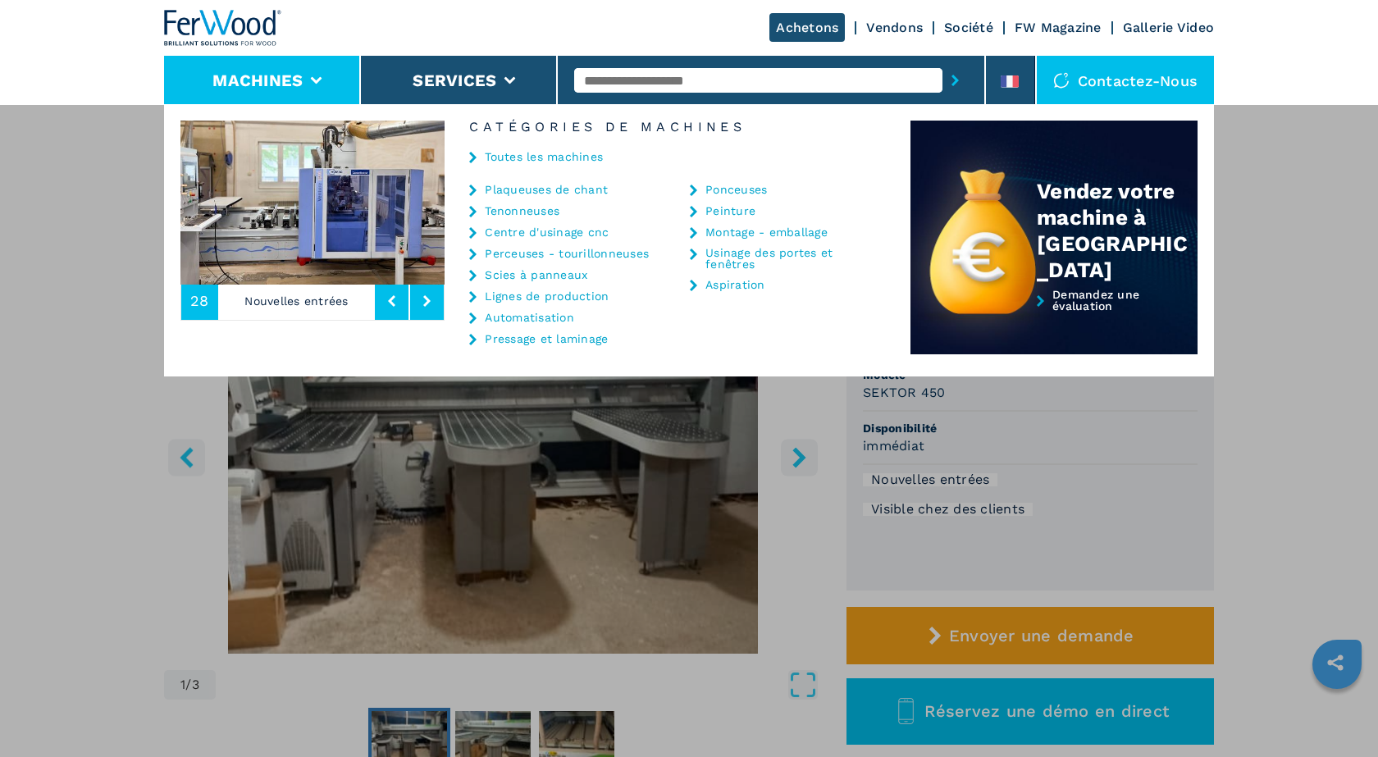
click at [505, 189] on link "Plaqueuses de chant" at bounding box center [546, 189] width 123 height 11
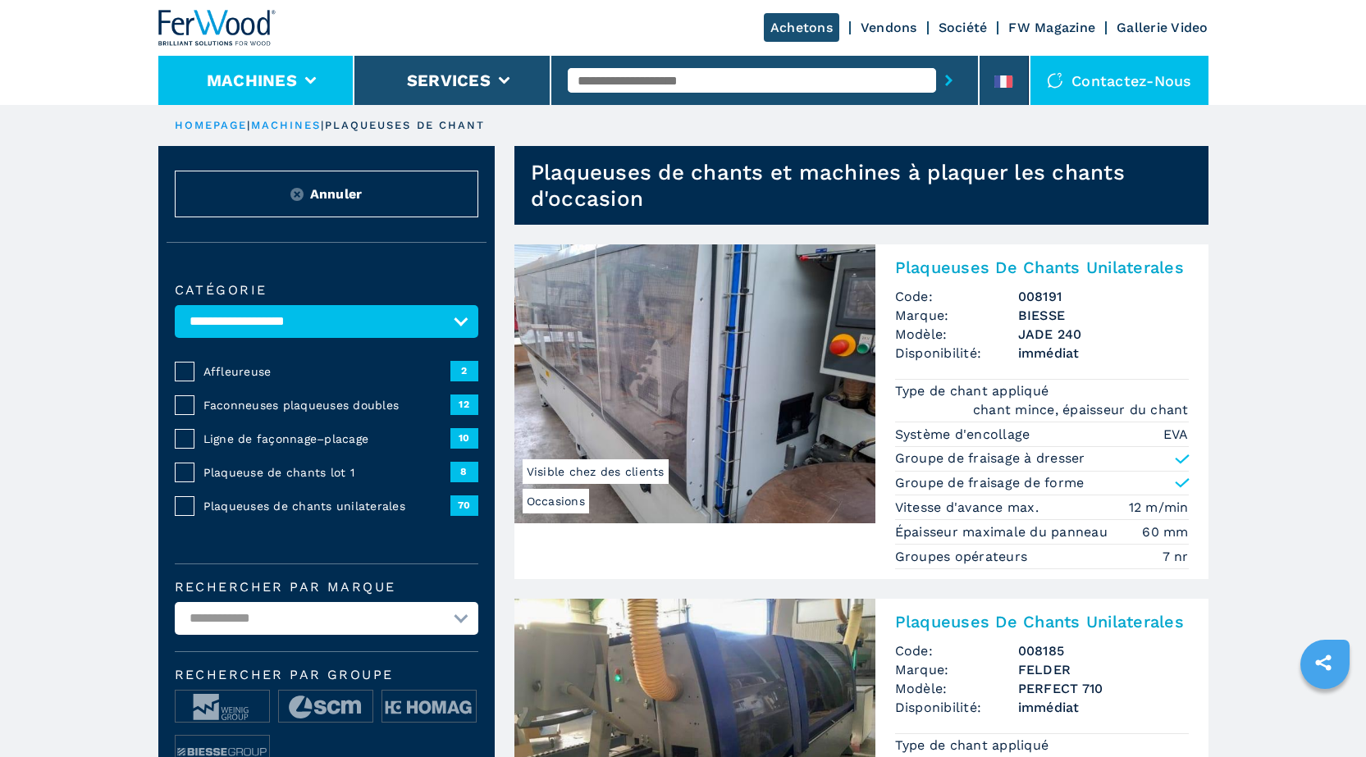
click at [308, 73] on li "Machines" at bounding box center [256, 80] width 197 height 49
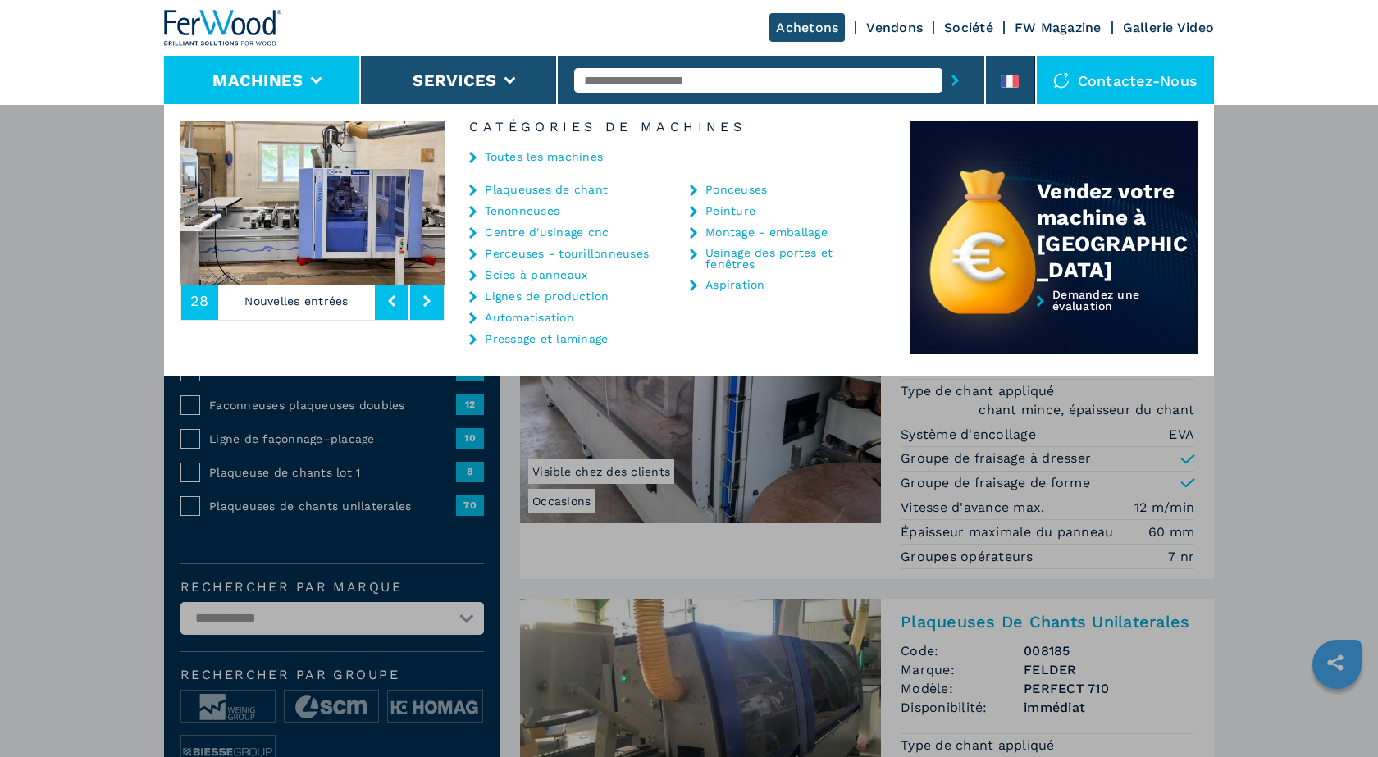
click at [505, 278] on link "Scies à panneaux" at bounding box center [536, 274] width 103 height 11
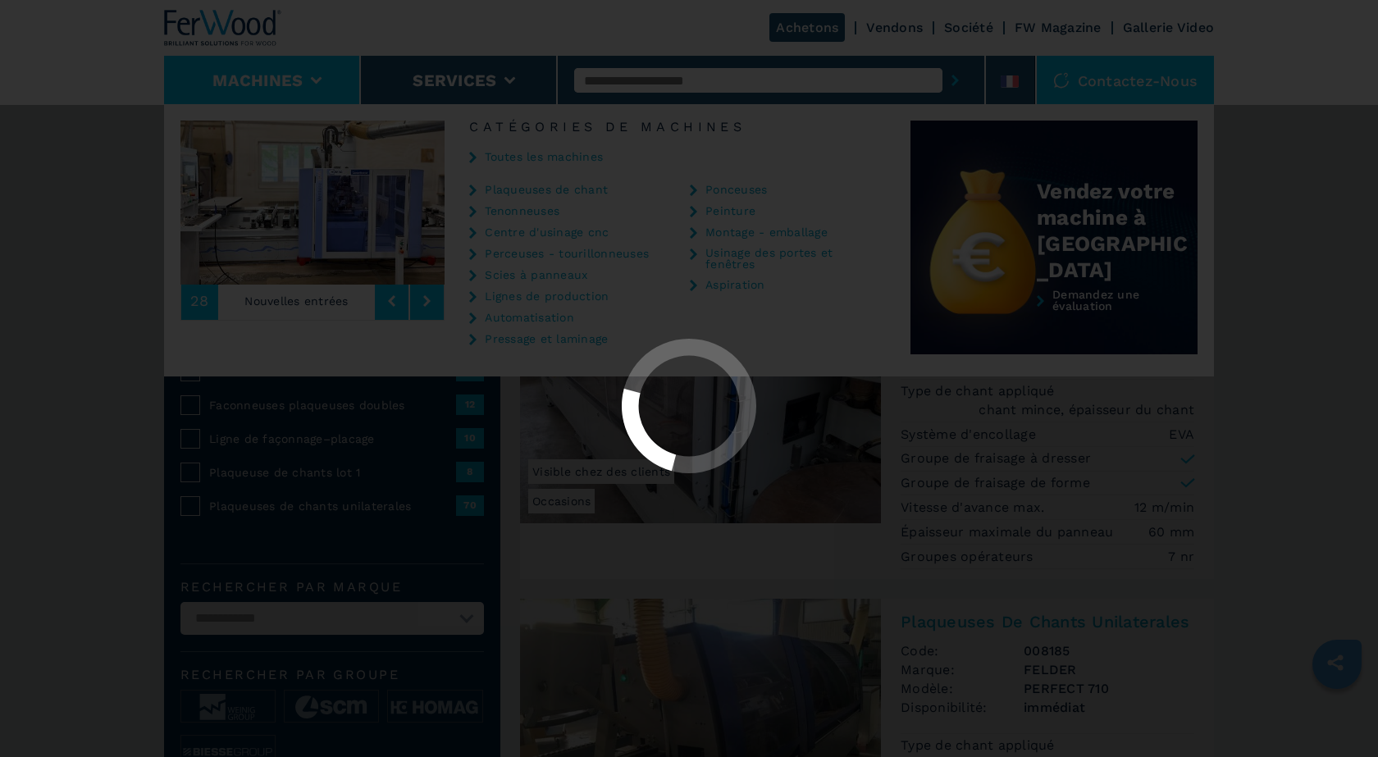
select select "**********"
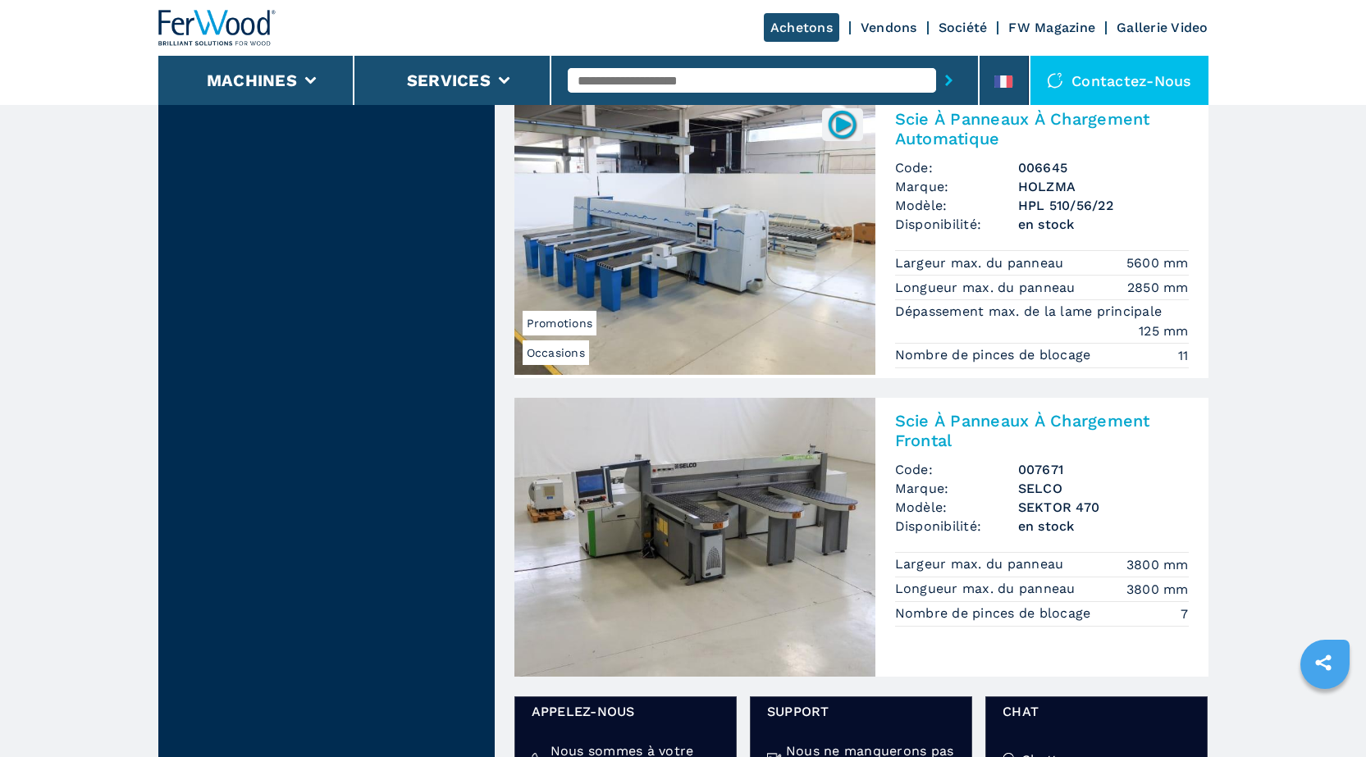
scroll to position [2133, 0]
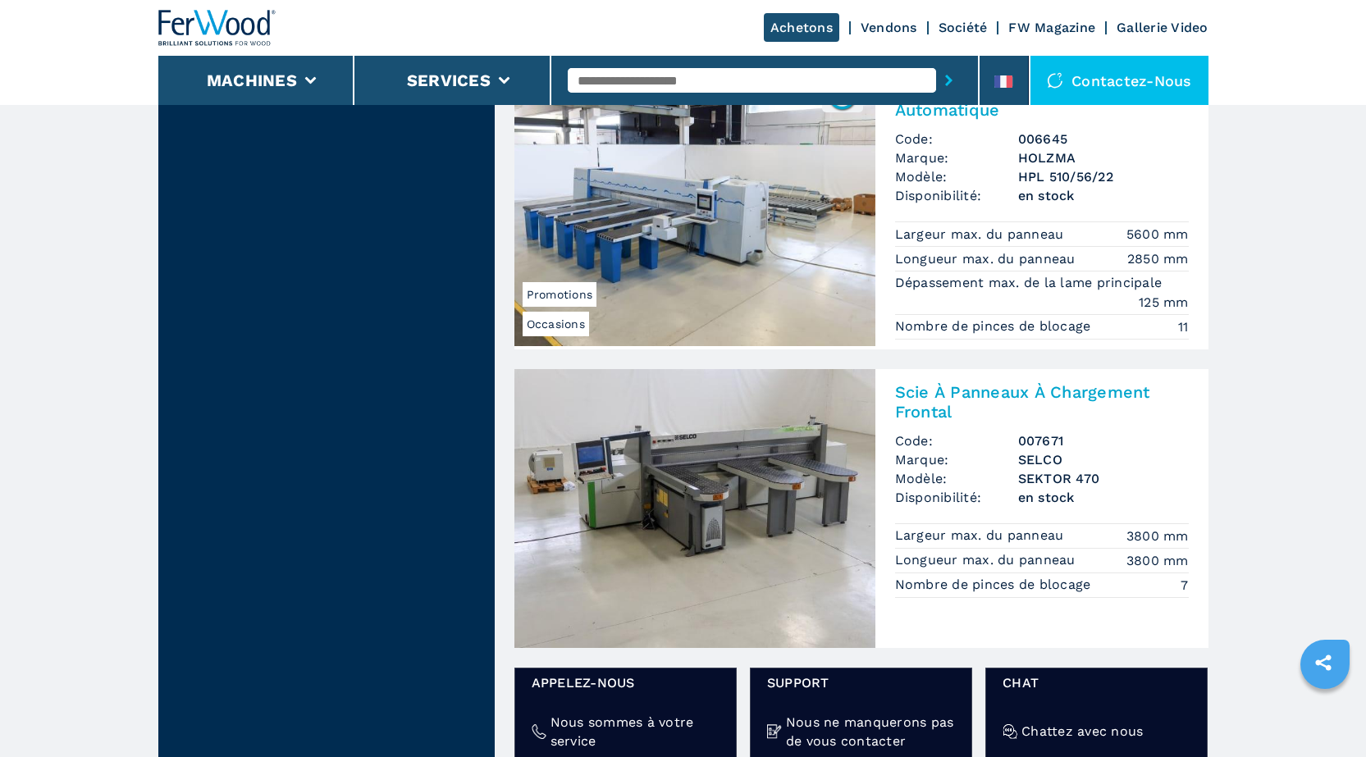
click at [756, 520] on img at bounding box center [694, 508] width 361 height 279
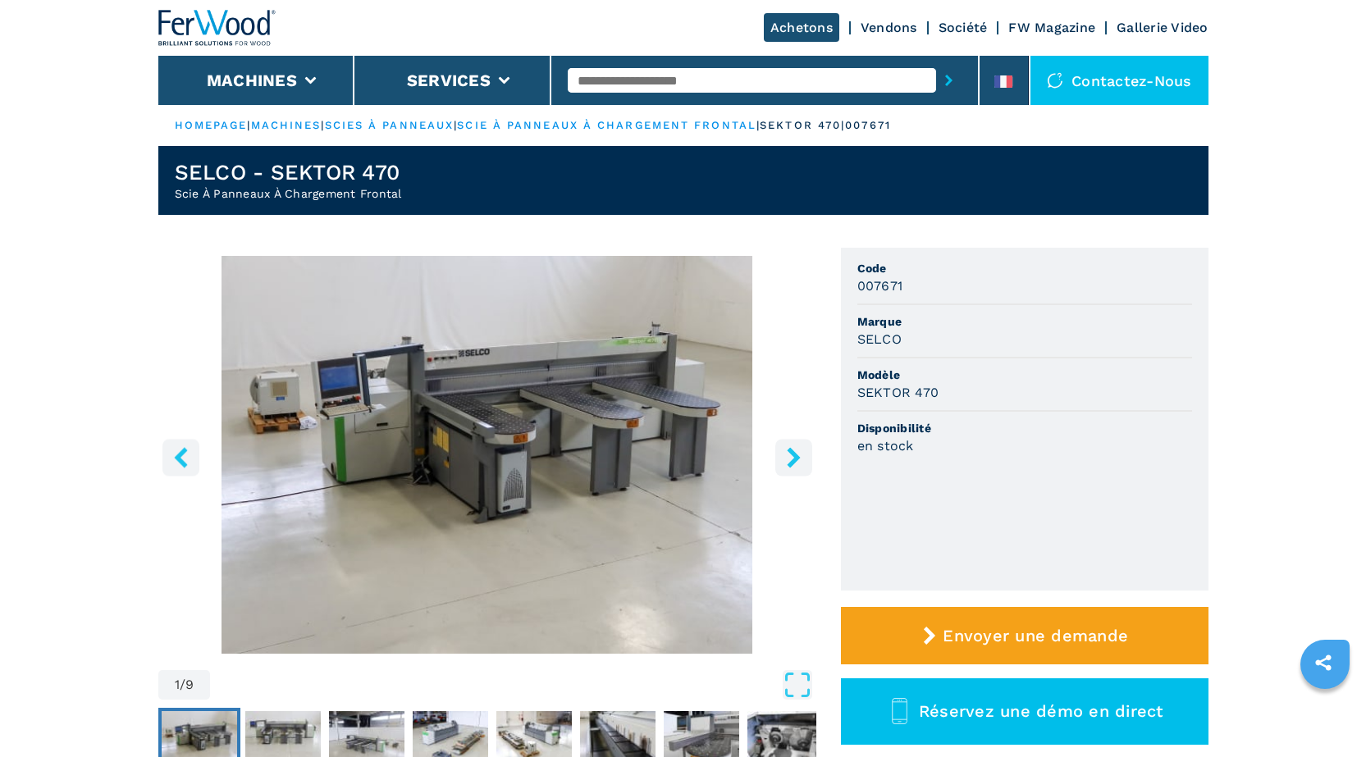
click at [597, 417] on img "Go to Slide 1" at bounding box center [487, 455] width 658 height 398
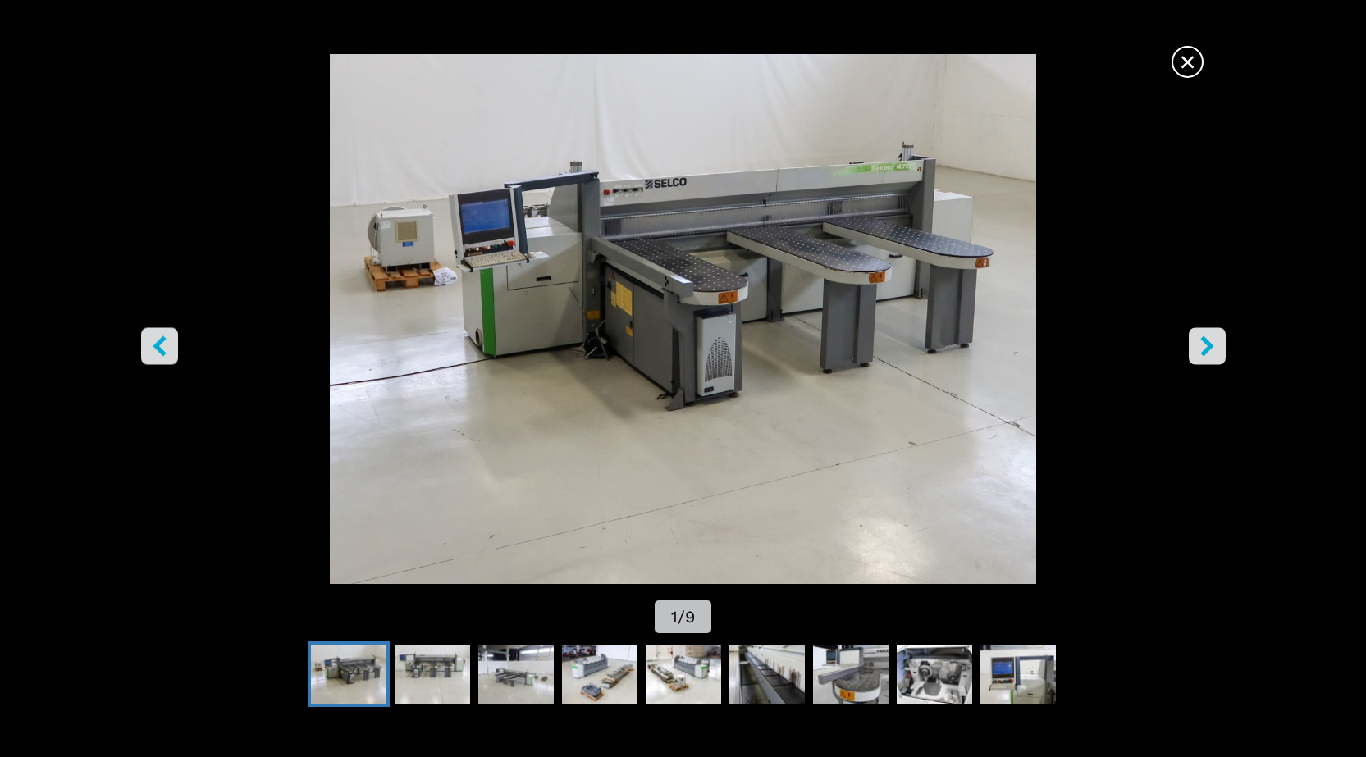
click at [1214, 346] on icon "right-button" at bounding box center [1207, 346] width 21 height 21
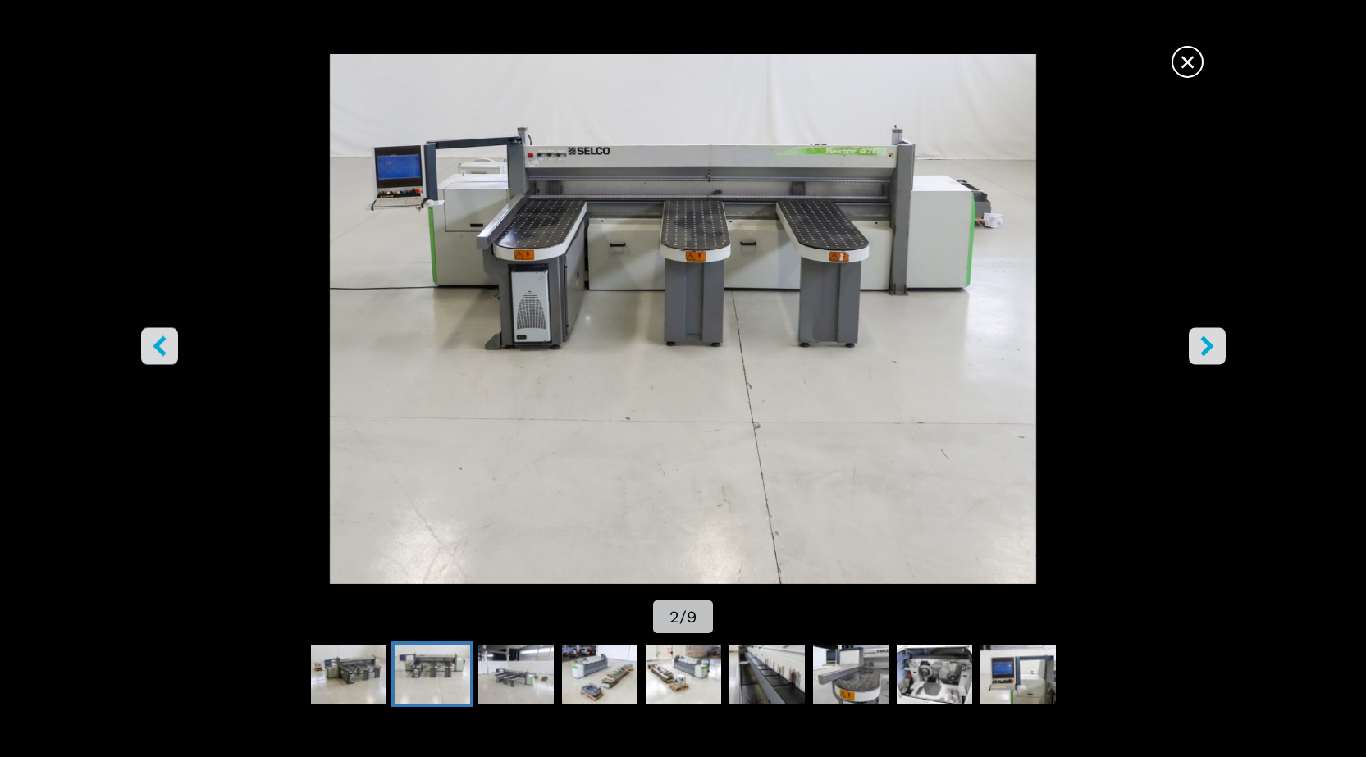
click at [1214, 346] on icon "right-button" at bounding box center [1207, 346] width 21 height 21
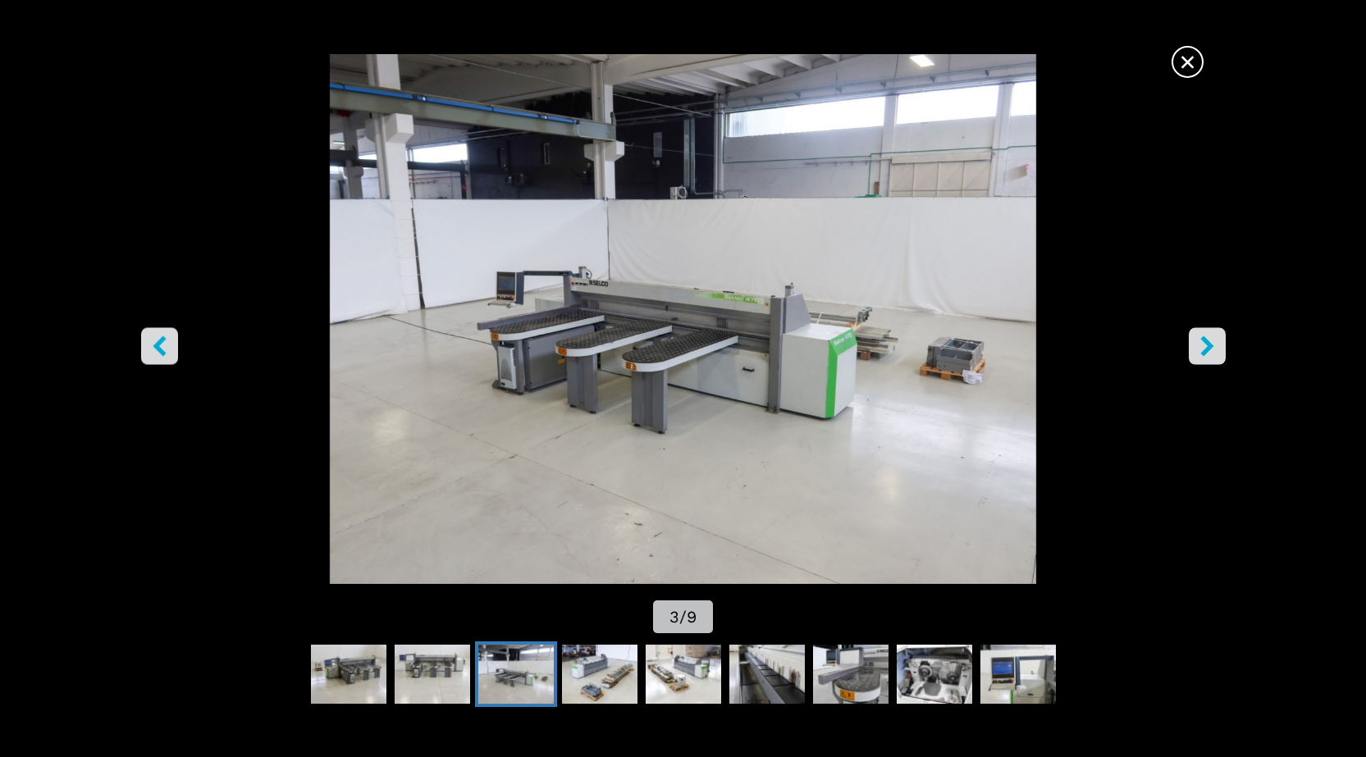
click at [1214, 346] on icon "right-button" at bounding box center [1207, 346] width 21 height 21
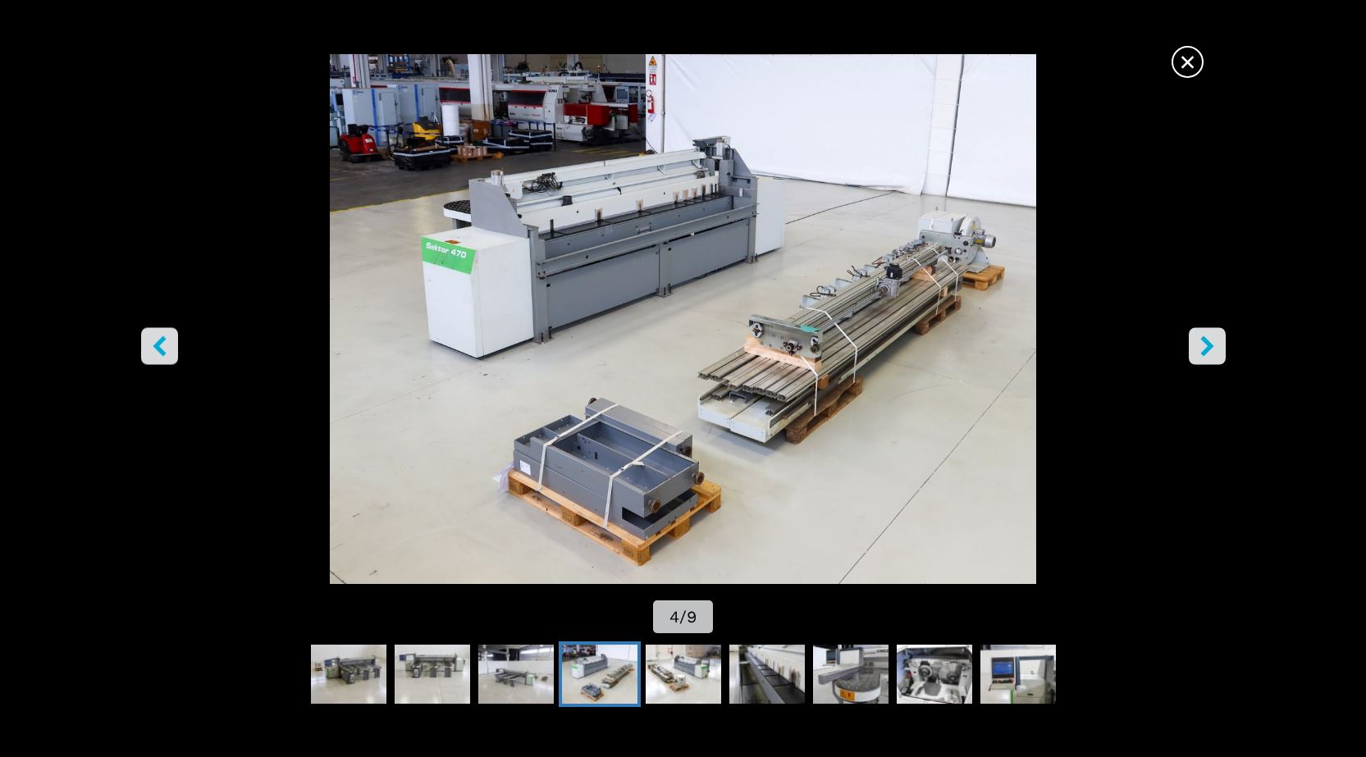
click at [1214, 346] on icon "right-button" at bounding box center [1207, 346] width 21 height 21
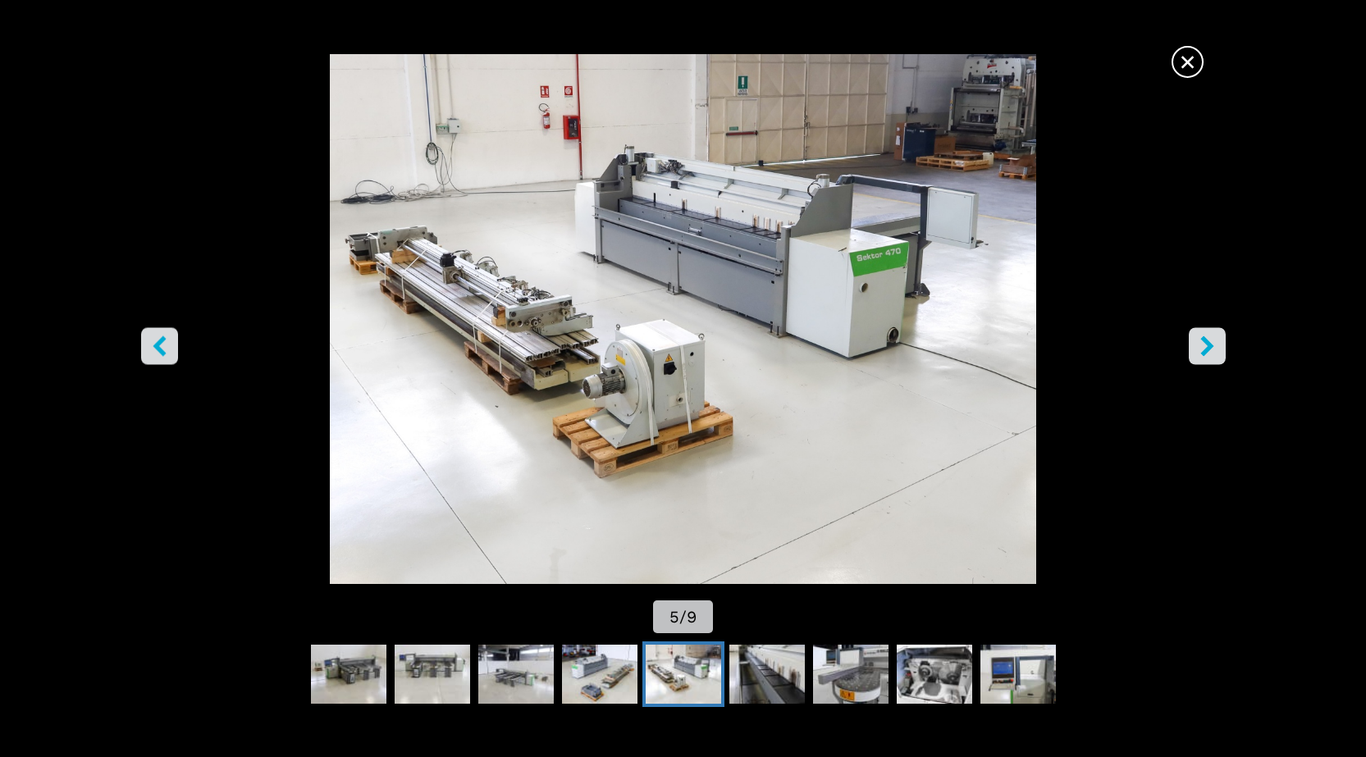
click at [1214, 346] on icon "right-button" at bounding box center [1207, 346] width 21 height 21
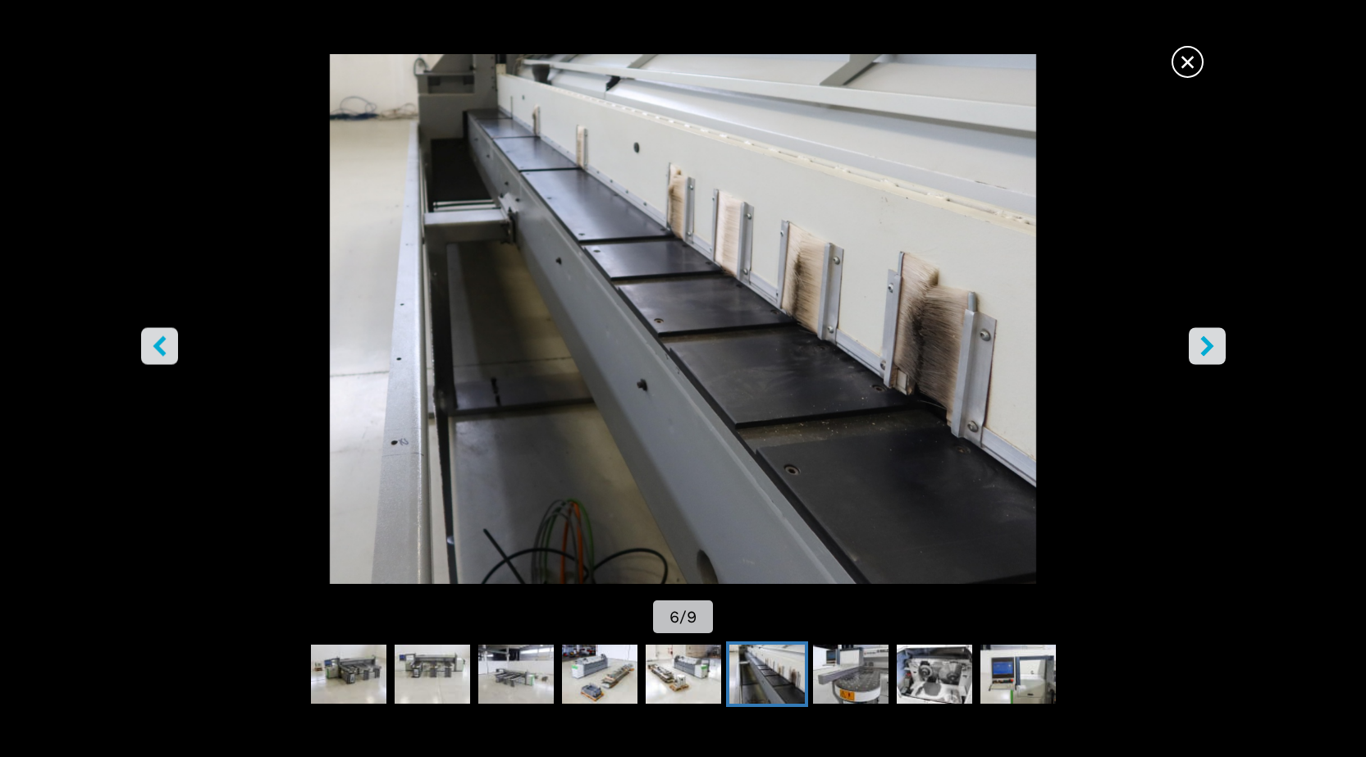
click at [1214, 346] on icon "right-button" at bounding box center [1207, 346] width 21 height 21
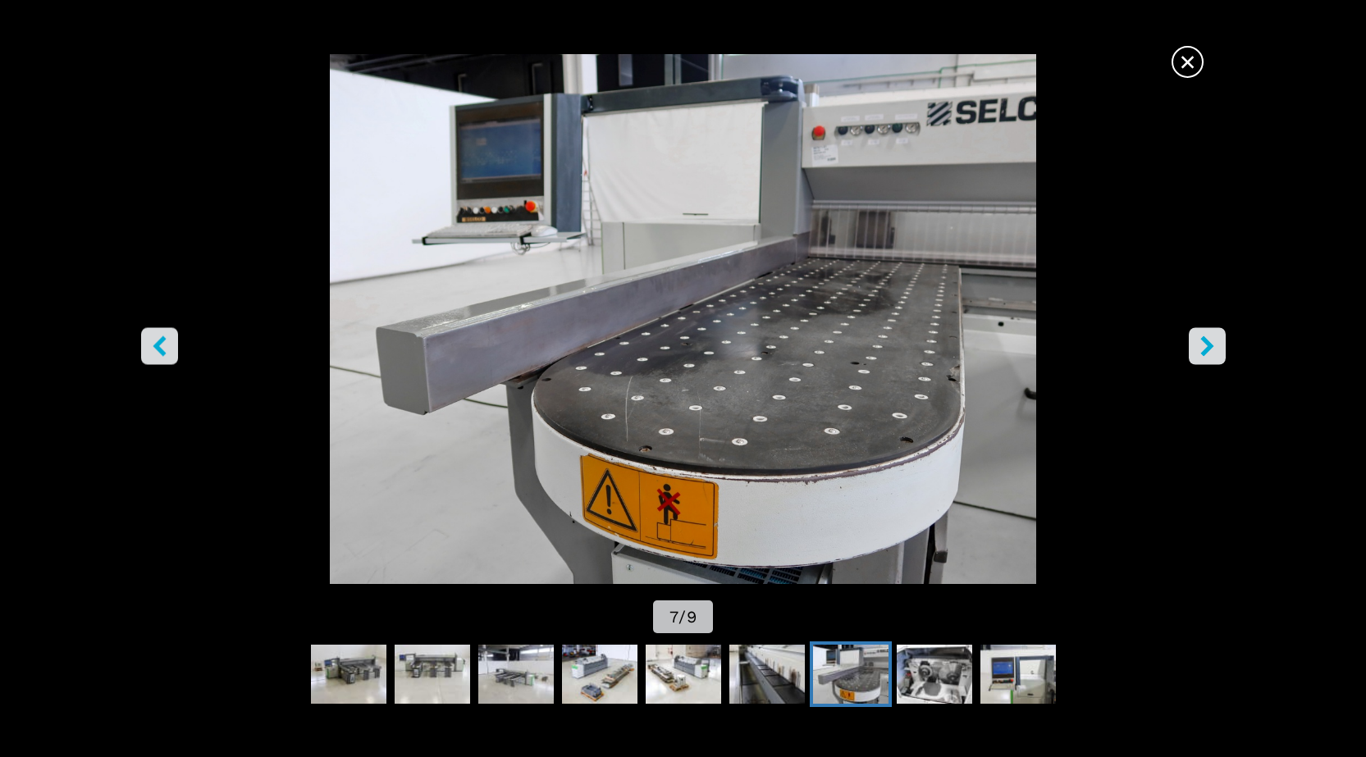
click at [1214, 346] on icon "right-button" at bounding box center [1207, 346] width 21 height 21
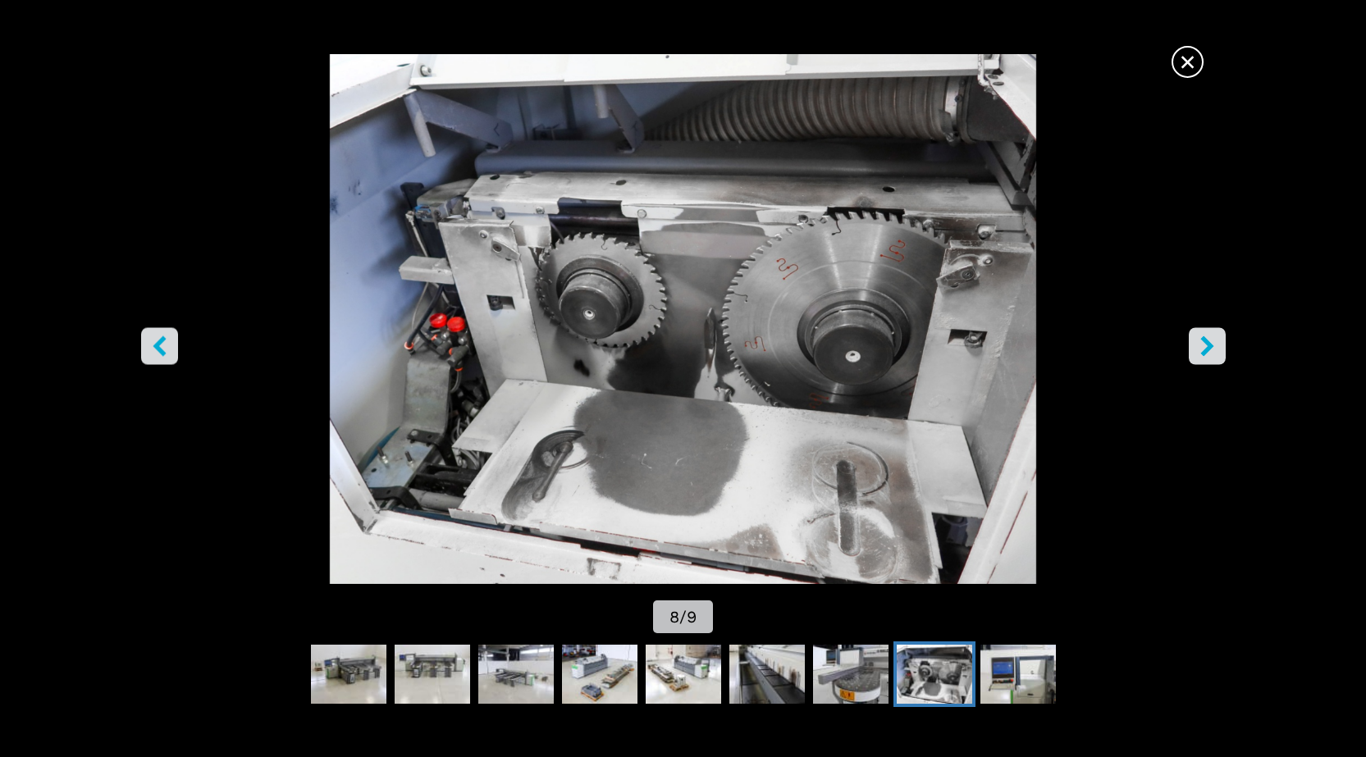
click at [1214, 346] on icon "right-button" at bounding box center [1207, 346] width 21 height 21
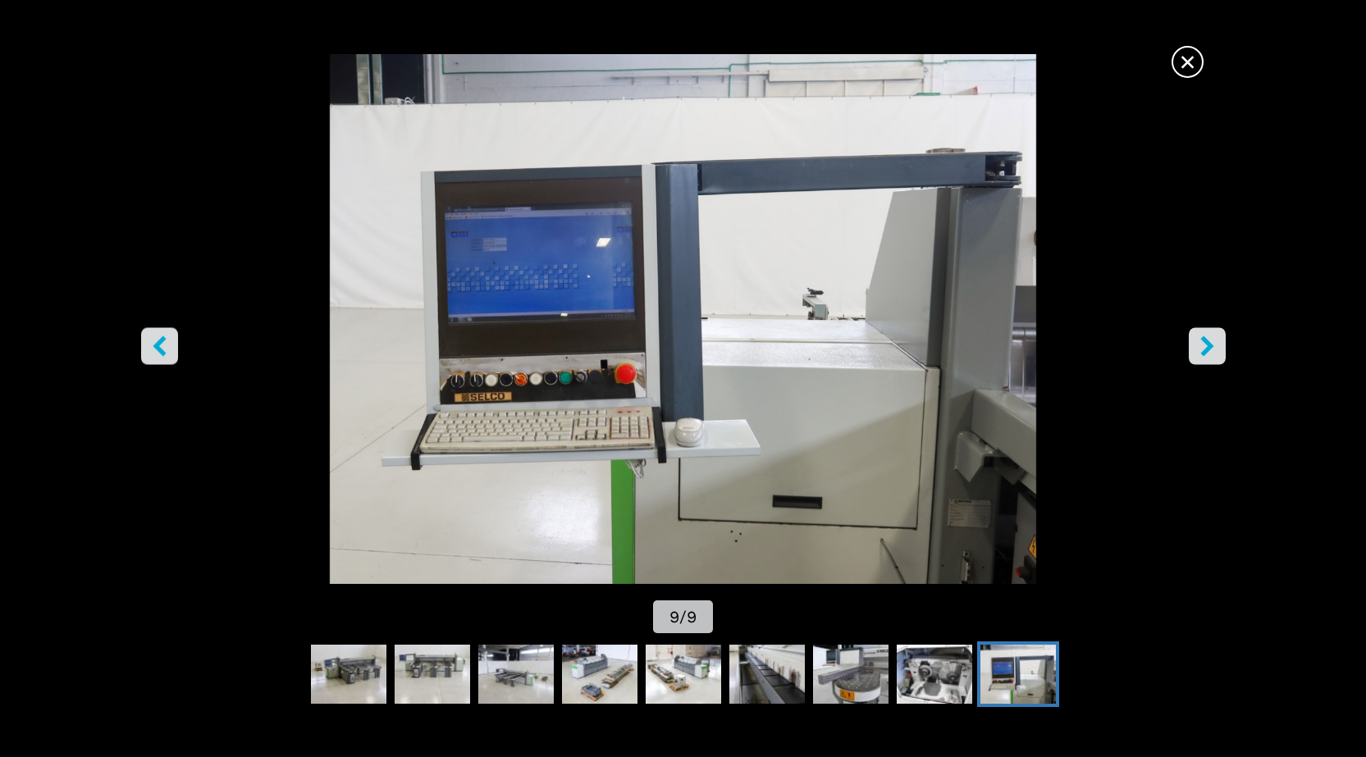
click at [1201, 353] on icon "right-button" at bounding box center [1206, 346] width 13 height 21
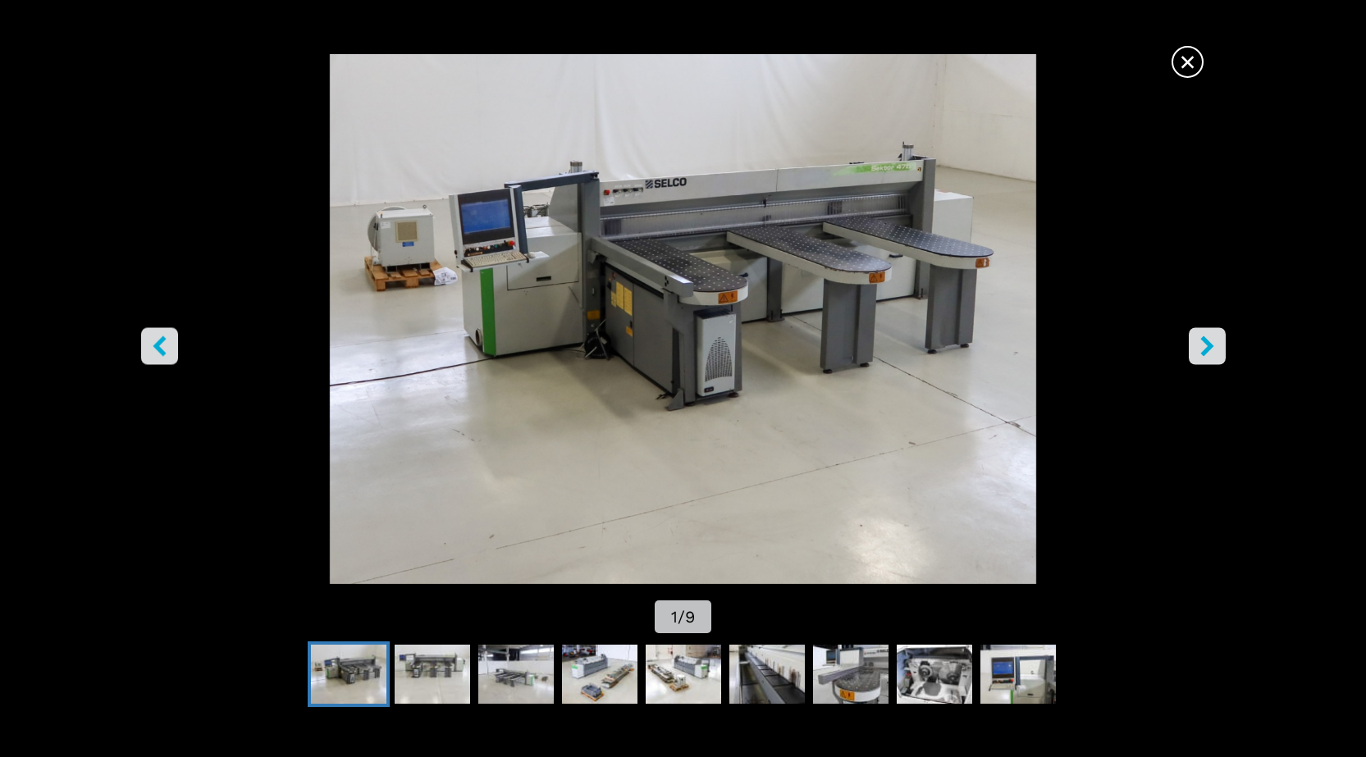
click at [1201, 353] on icon "right-button" at bounding box center [1206, 346] width 13 height 21
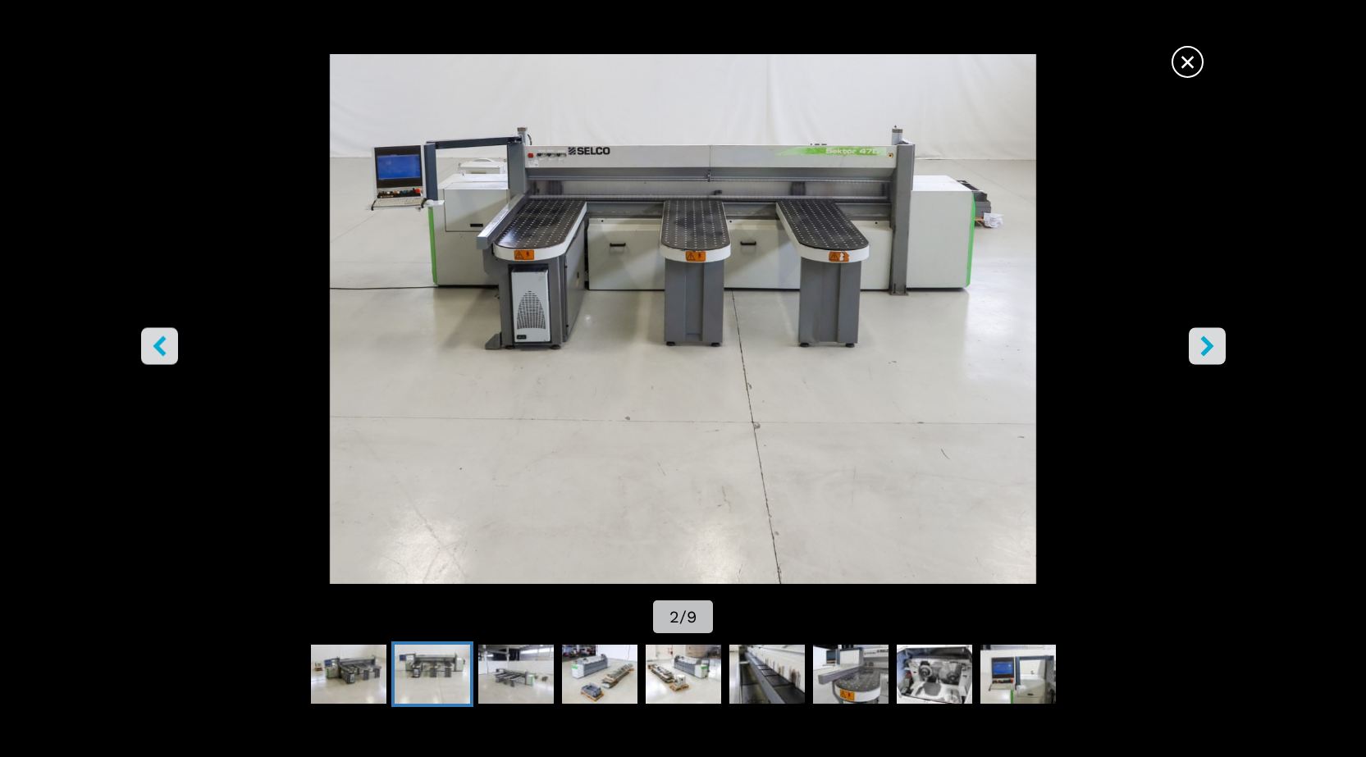
click at [1201, 353] on icon "right-button" at bounding box center [1206, 346] width 13 height 21
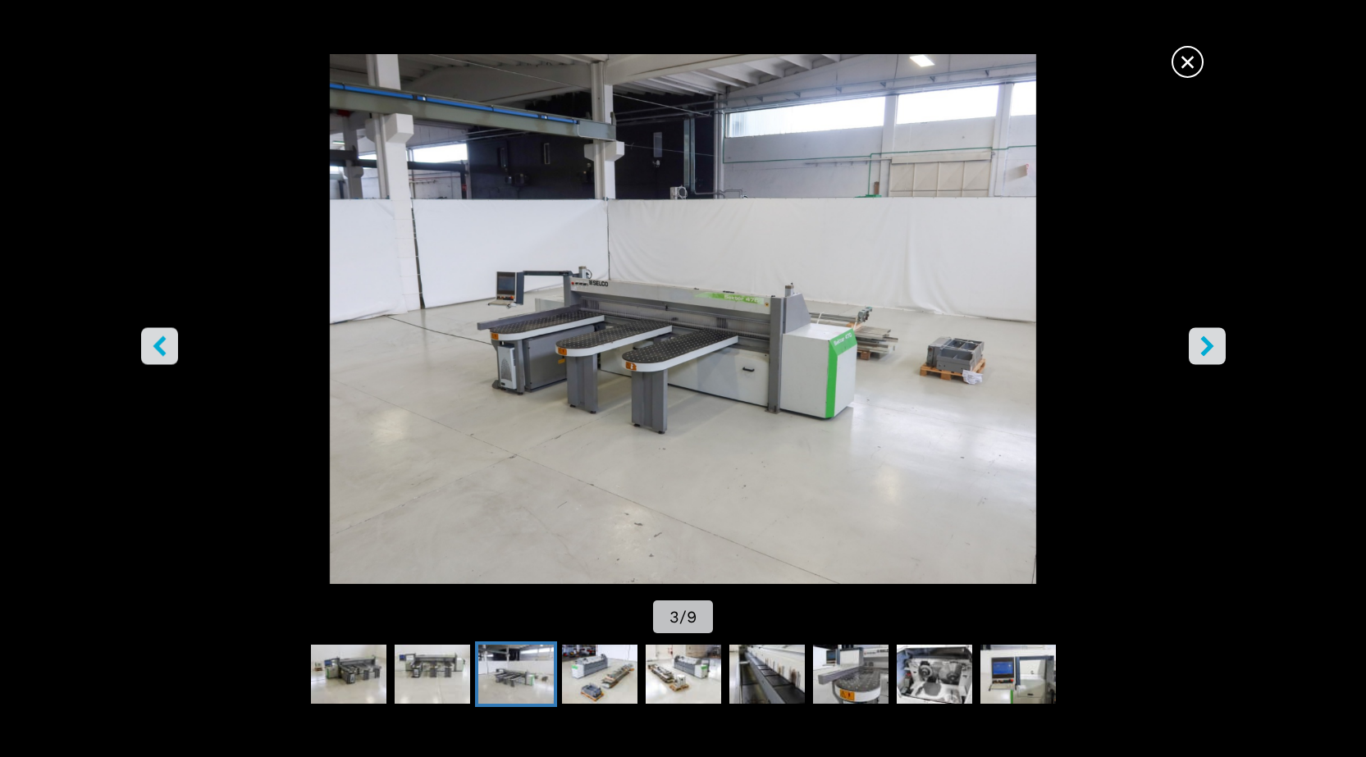
click at [1201, 353] on icon "right-button" at bounding box center [1206, 346] width 13 height 21
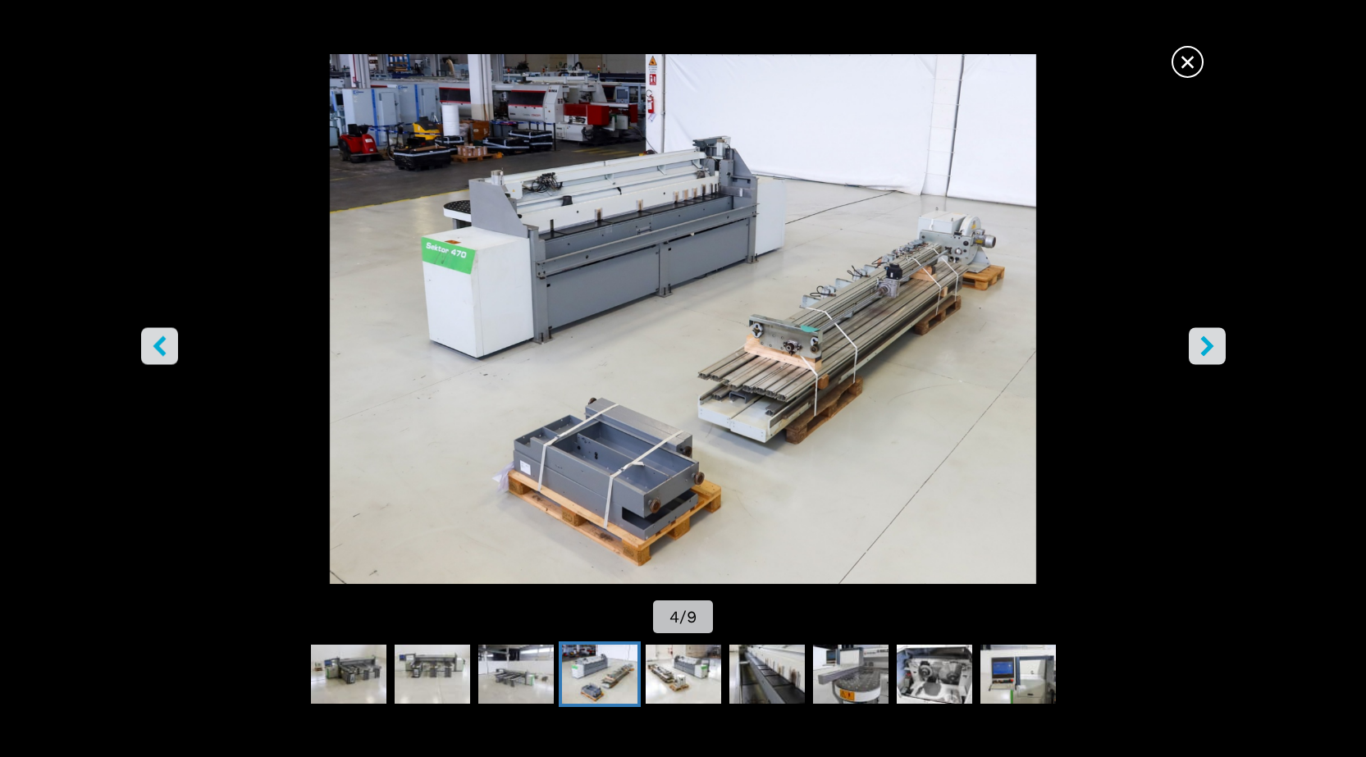
click at [1190, 61] on span "×" at bounding box center [1187, 58] width 29 height 29
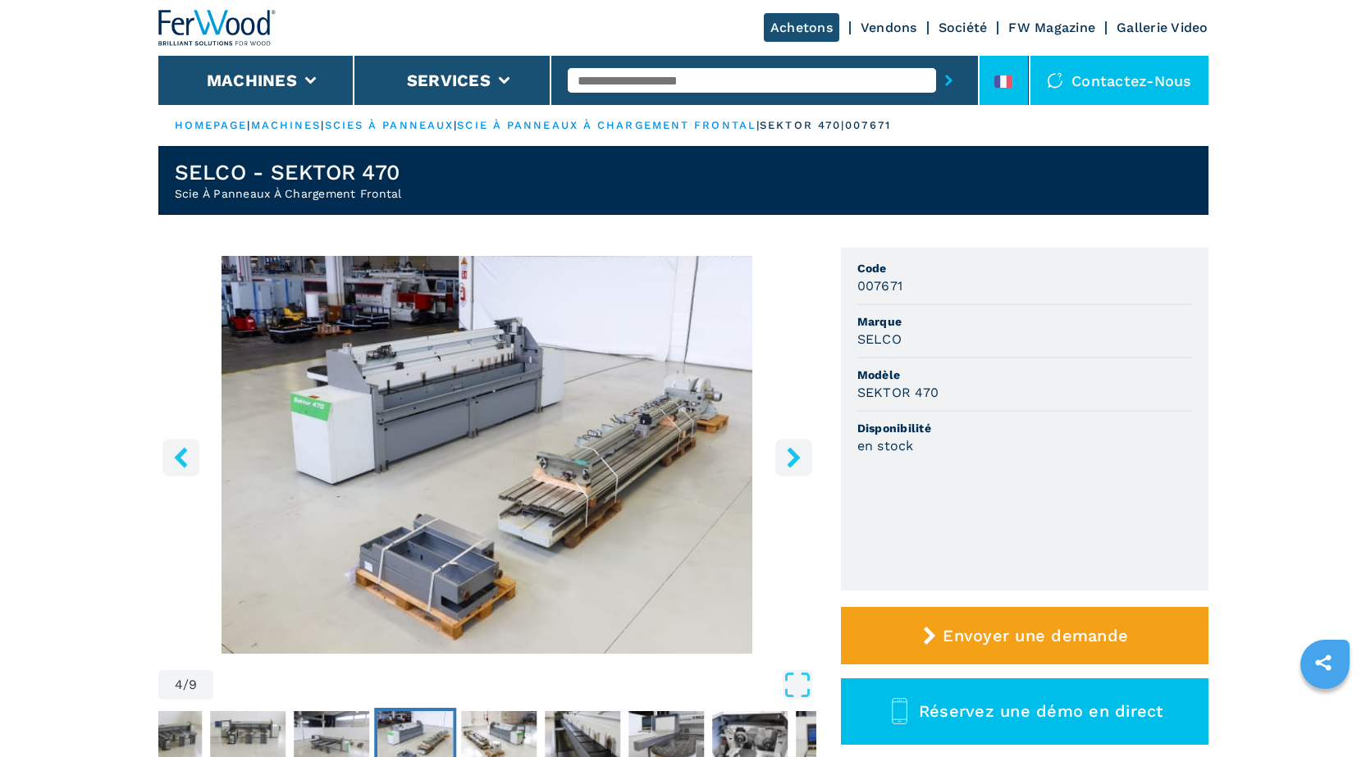
click at [1002, 87] on icon at bounding box center [1003, 81] width 18 height 12
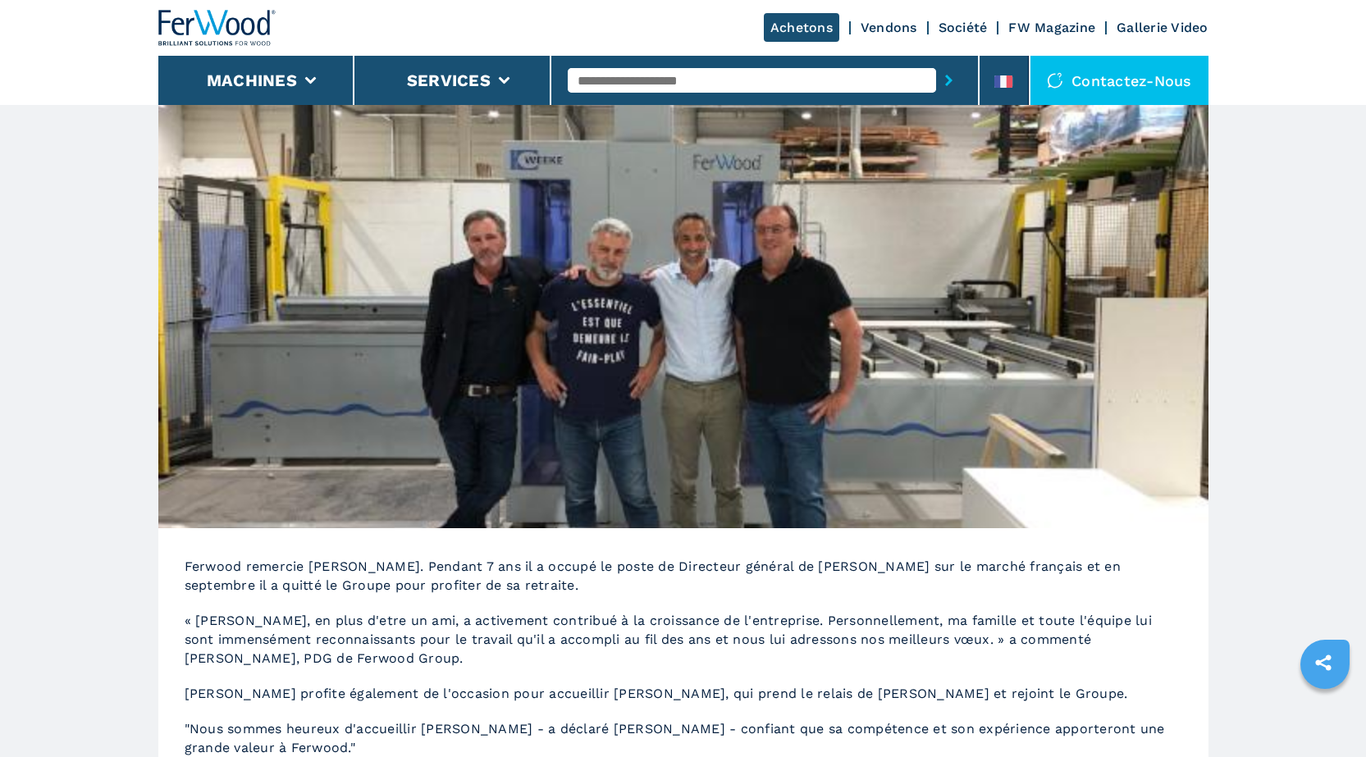
scroll to position [164, 0]
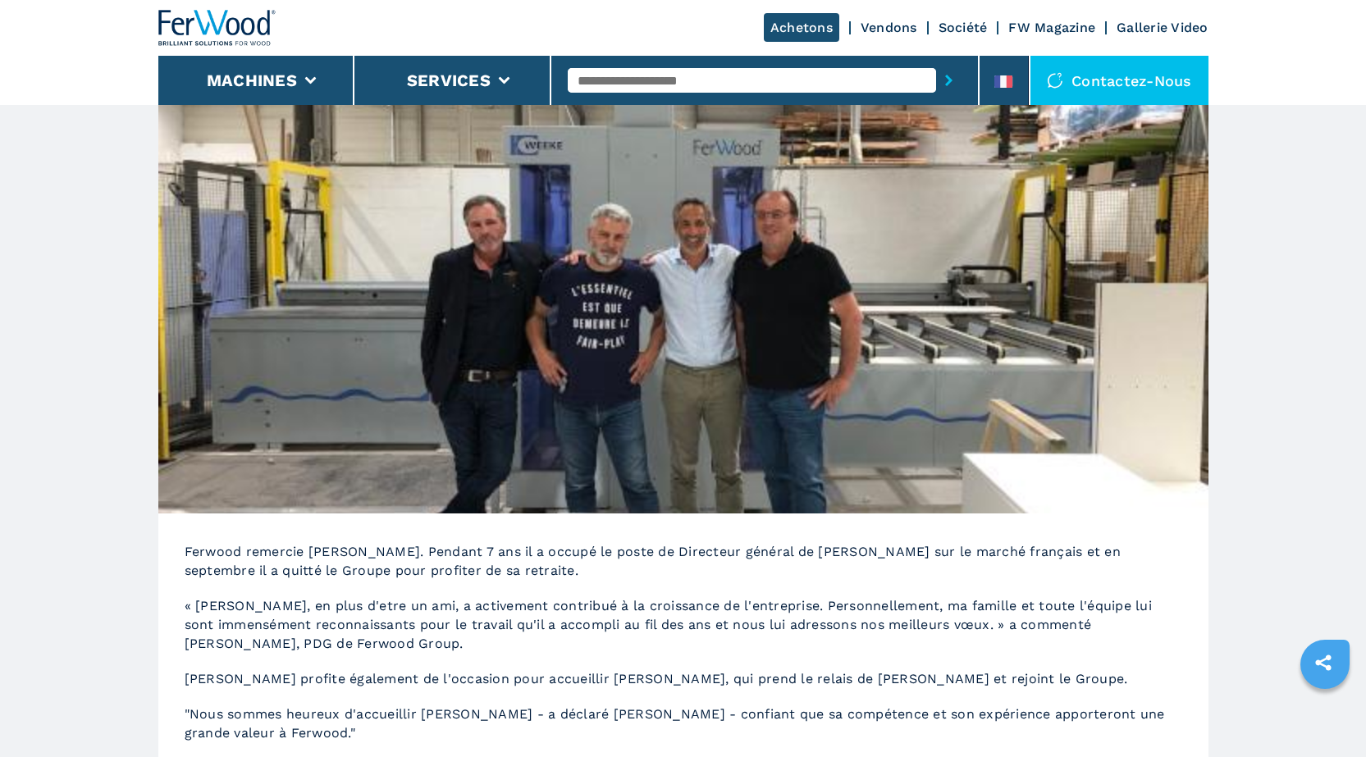
click at [891, 22] on link "Vendons" at bounding box center [889, 28] width 57 height 16
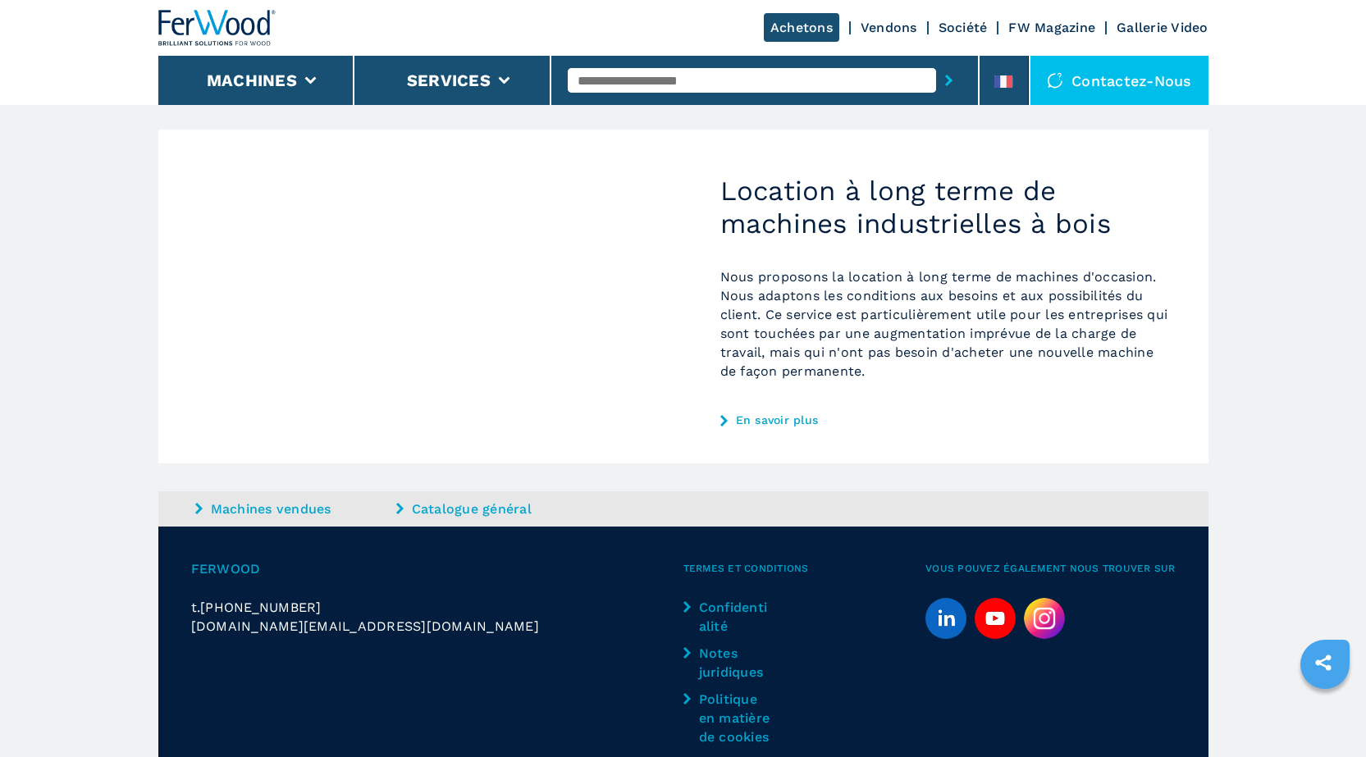
scroll to position [1231, 0]
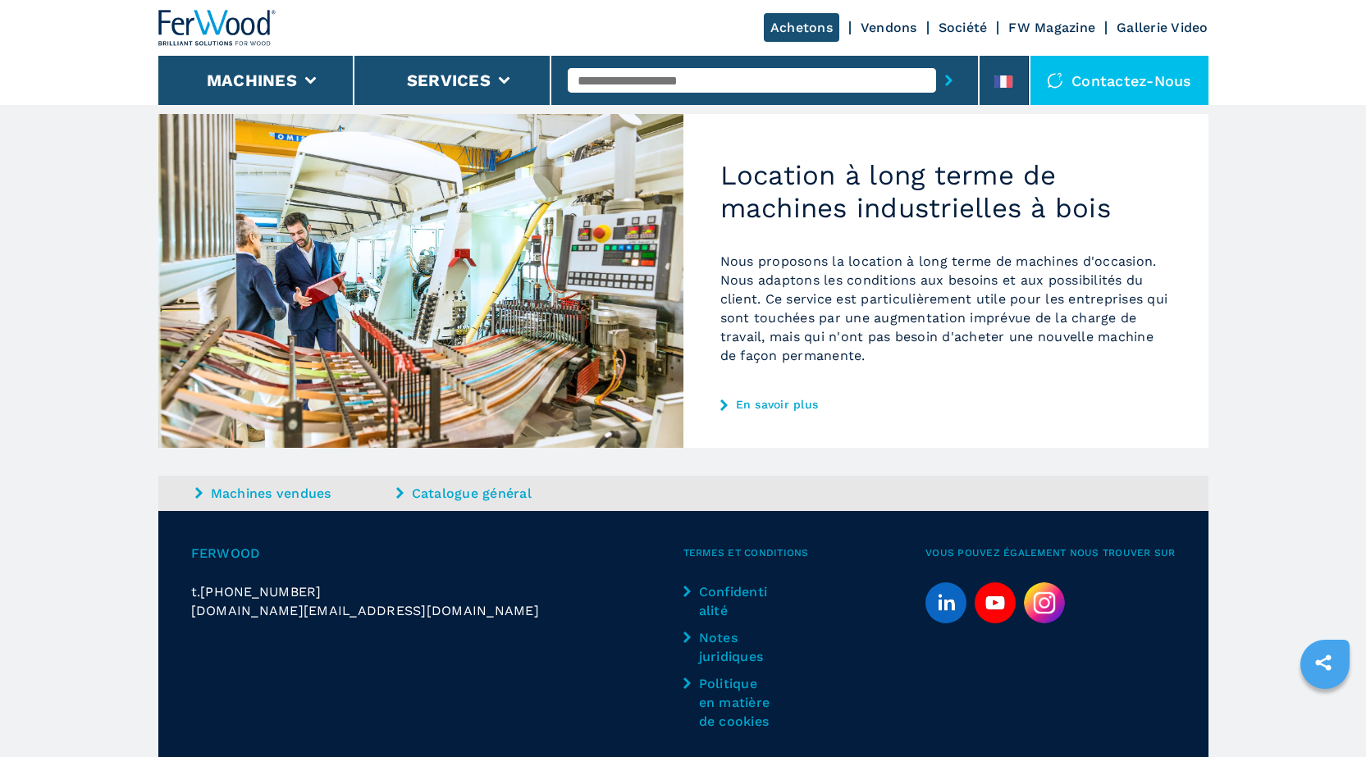
click at [432, 441] on img at bounding box center [420, 281] width 525 height 334
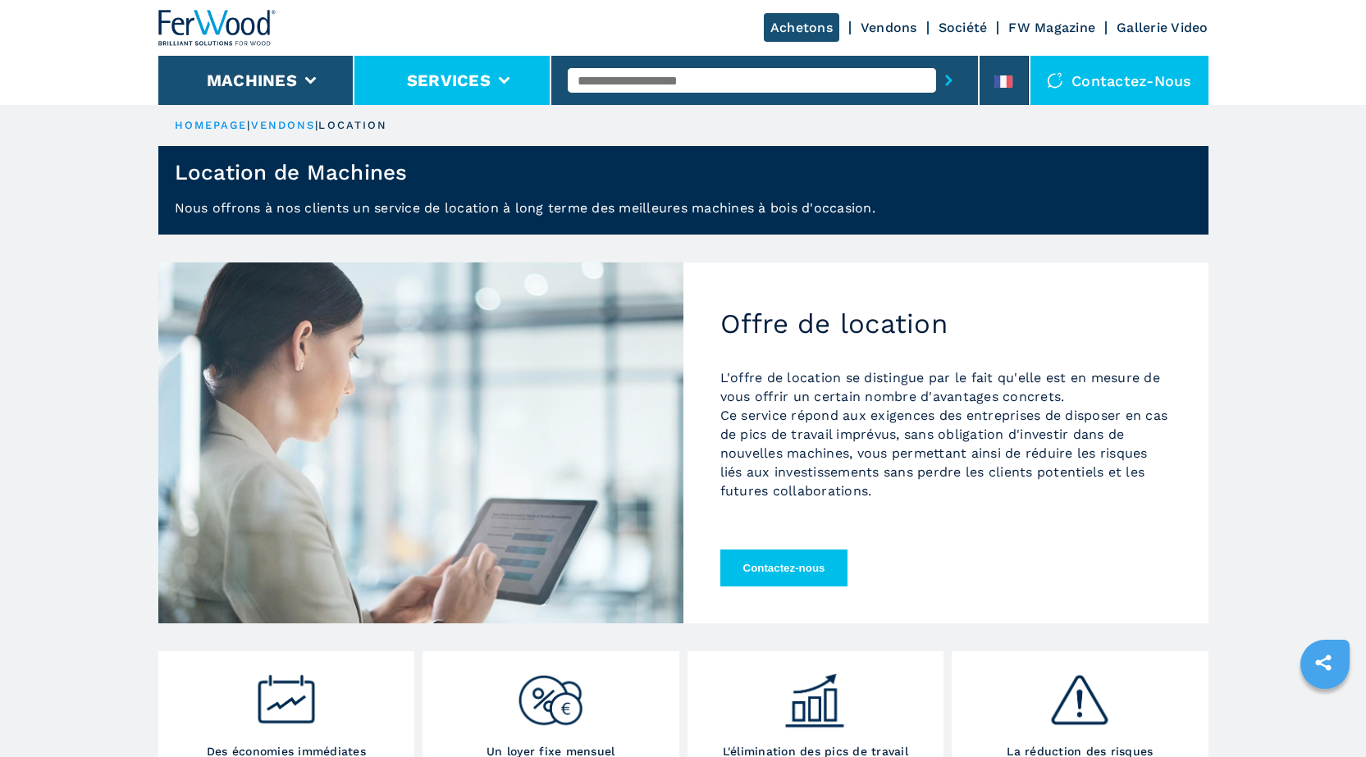
click at [509, 80] on icon at bounding box center [503, 80] width 11 height 7
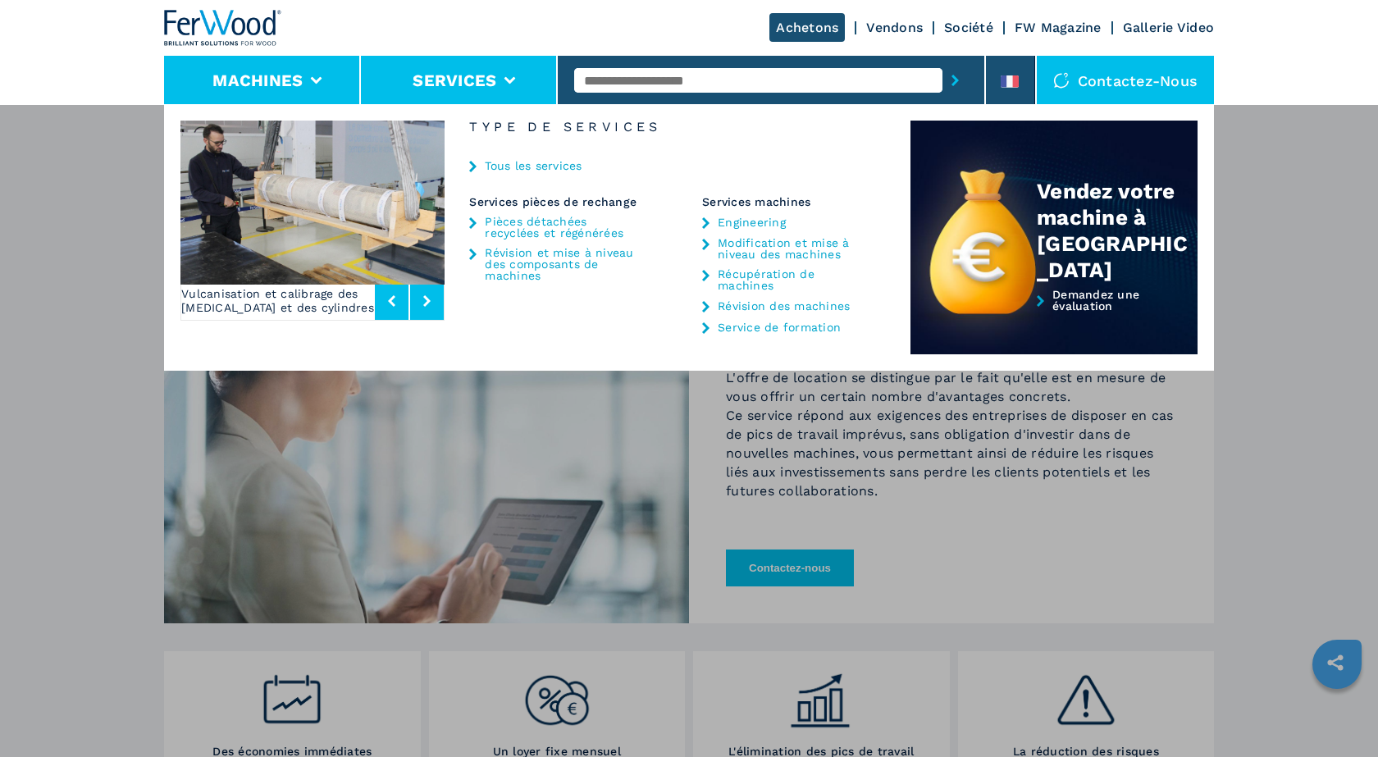
click at [311, 83] on icon at bounding box center [316, 80] width 11 height 7
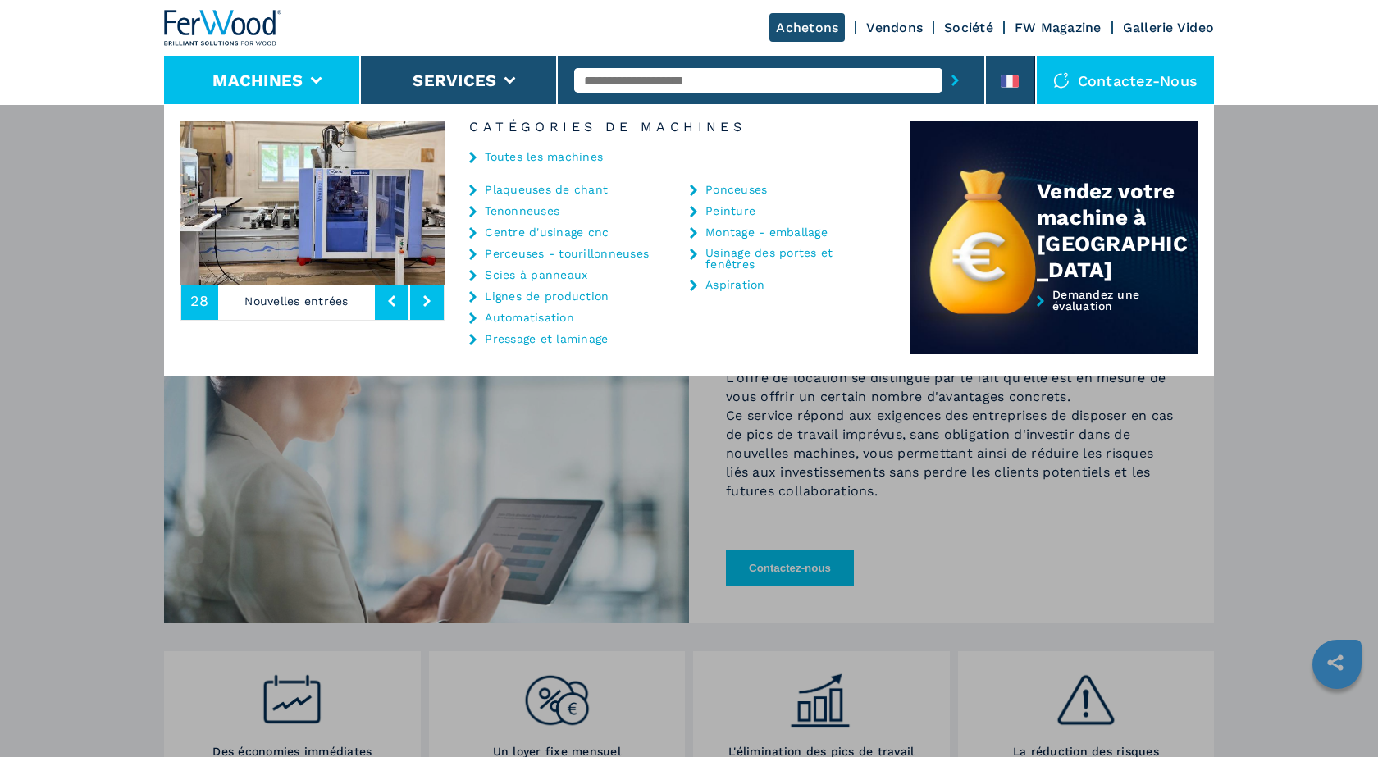
click at [538, 161] on link "Toutes les machines" at bounding box center [544, 156] width 118 height 11
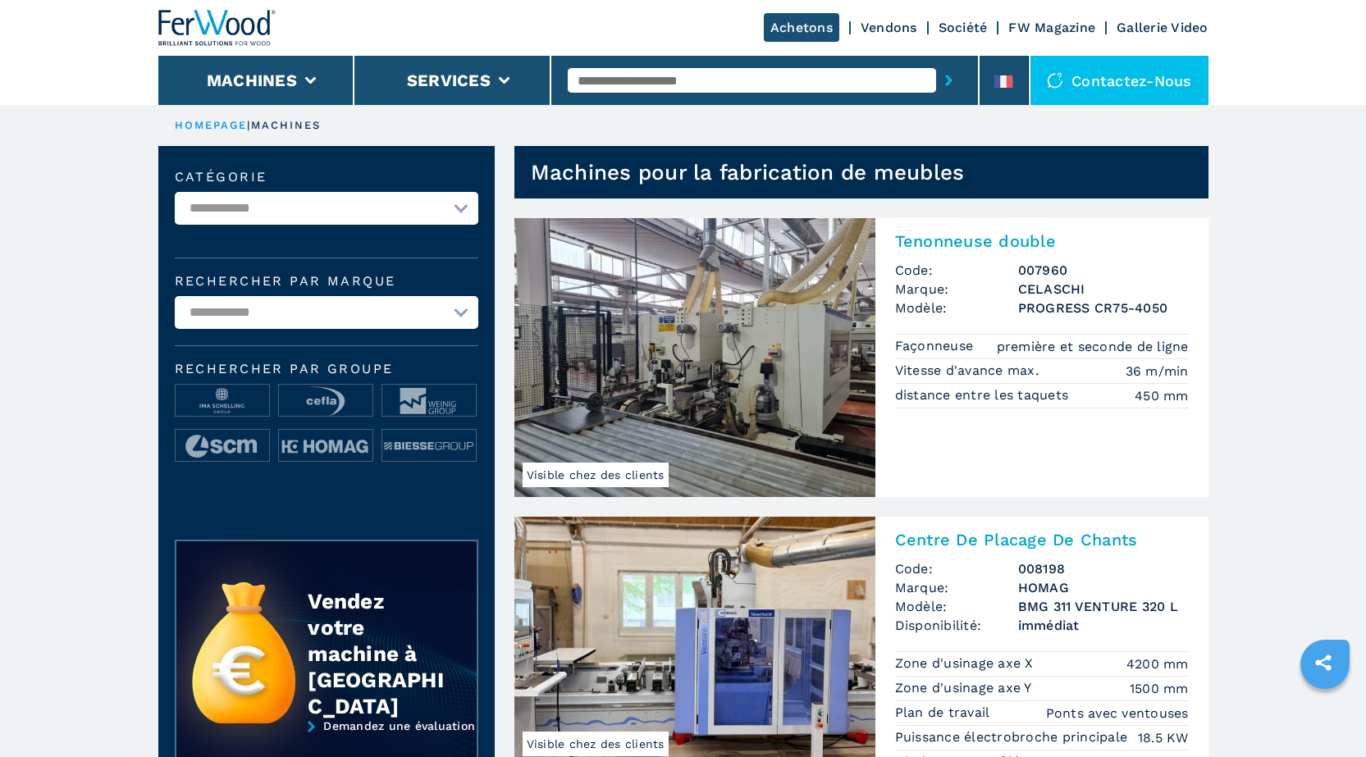
click at [458, 204] on select "**********" at bounding box center [327, 208] width 304 height 33
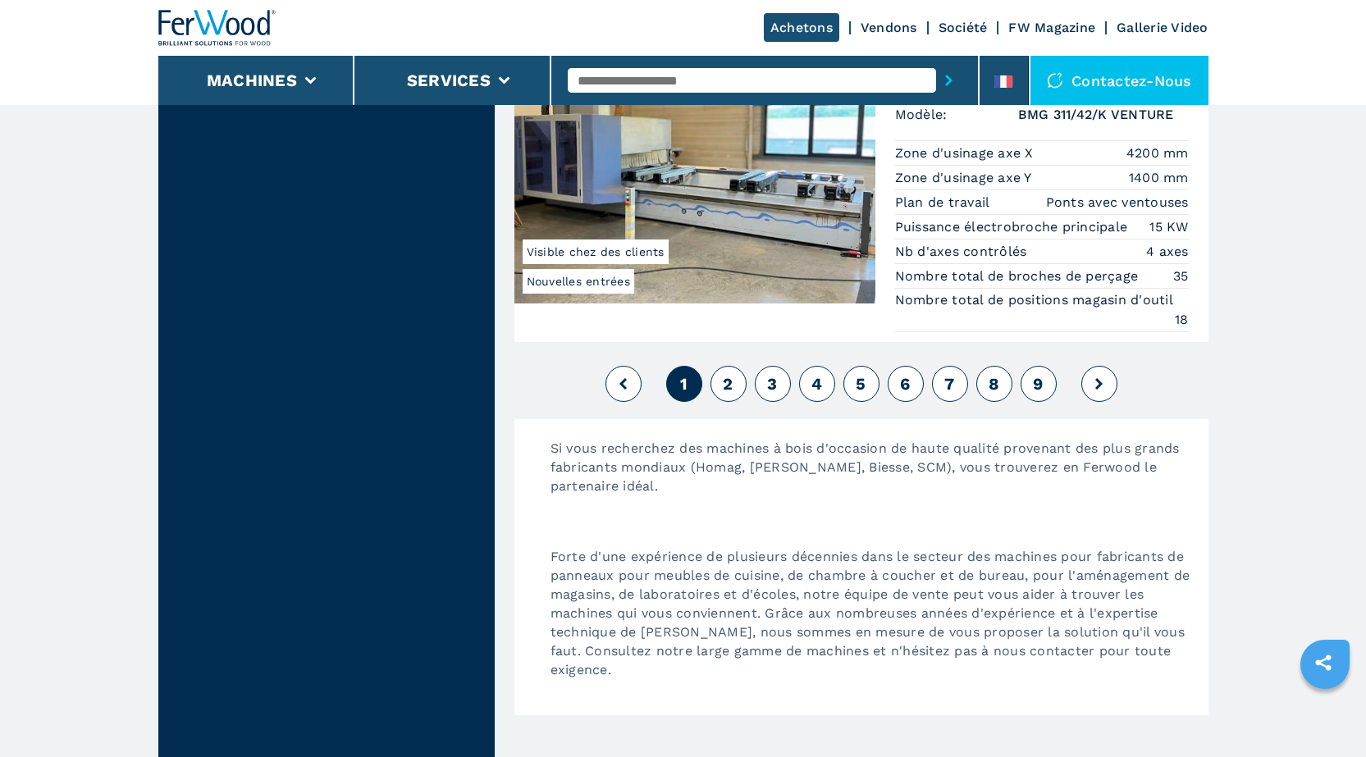
scroll to position [3774, 0]
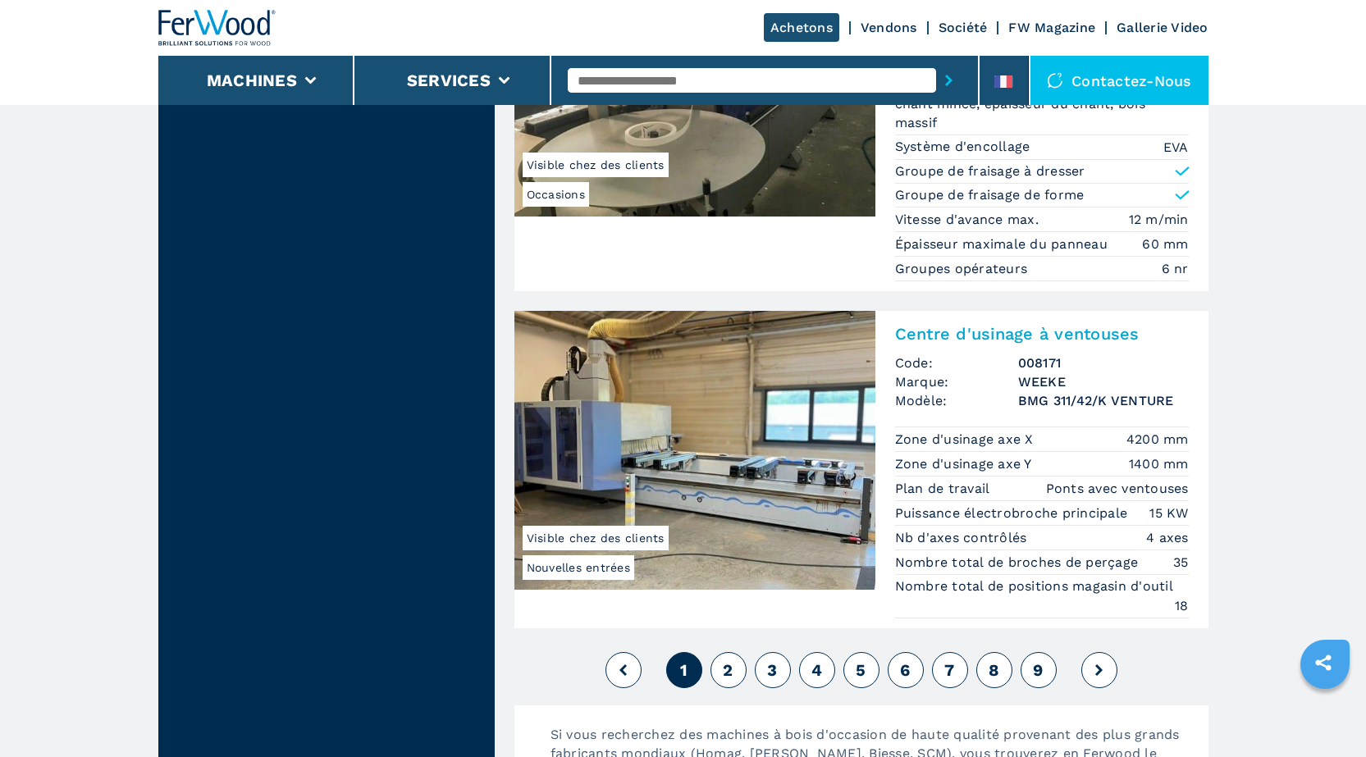
click at [725, 671] on span "2" at bounding box center [728, 670] width 10 height 20
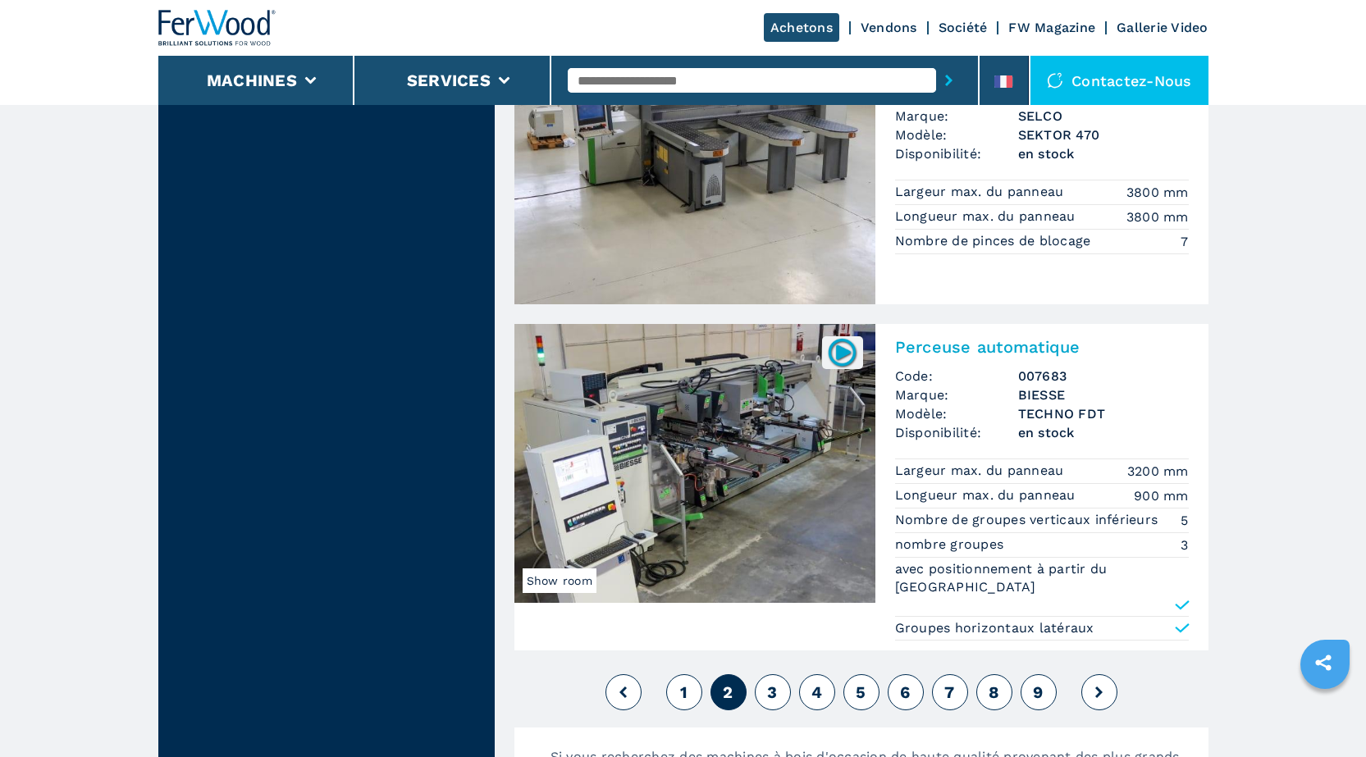
scroll to position [3938, 0]
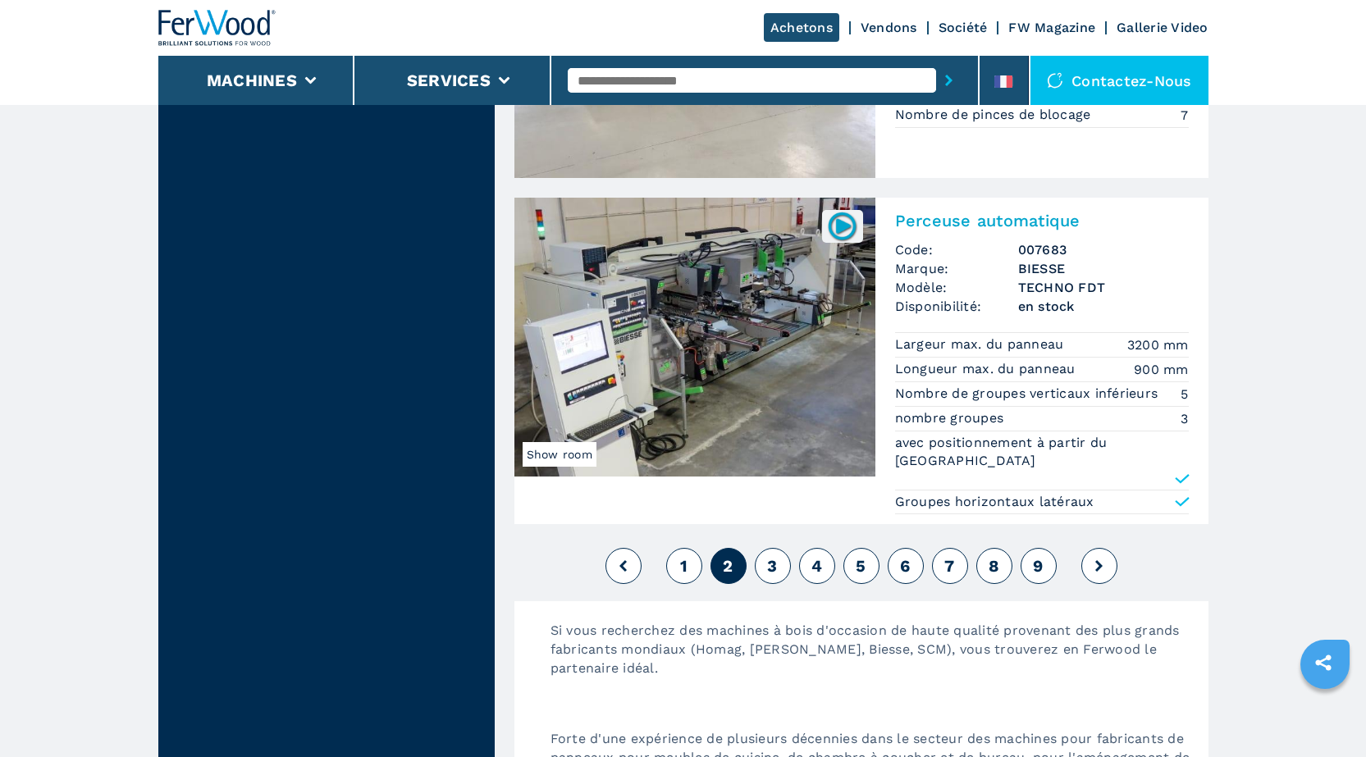
click at [774, 556] on span "3" at bounding box center [772, 566] width 10 height 20
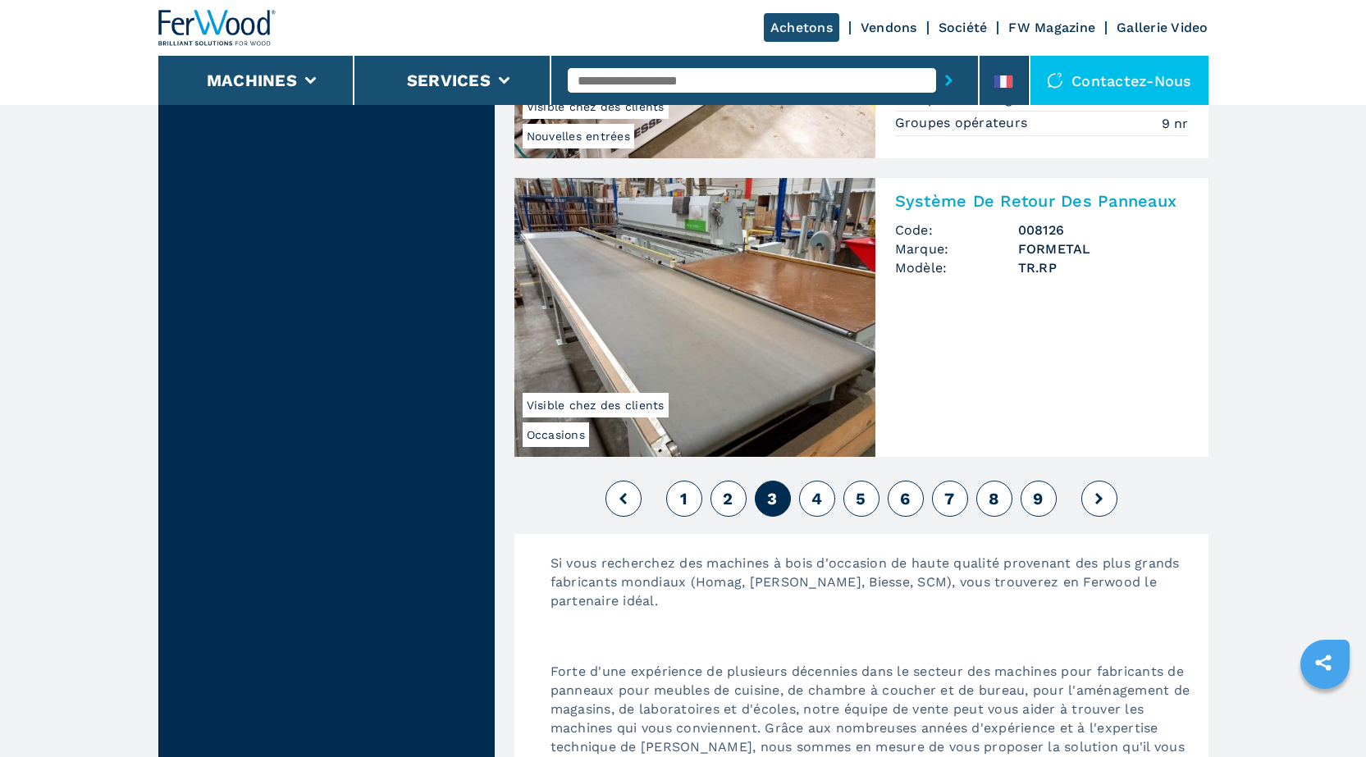
scroll to position [4020, 0]
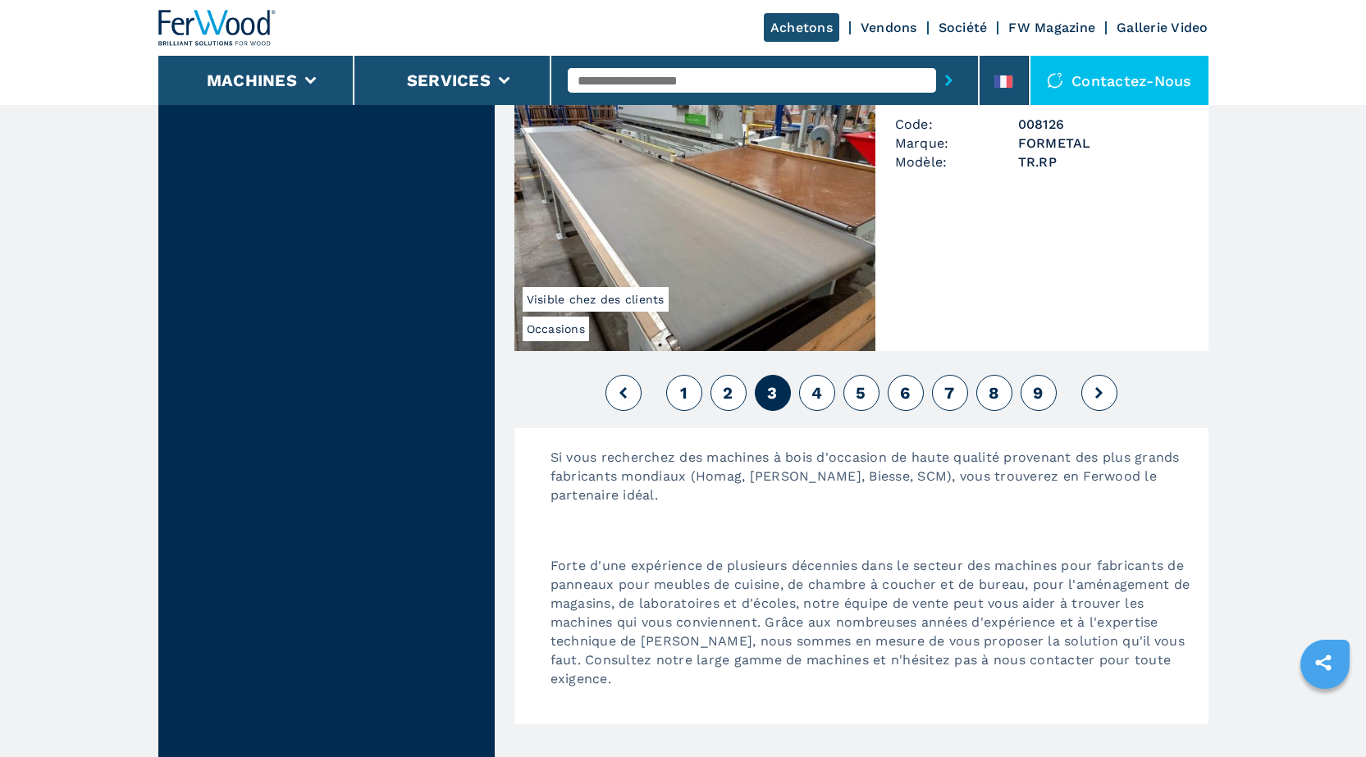
click at [816, 383] on span "4" at bounding box center [816, 393] width 11 height 20
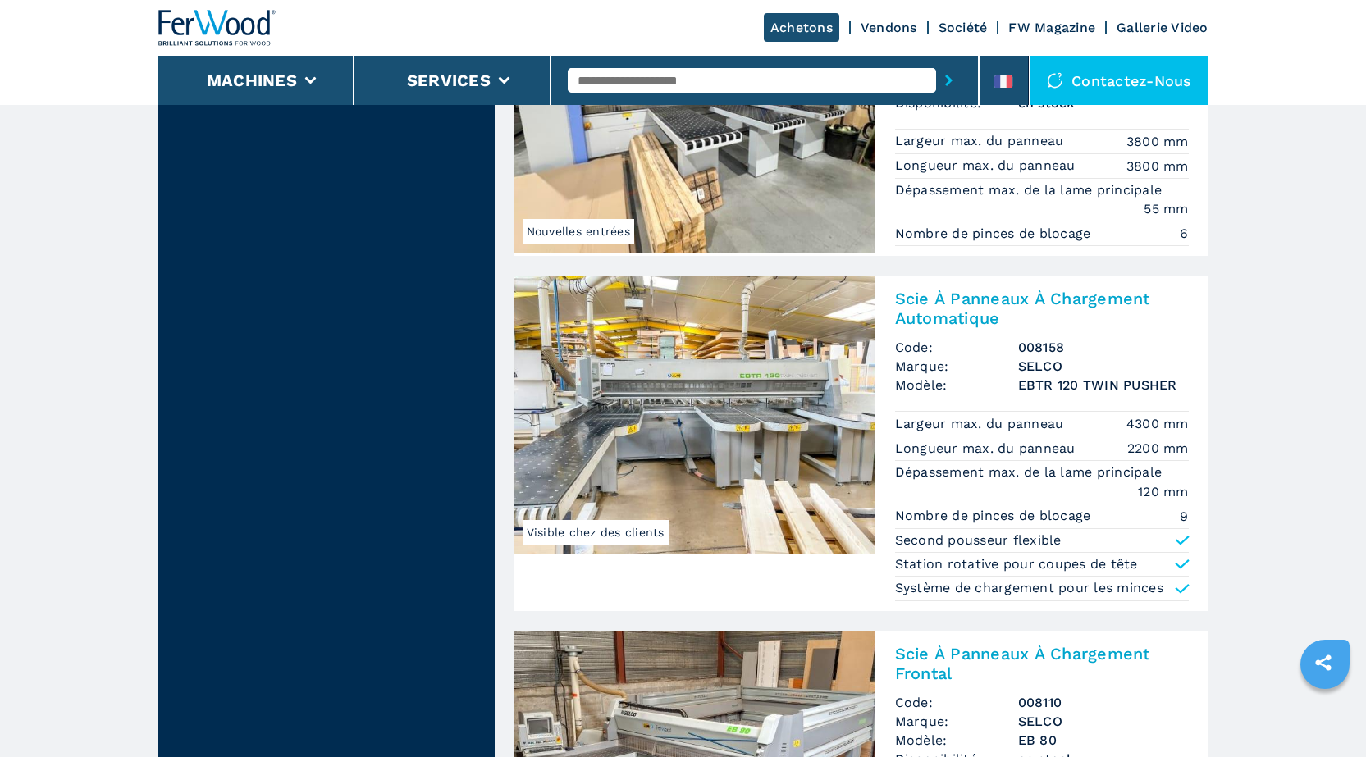
scroll to position [1723, 0]
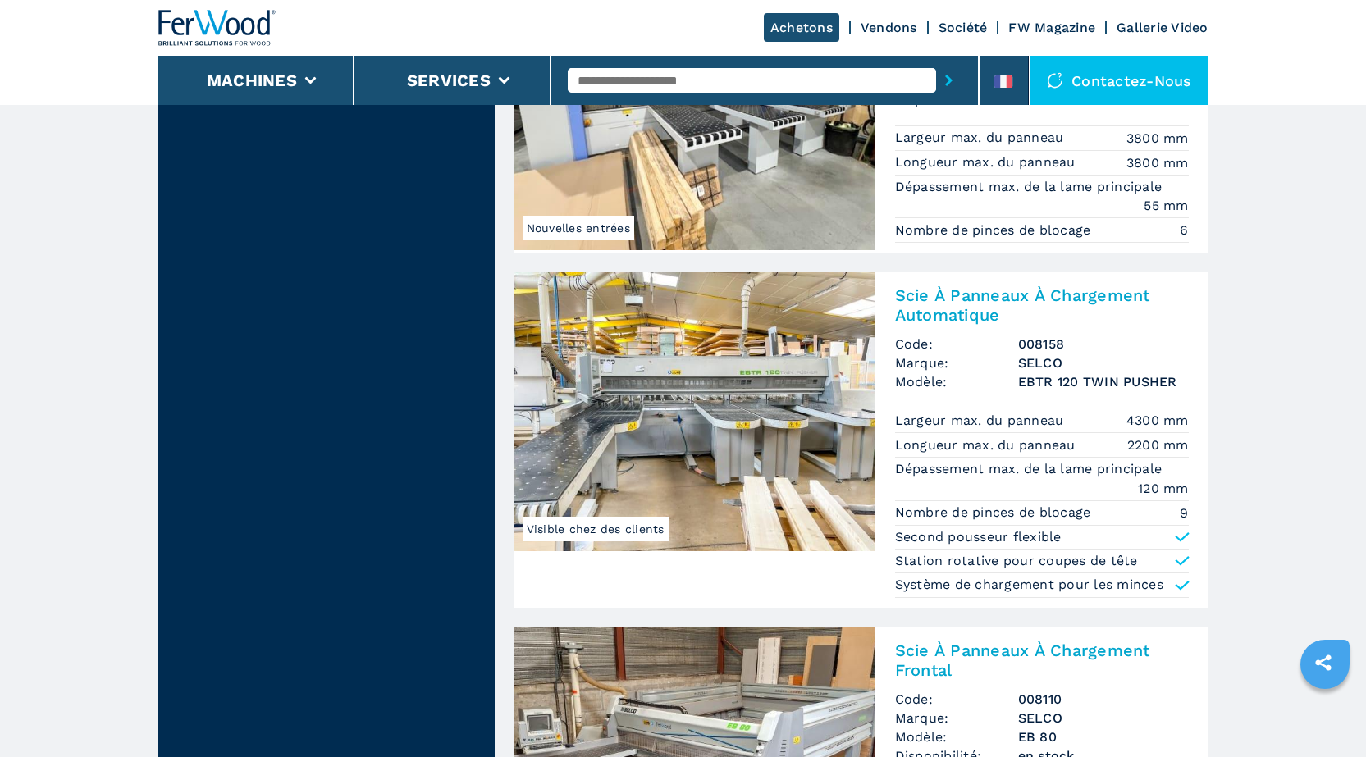
click at [591, 524] on span "Visible chez des clients" at bounding box center [596, 529] width 146 height 25
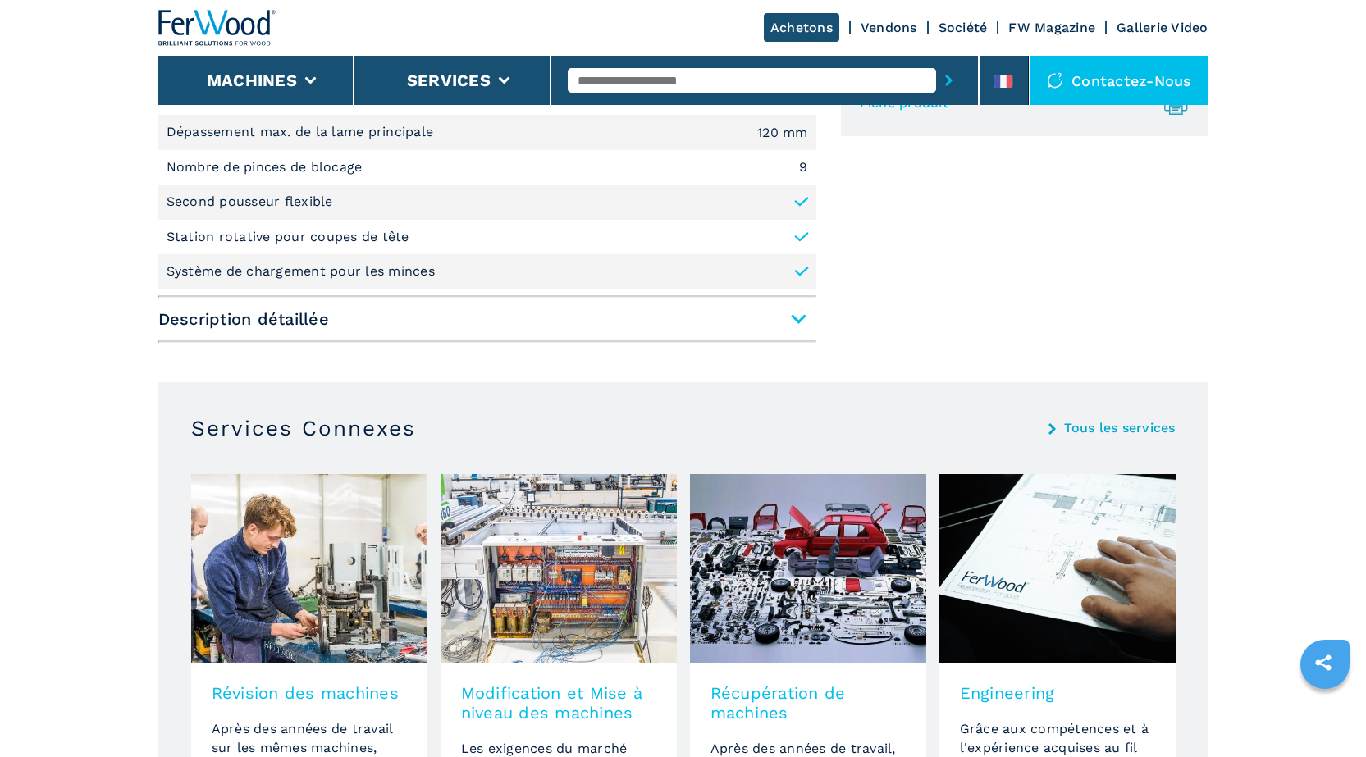
scroll to position [820, 0]
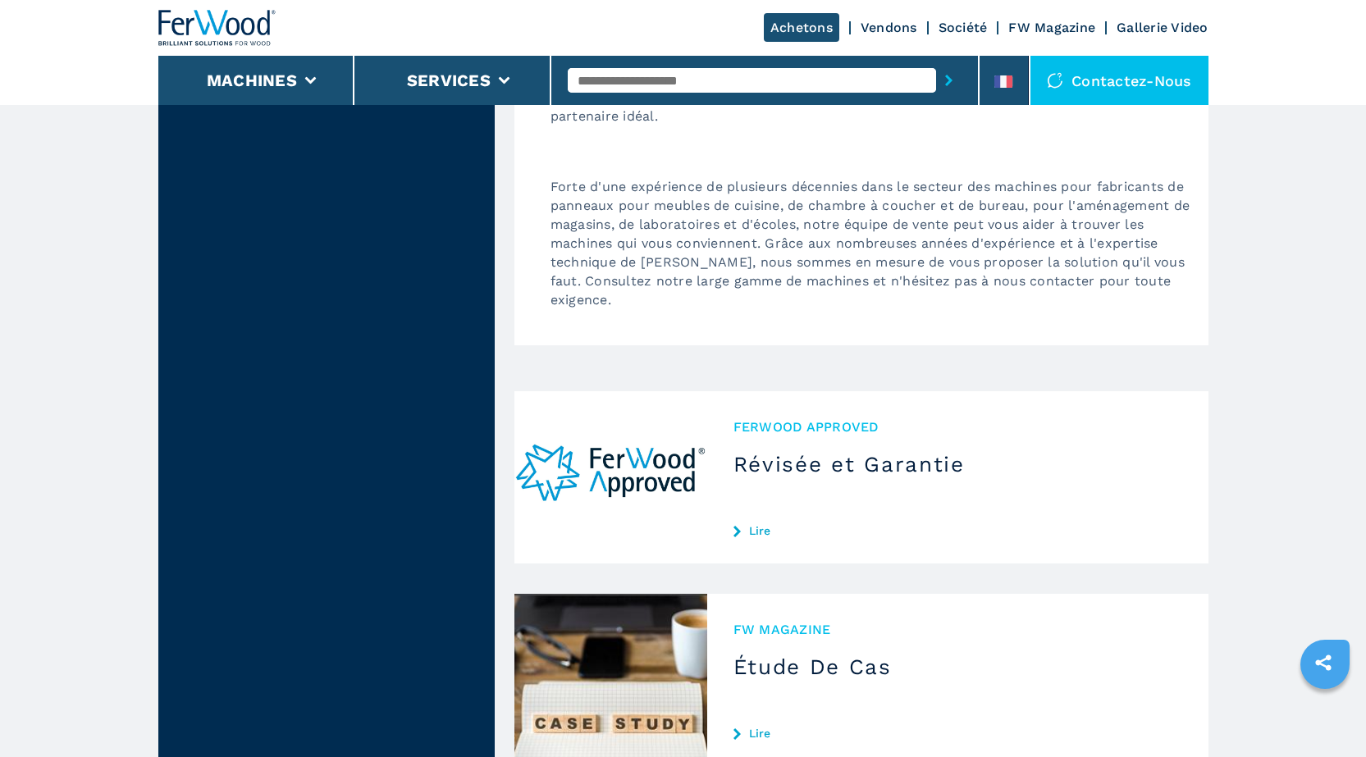
scroll to position [4428, 0]
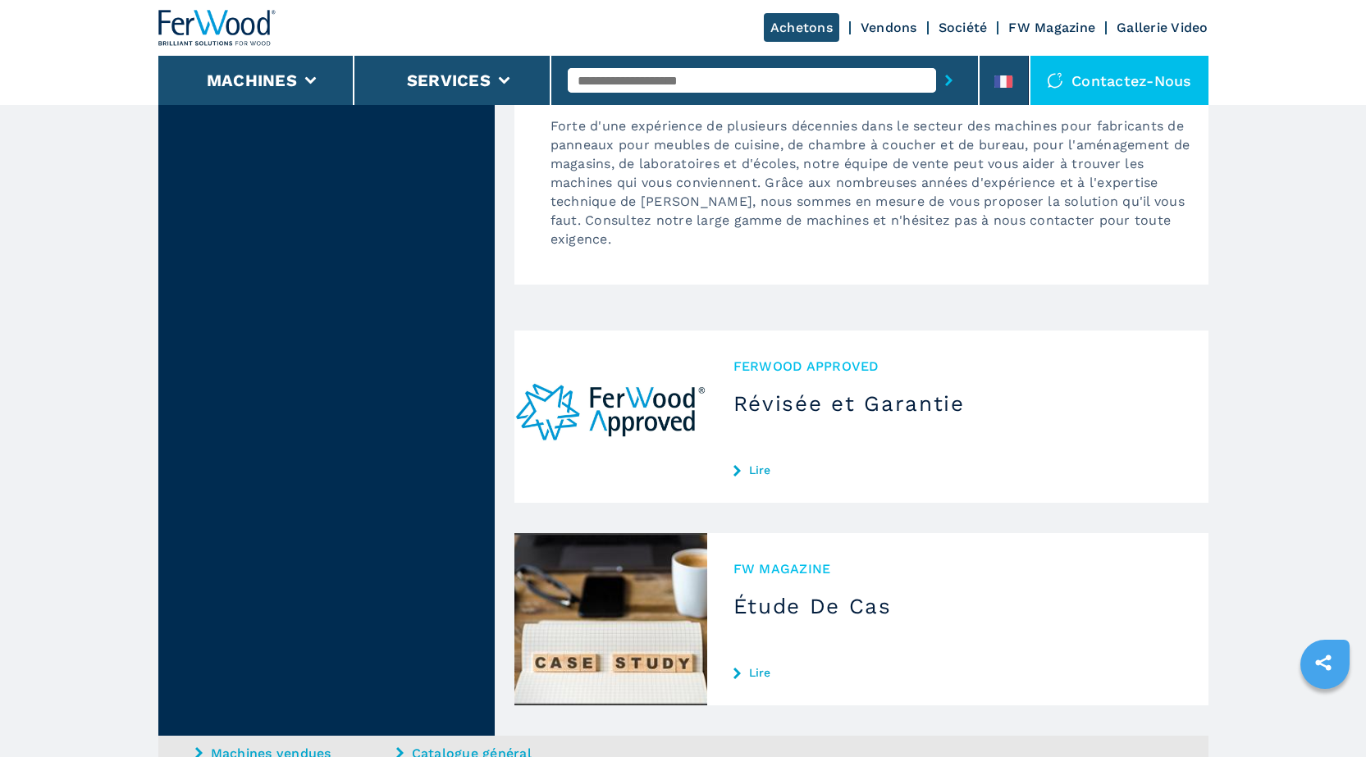
click at [761, 473] on link "Lire" at bounding box center [957, 470] width 449 height 13
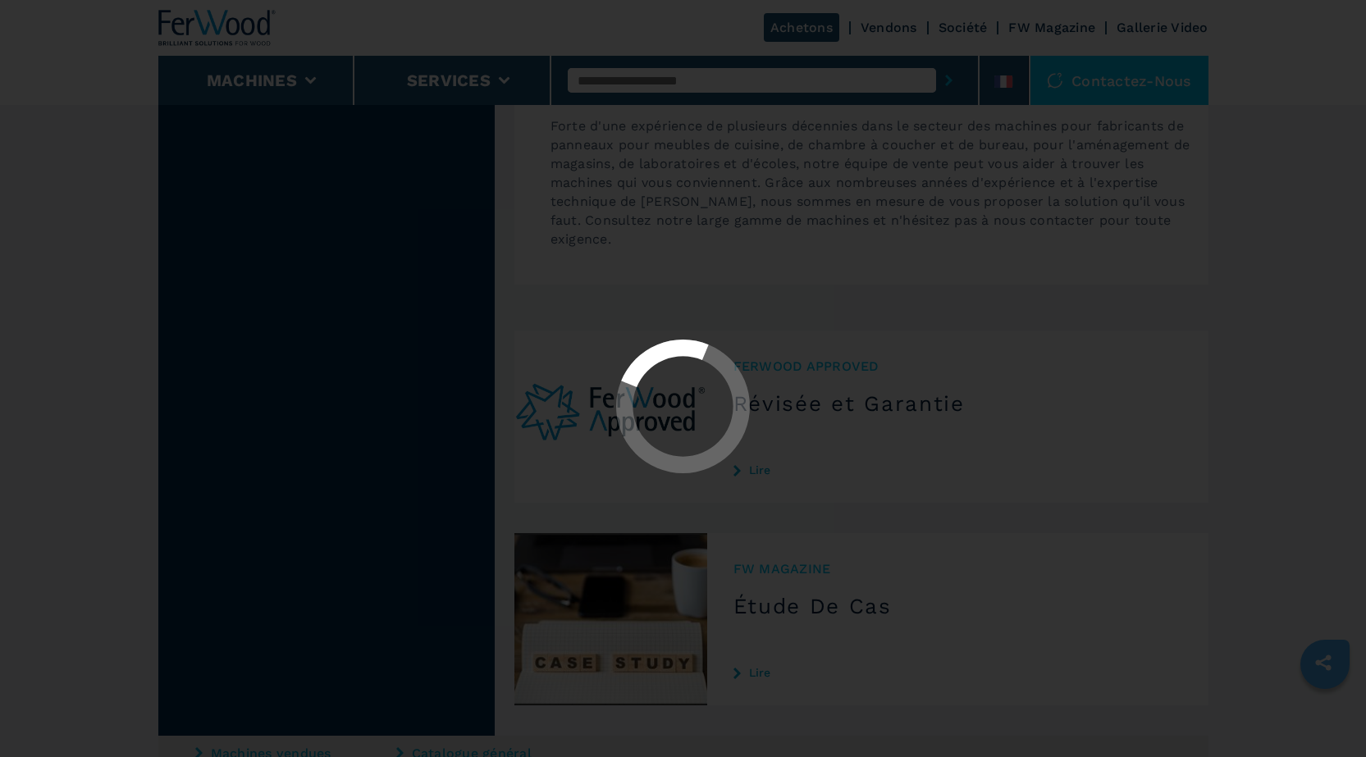
click at [759, 468] on div at bounding box center [683, 408] width 1337 height 136
